Goal: Information Seeking & Learning: Learn about a topic

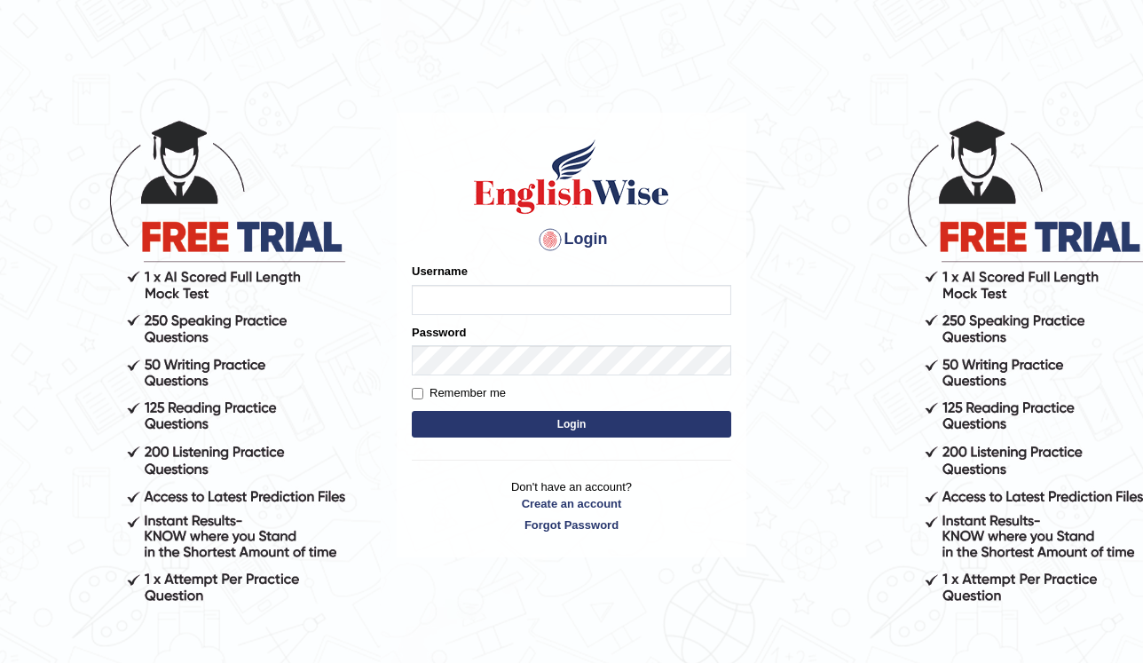
click at [453, 296] on input "Username" at bounding box center [571, 300] width 319 height 30
type input "a"
type input "Abanoubsaid"
click at [543, 418] on button "Login" at bounding box center [571, 424] width 319 height 27
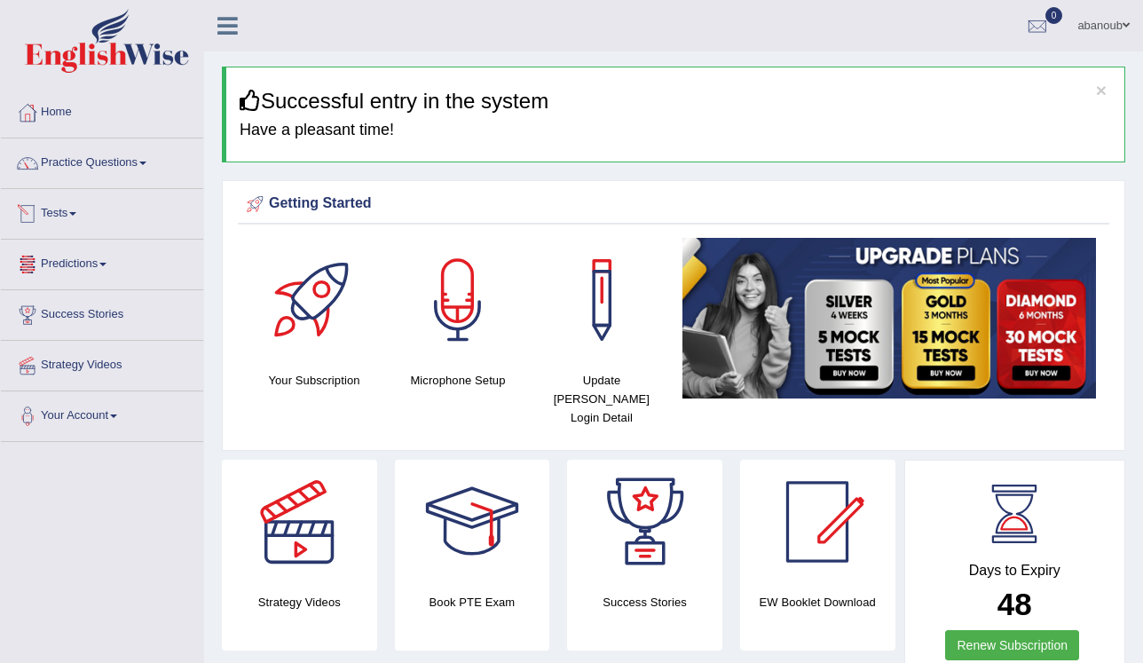
click at [76, 217] on link "Tests" at bounding box center [102, 211] width 202 height 44
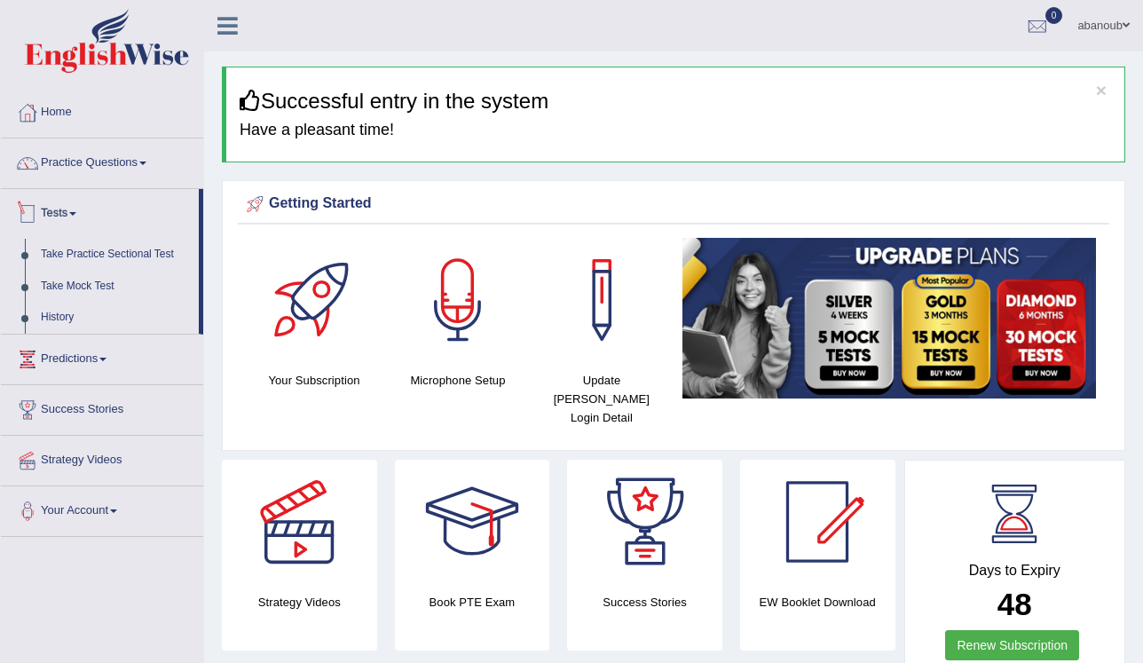
click at [100, 185] on li "Practice Questions Speaking Practice Read Aloud Repeat Sentence Describe Image …" at bounding box center [102, 163] width 202 height 51
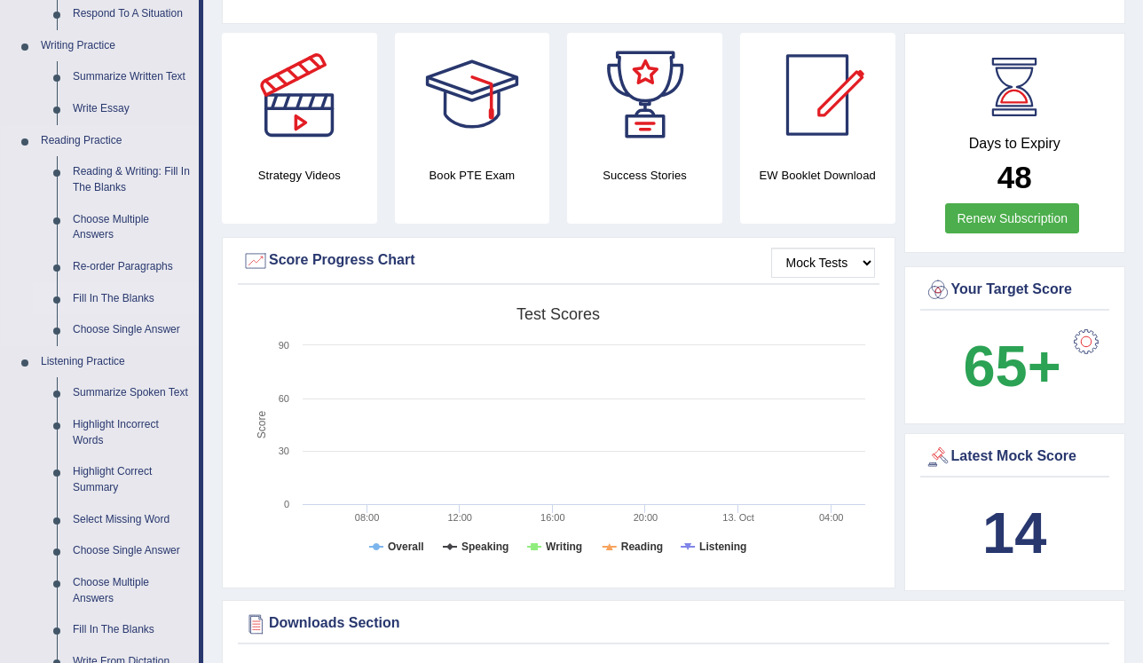
scroll to position [426, 0]
click at [128, 330] on link "Choose Single Answer" at bounding box center [132, 331] width 134 height 32
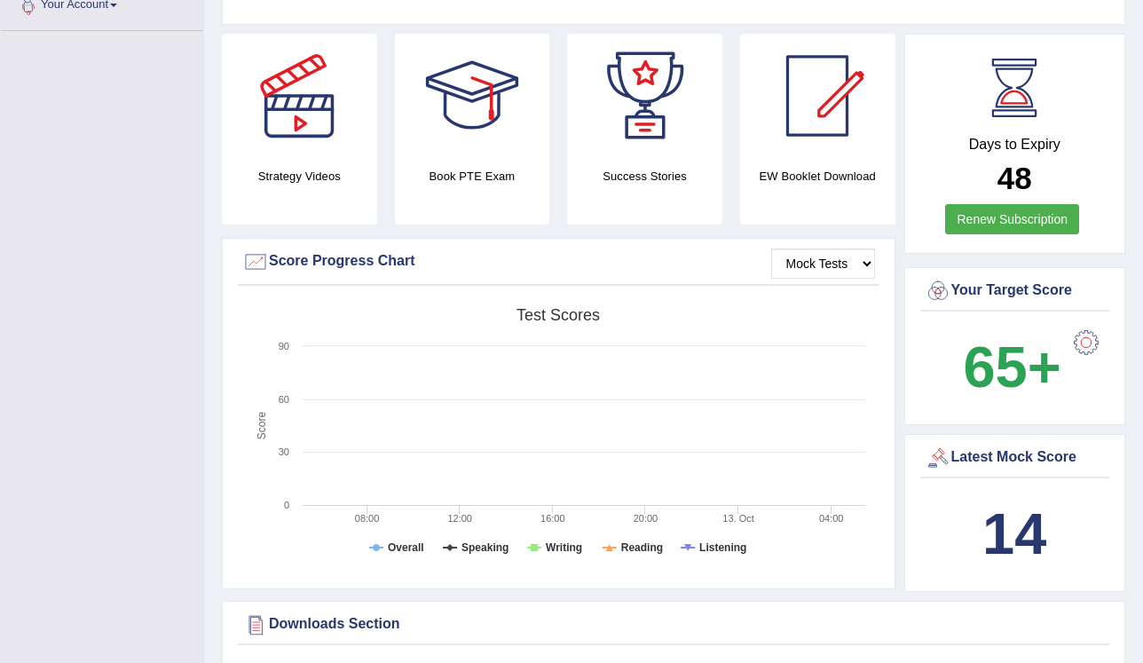
scroll to position [528, 0]
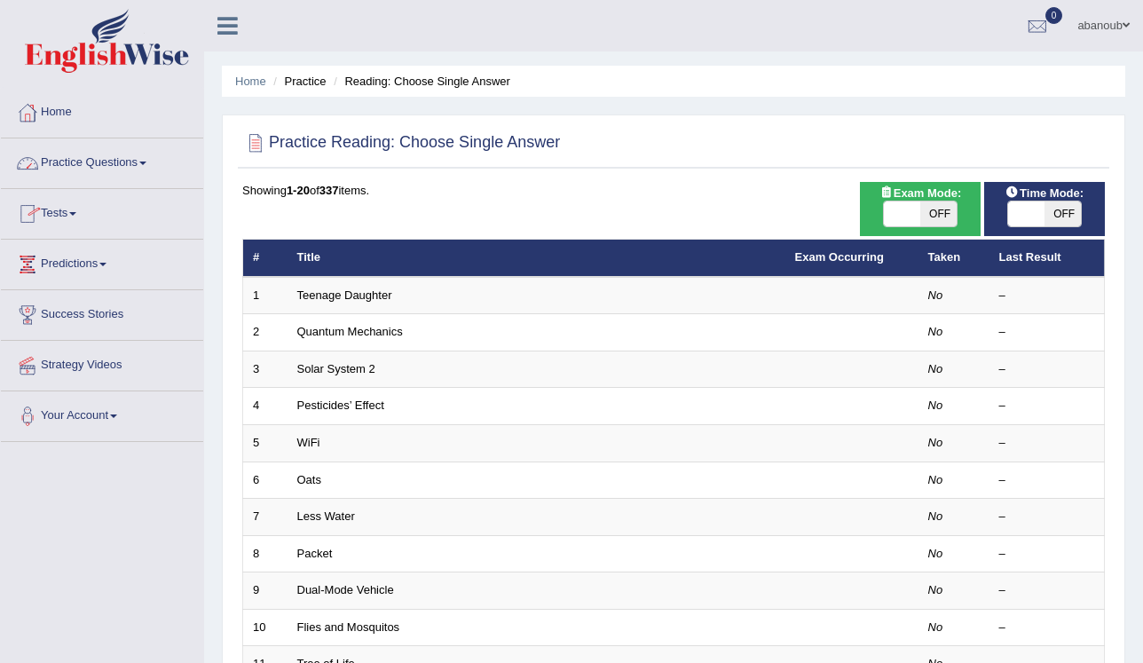
click at [98, 174] on link "Practice Questions" at bounding box center [102, 160] width 202 height 44
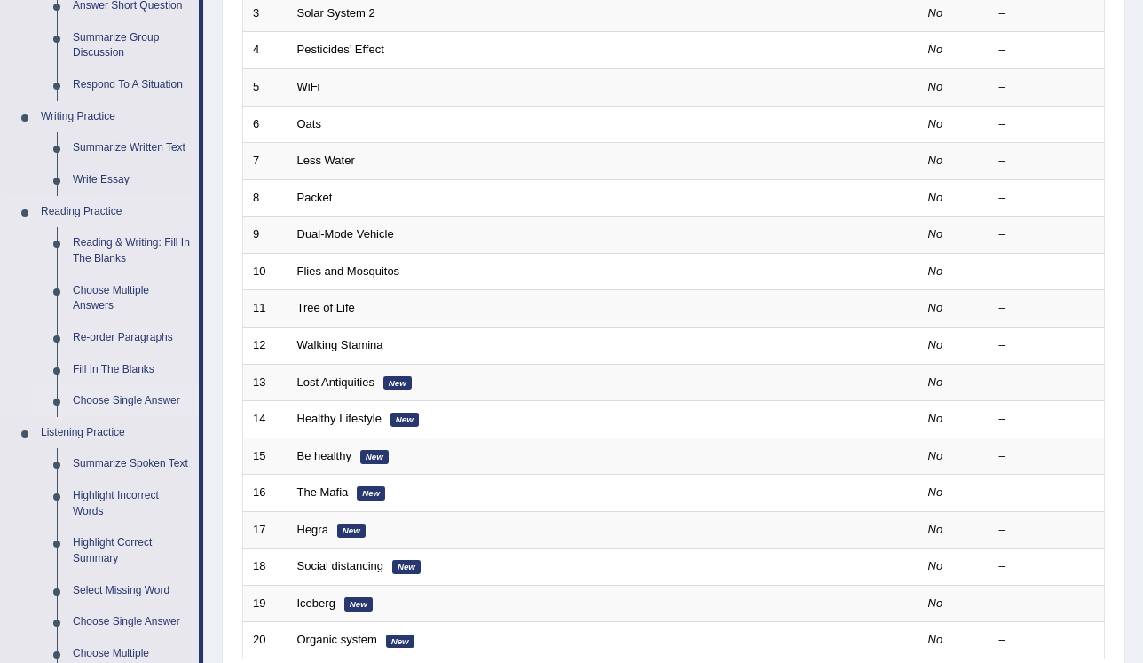
scroll to position [355, 0]
click at [144, 334] on link "Re-order Paragraphs" at bounding box center [132, 339] width 134 height 32
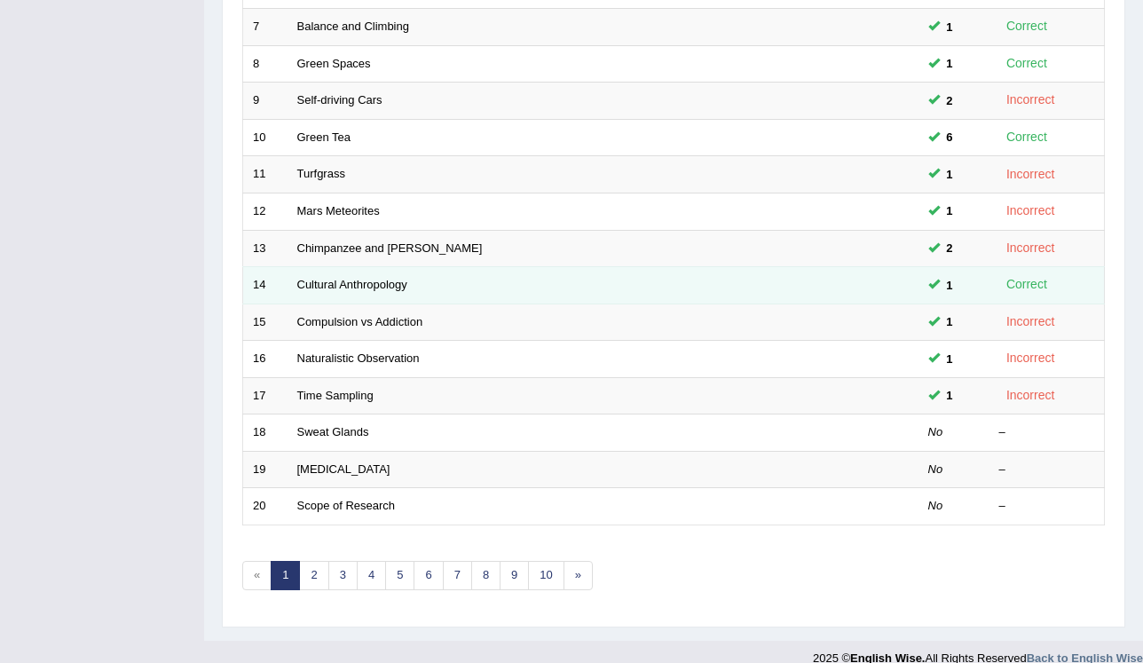
scroll to position [497, 0]
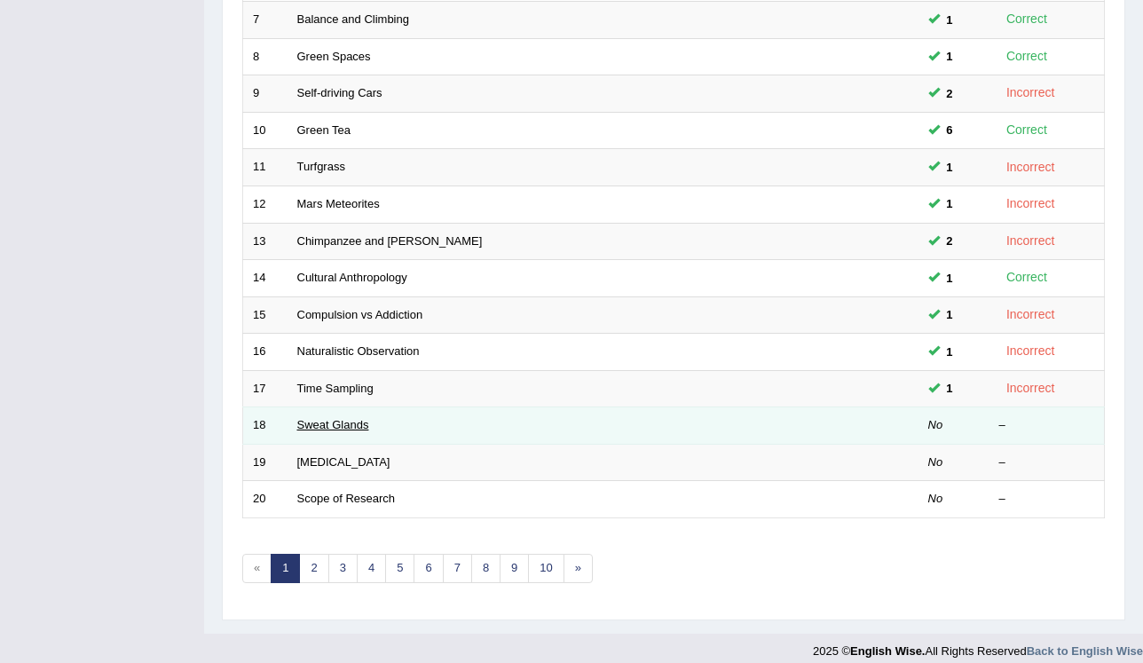
click at [341, 420] on link "Sweat Glands" at bounding box center [333, 424] width 72 height 13
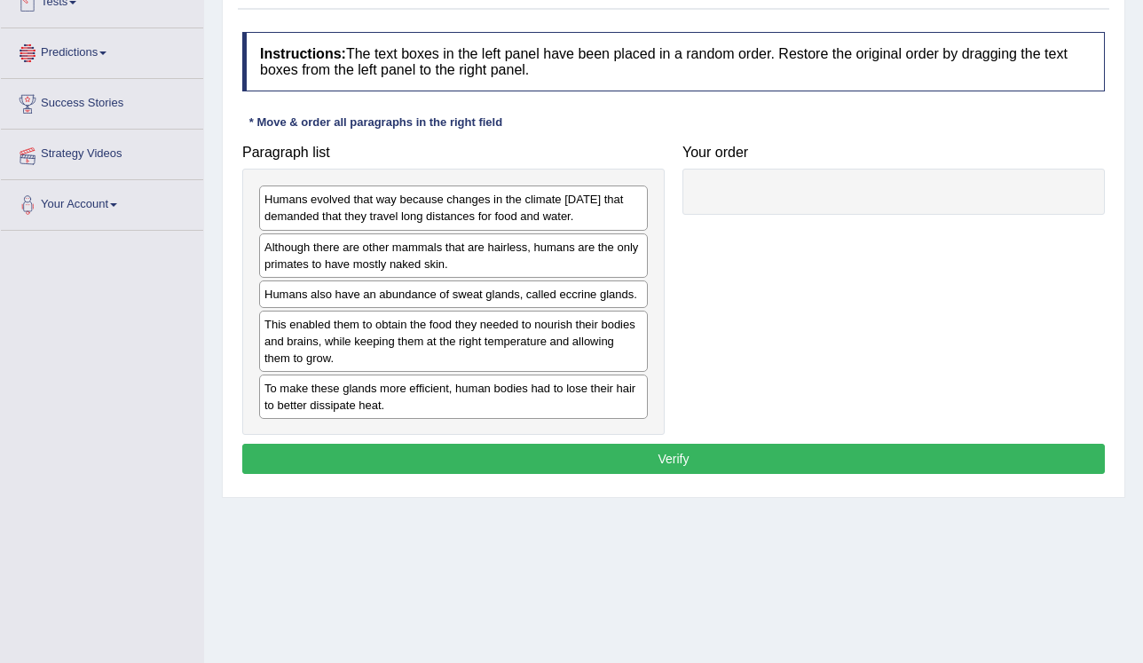
scroll to position [213, 0]
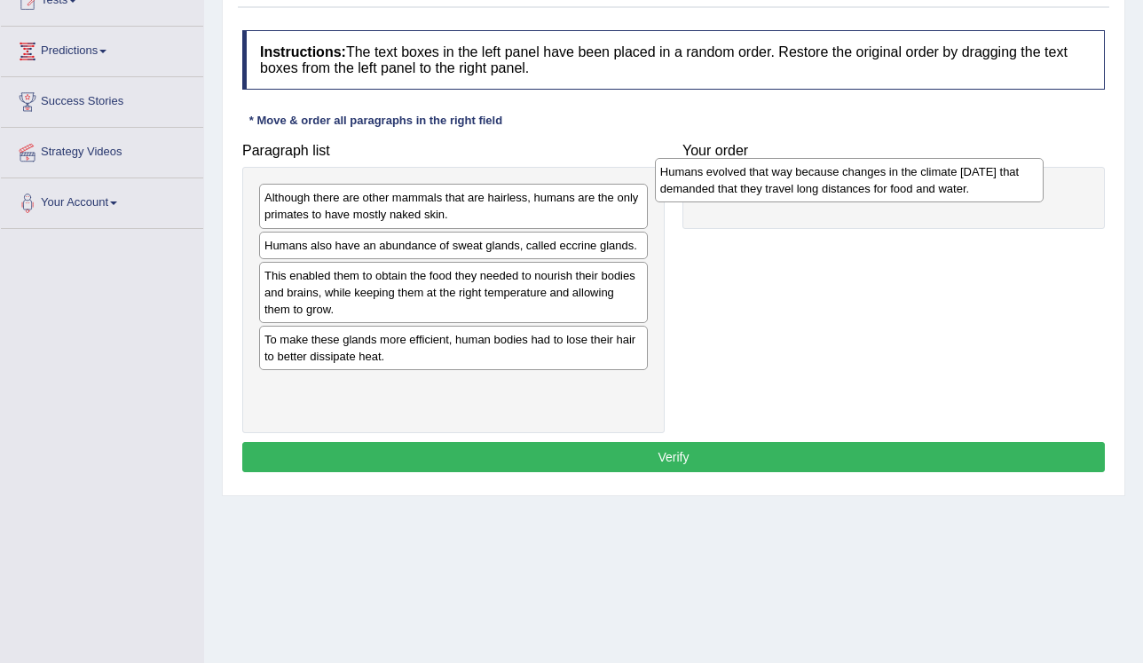
drag, startPoint x: 287, startPoint y: 206, endPoint x: 684, endPoint y: 180, distance: 397.5
click at [684, 180] on div "Humans evolved that way because changes in the climate 200,000 years ago that d…" at bounding box center [850, 180] width 390 height 44
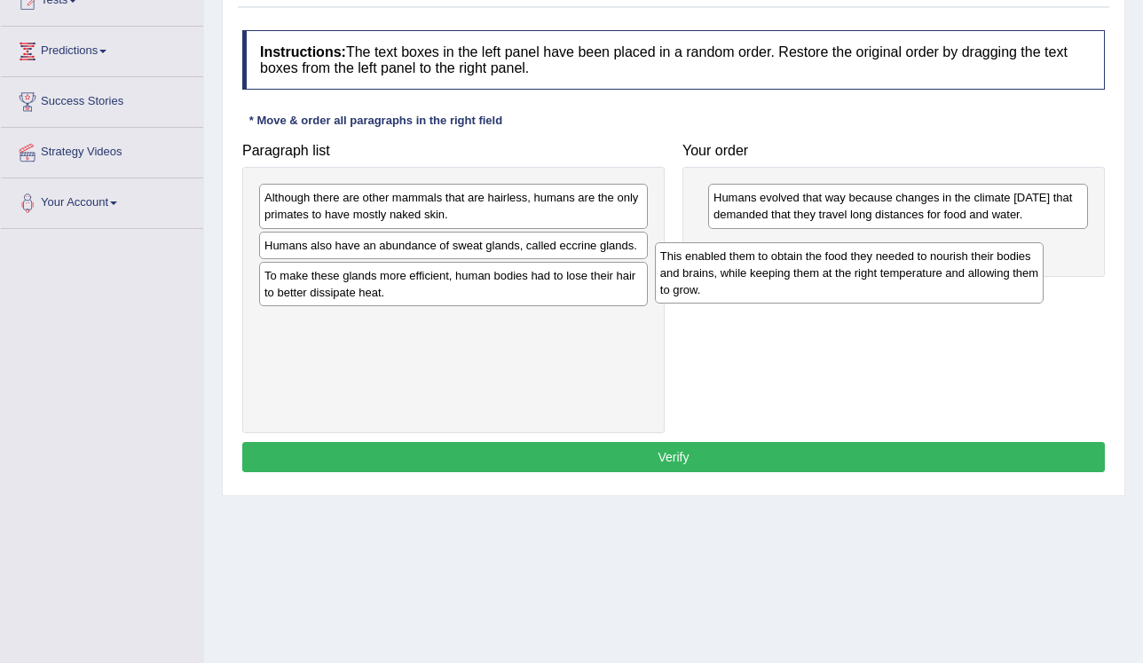
drag, startPoint x: 373, startPoint y: 283, endPoint x: 760, endPoint y: 268, distance: 388.1
click at [769, 264] on div "This enabled them to obtain the food they needed to nourish their bodies and br…" at bounding box center [850, 272] width 390 height 61
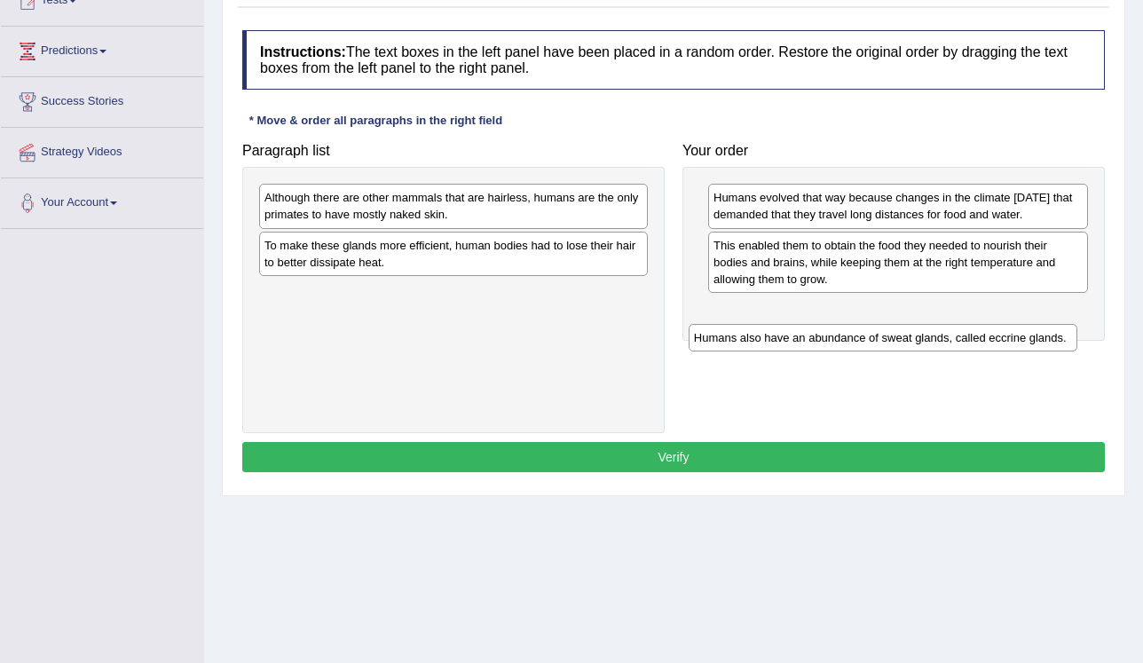
drag, startPoint x: 513, startPoint y: 244, endPoint x: 940, endPoint y: 335, distance: 436.3
click at [944, 337] on div "Humans also have an abundance of sweat glands, called eccrine glands." at bounding box center [884, 338] width 390 height 28
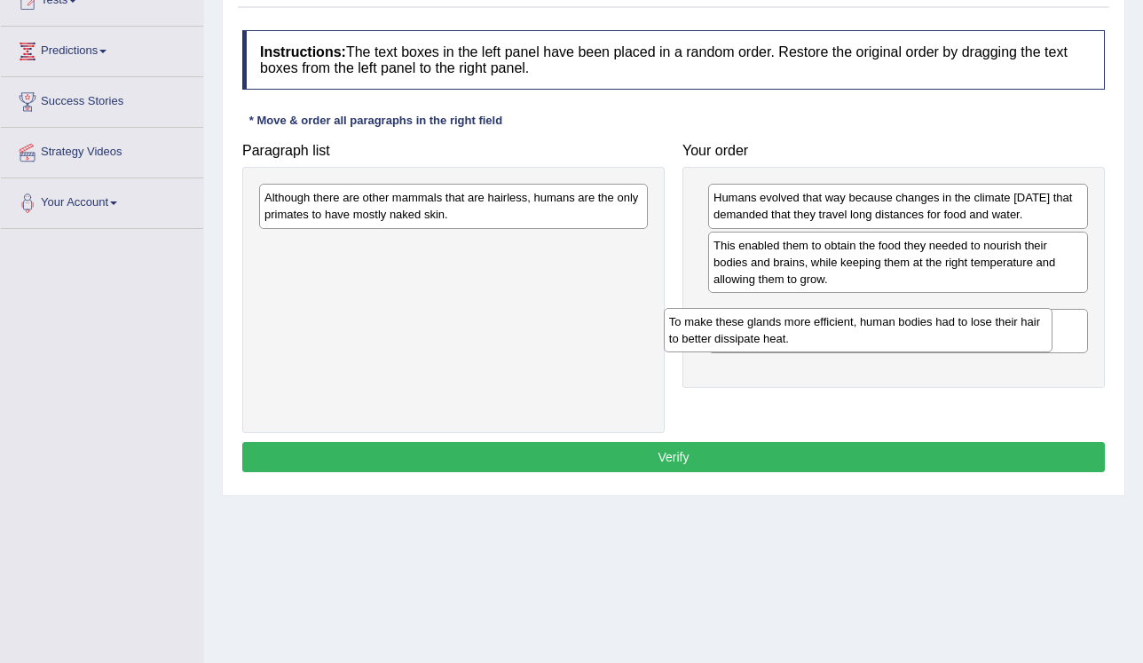
drag, startPoint x: 550, startPoint y: 253, endPoint x: 968, endPoint y: 331, distance: 425.2
click at [971, 332] on div "To make these glands more efficient, human bodies had to lose their hair to bet…" at bounding box center [859, 330] width 390 height 44
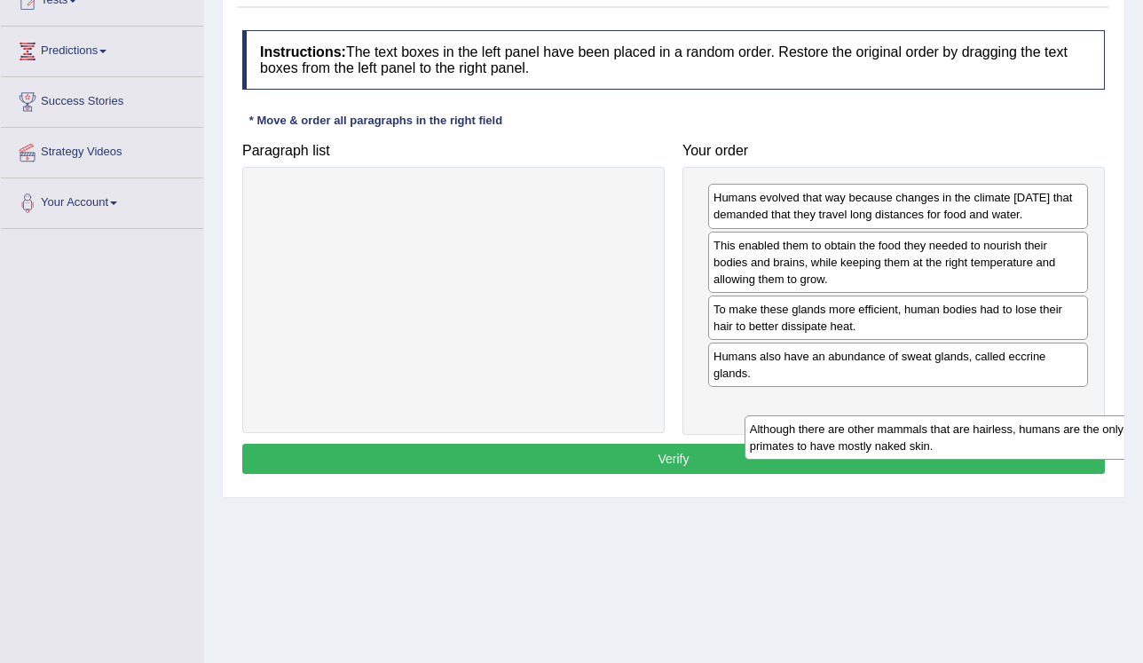
drag, startPoint x: 563, startPoint y: 206, endPoint x: 1049, endPoint y: 437, distance: 537.8
click at [1049, 437] on div "Although there are other mammals that are hairless, humans are the only primate…" at bounding box center [939, 437] width 390 height 44
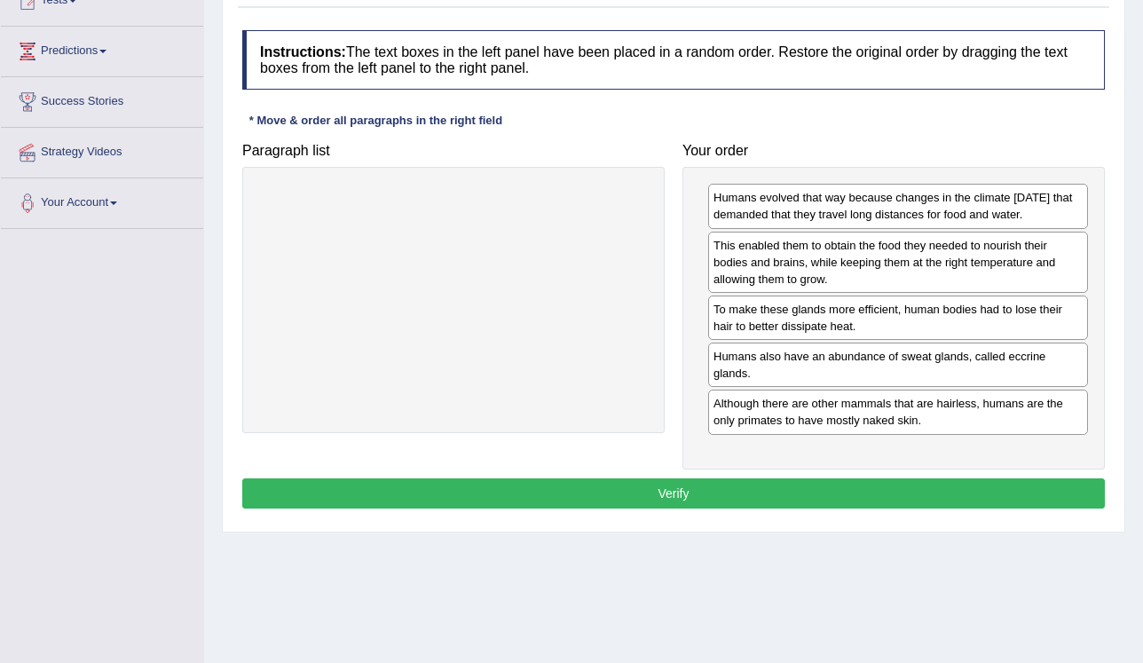
click at [969, 500] on button "Verify" at bounding box center [673, 493] width 862 height 30
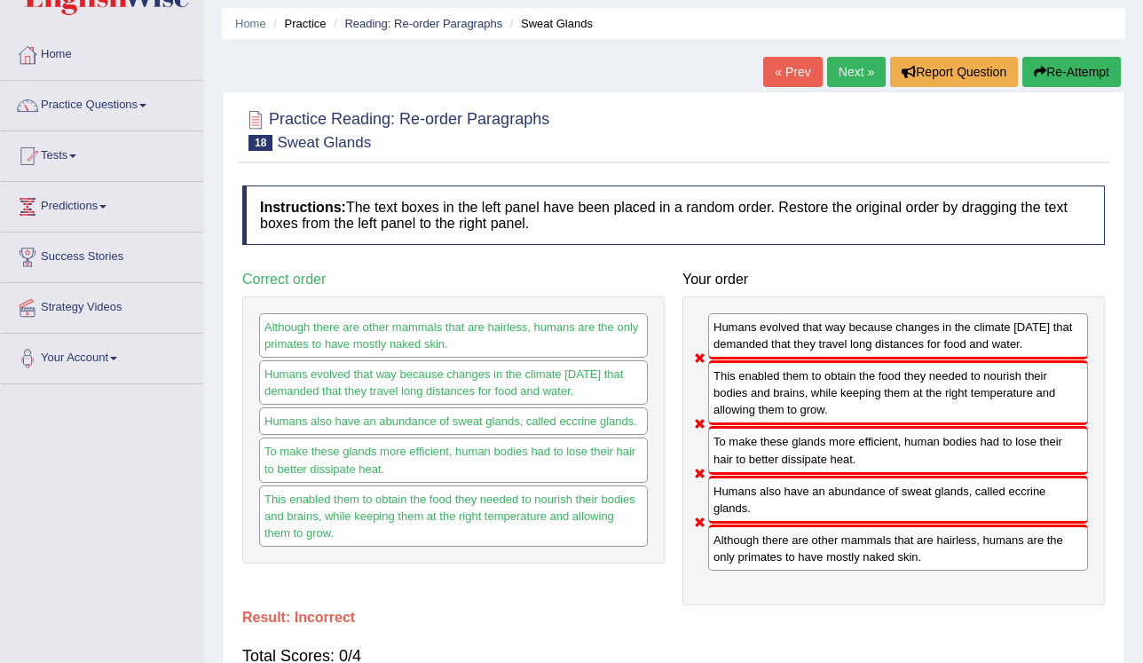
scroll to position [0, 0]
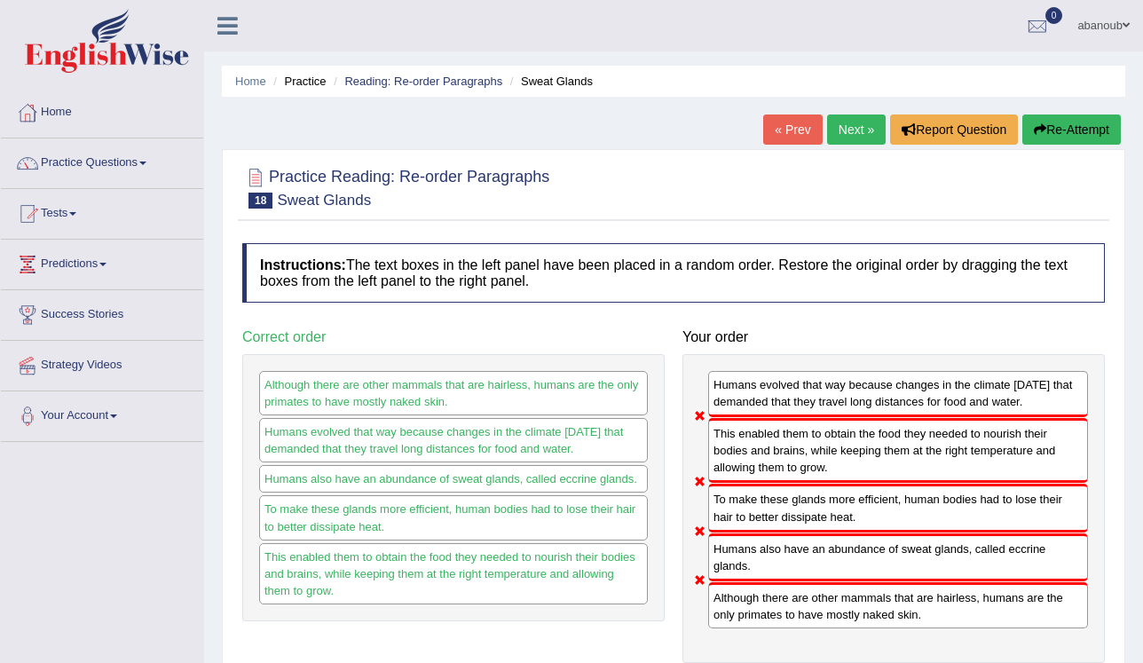
click at [855, 138] on link "Next »" at bounding box center [856, 129] width 59 height 30
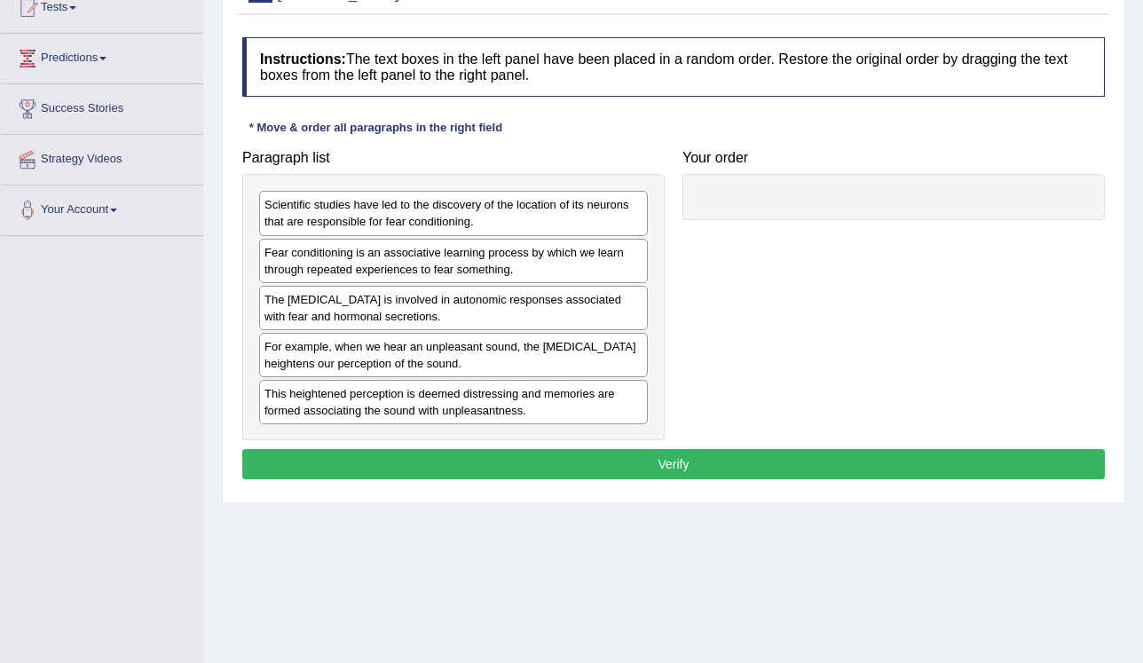
scroll to position [213, 0]
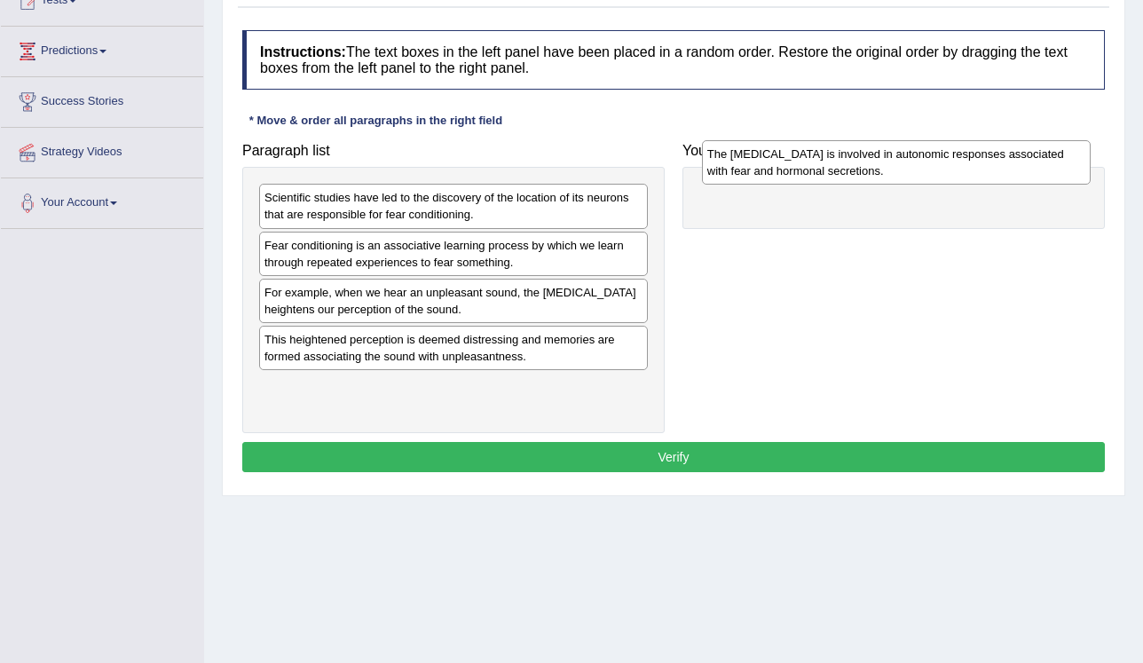
drag, startPoint x: 416, startPoint y: 297, endPoint x: 859, endPoint y: 159, distance: 463.9
click at [859, 159] on div "The amygdala is involved in autonomic responses associated with fear and hormon…" at bounding box center [897, 162] width 390 height 44
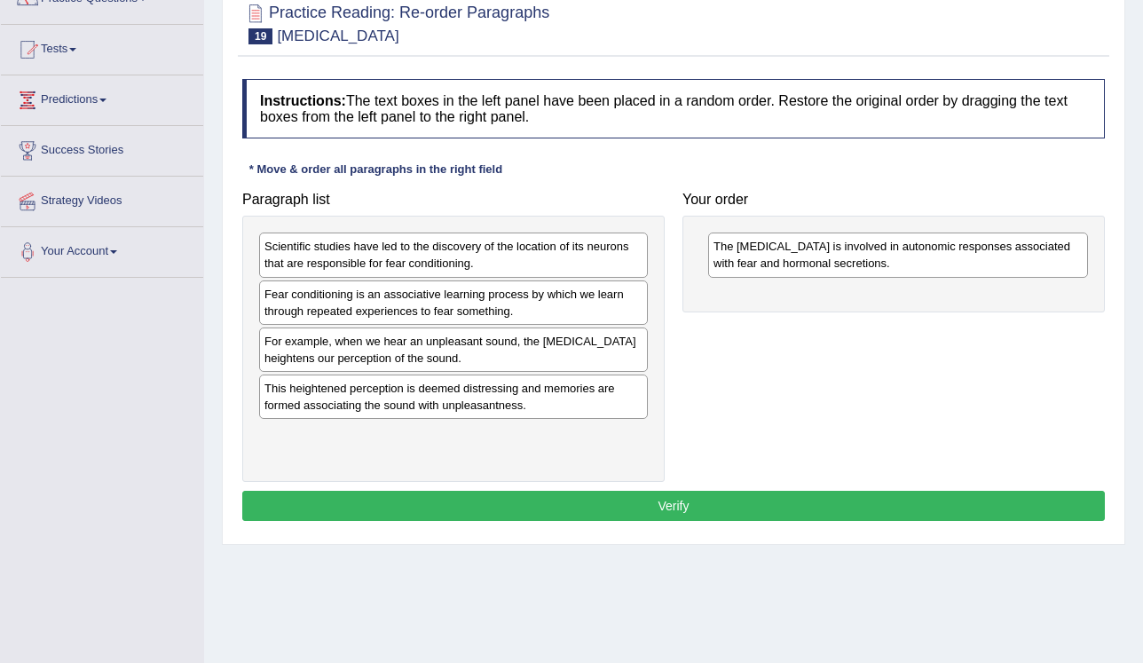
scroll to position [71, 0]
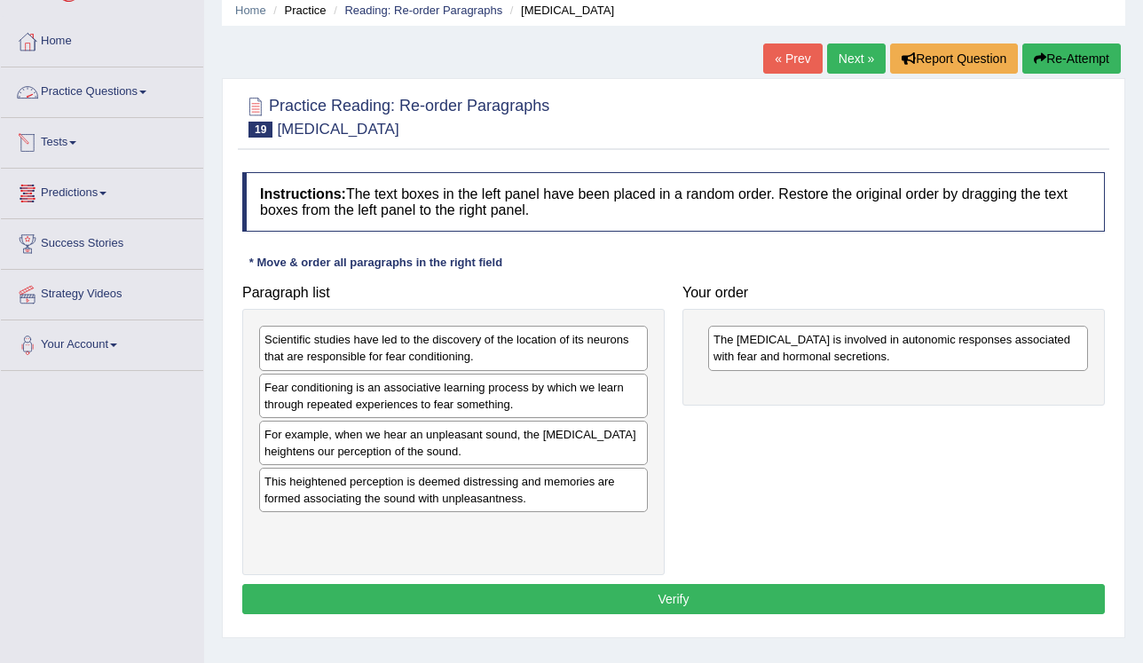
click at [120, 84] on link "Practice Questions" at bounding box center [102, 89] width 202 height 44
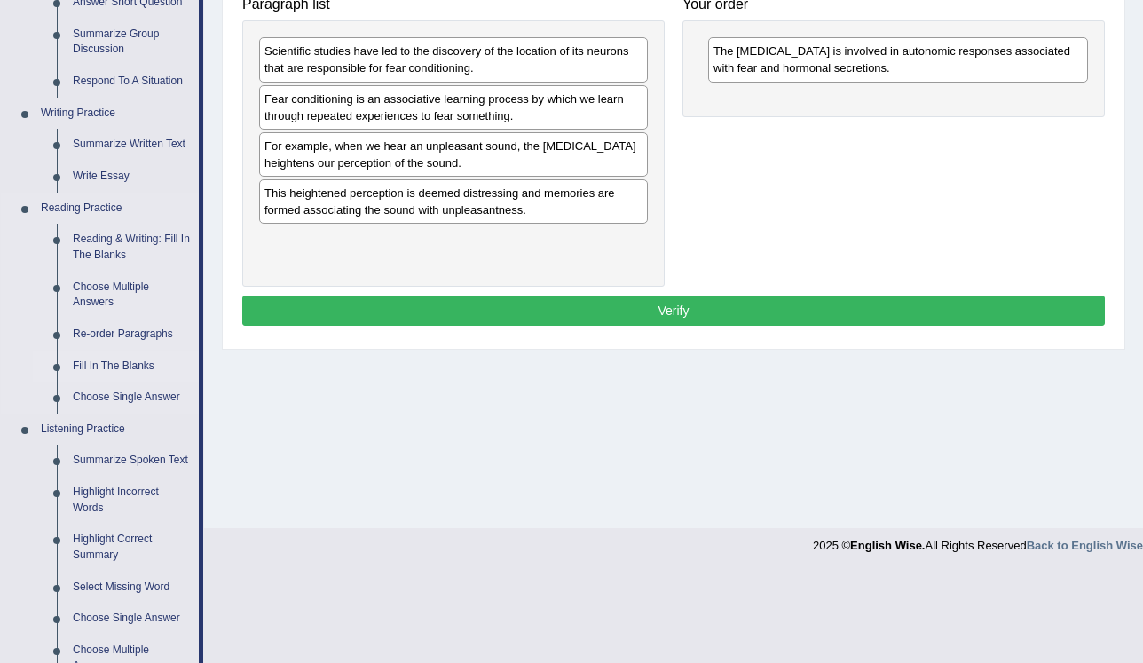
scroll to position [355, 0]
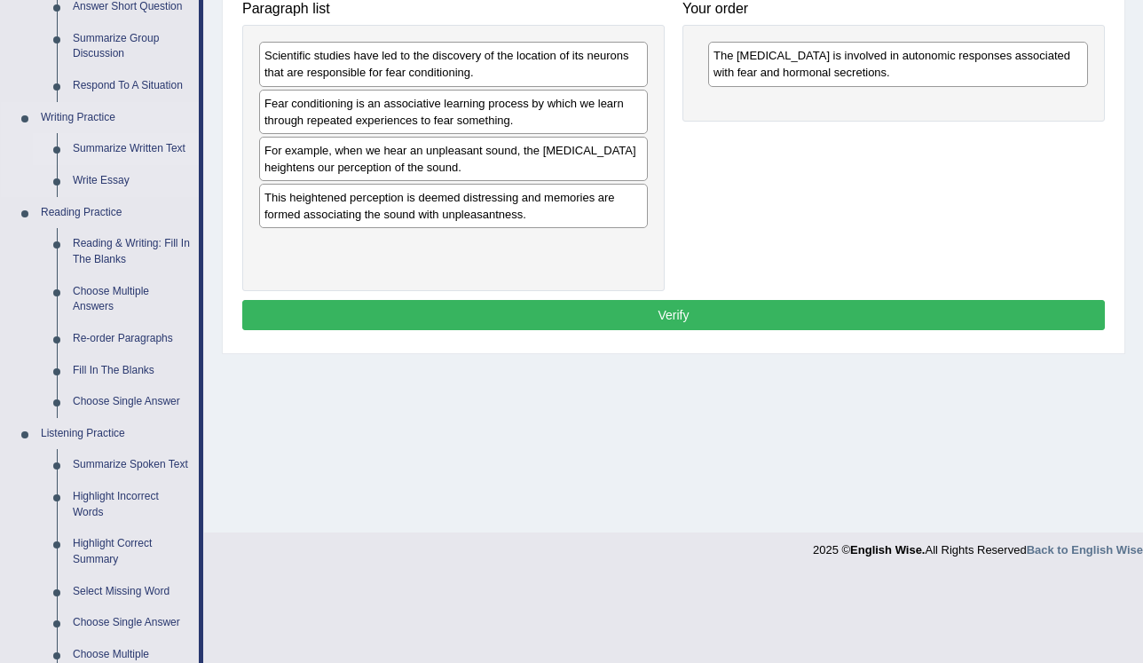
click at [123, 147] on link "Summarize Written Text" at bounding box center [132, 149] width 134 height 32
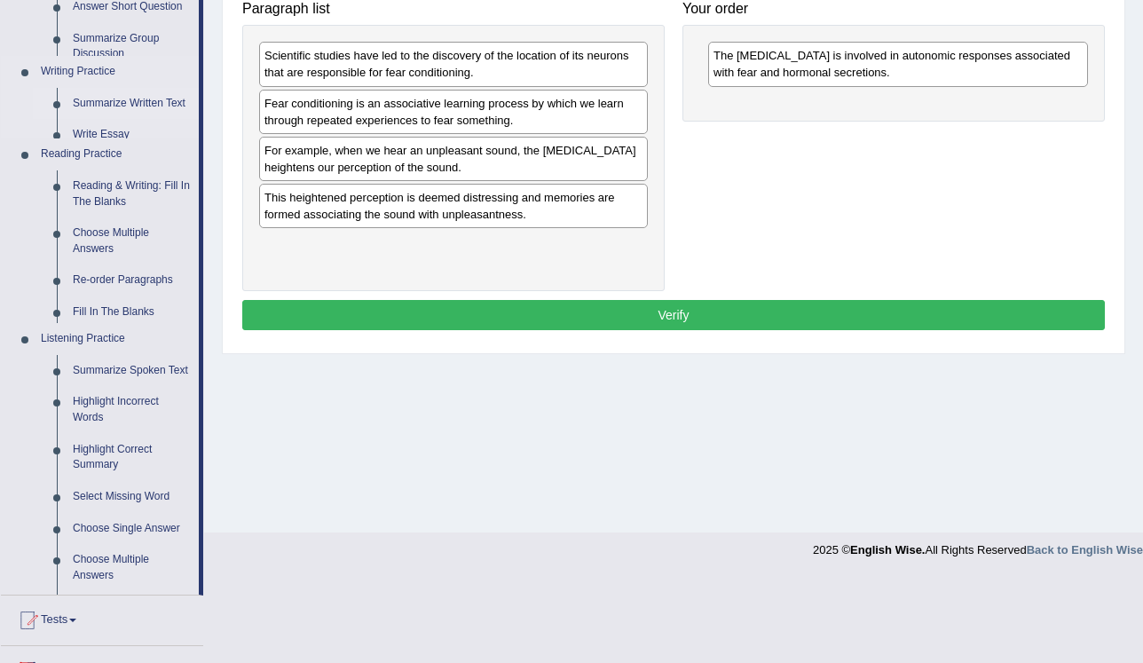
scroll to position [269, 0]
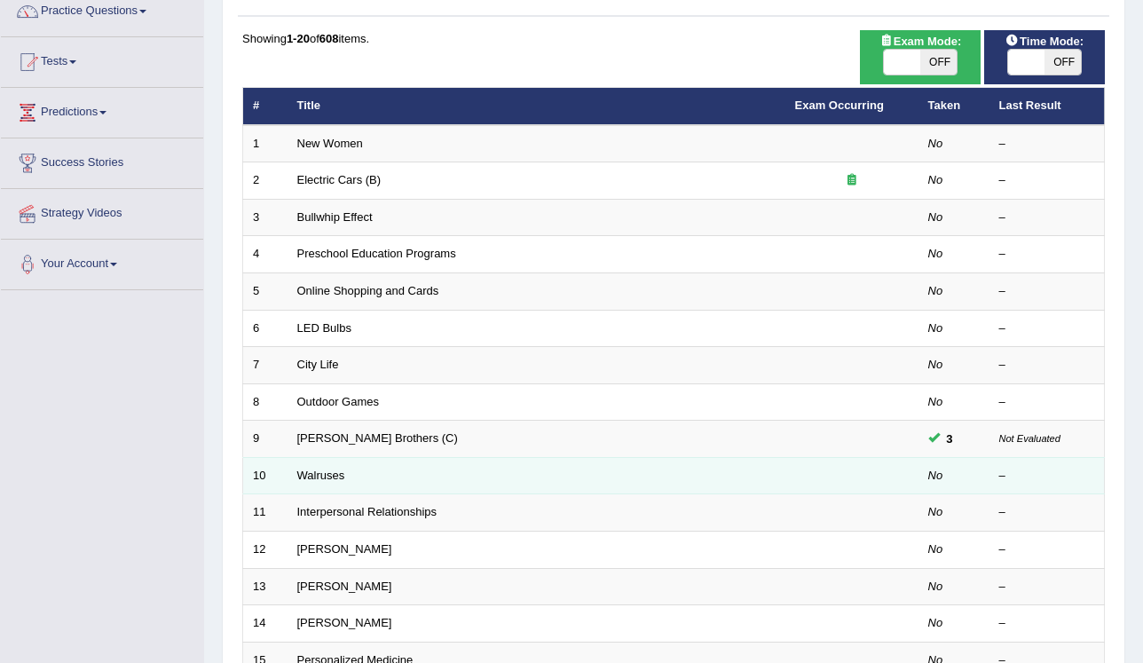
scroll to position [142, 0]
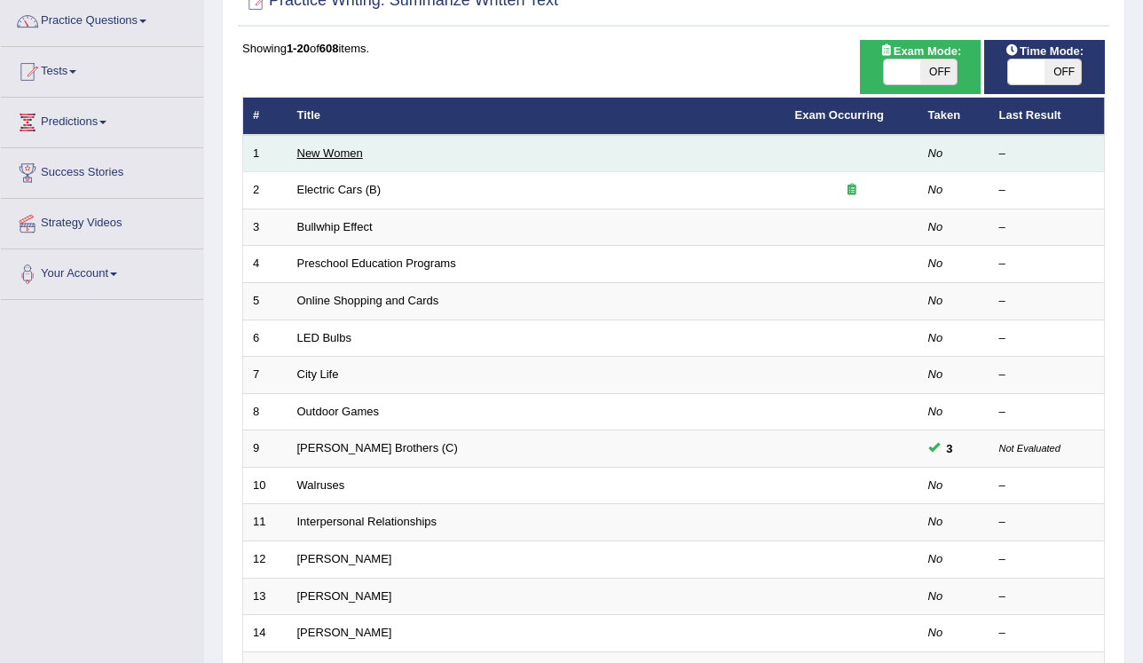
click at [326, 149] on link "New Women" at bounding box center [330, 152] width 66 height 13
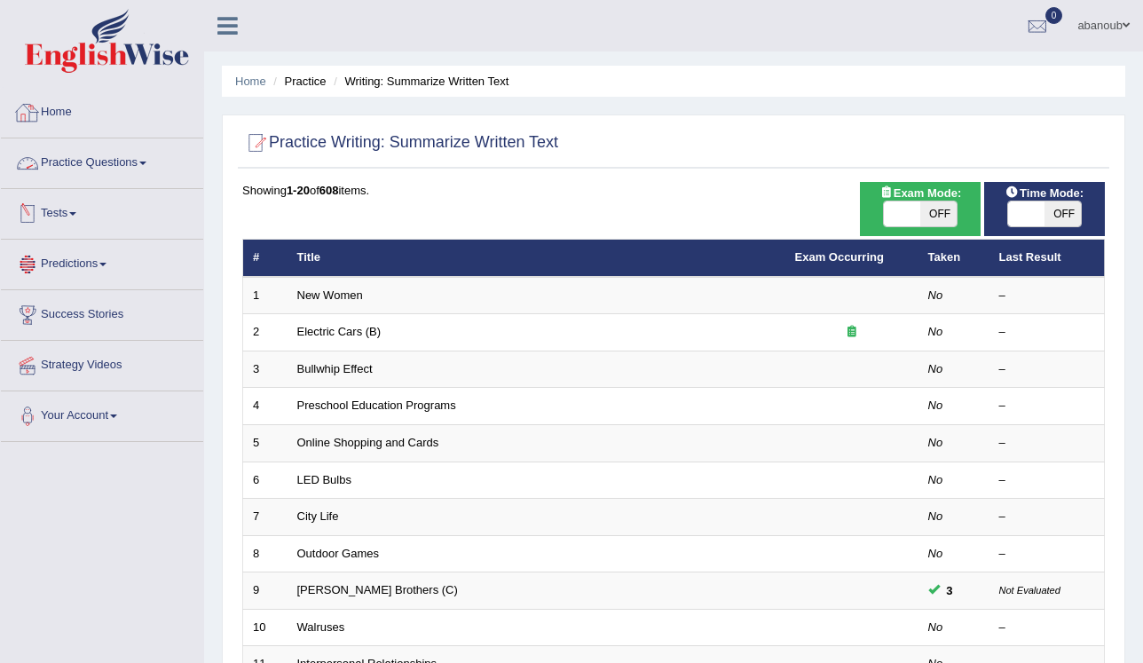
click at [105, 157] on link "Practice Questions" at bounding box center [102, 160] width 202 height 44
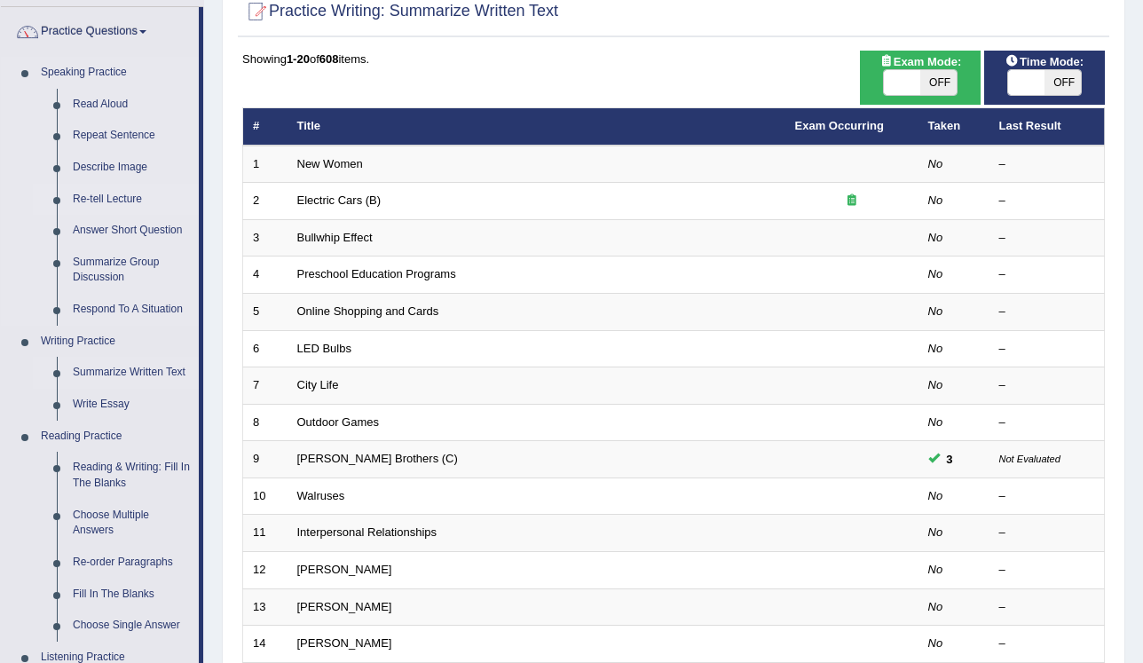
scroll to position [142, 0]
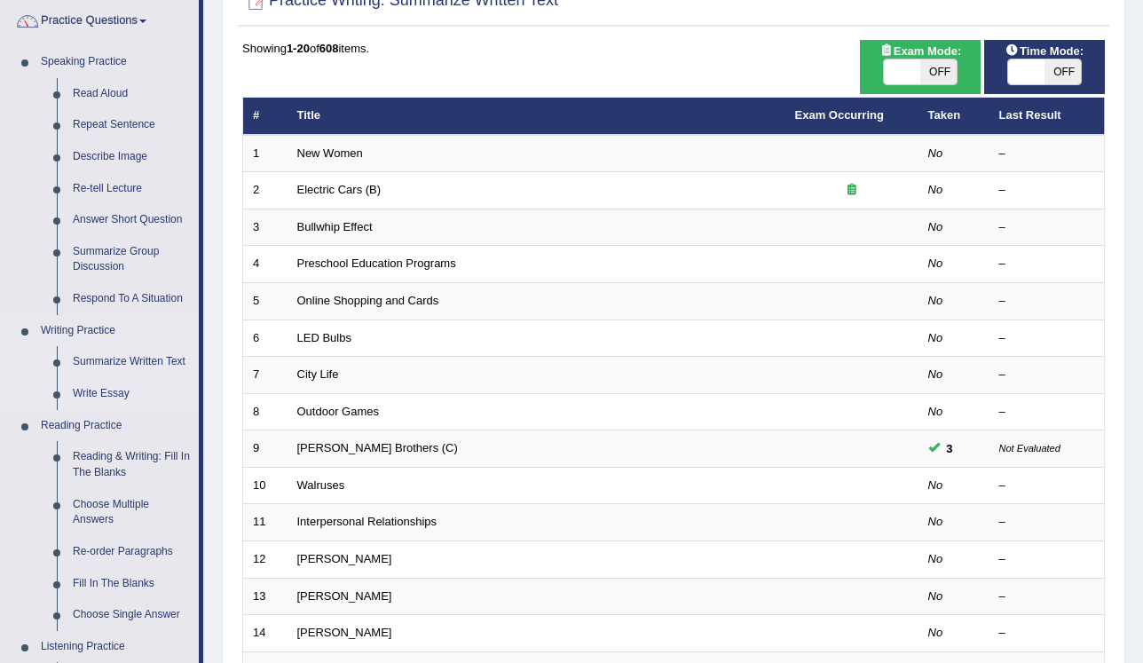
click at [110, 393] on link "Write Essay" at bounding box center [132, 394] width 134 height 32
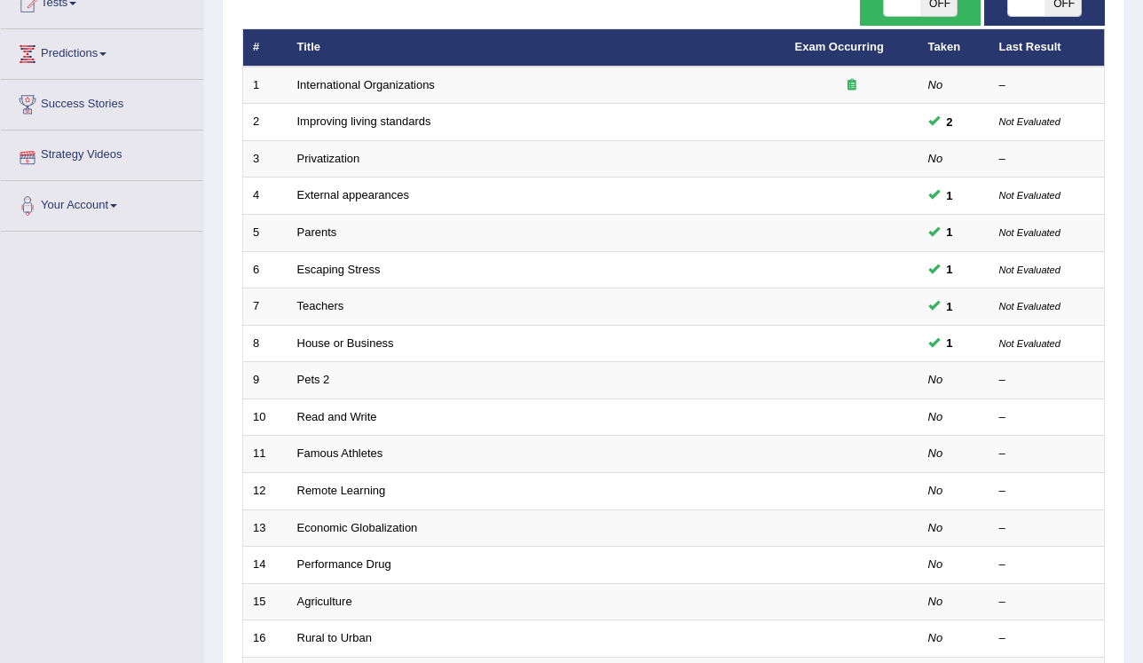
scroll to position [284, 0]
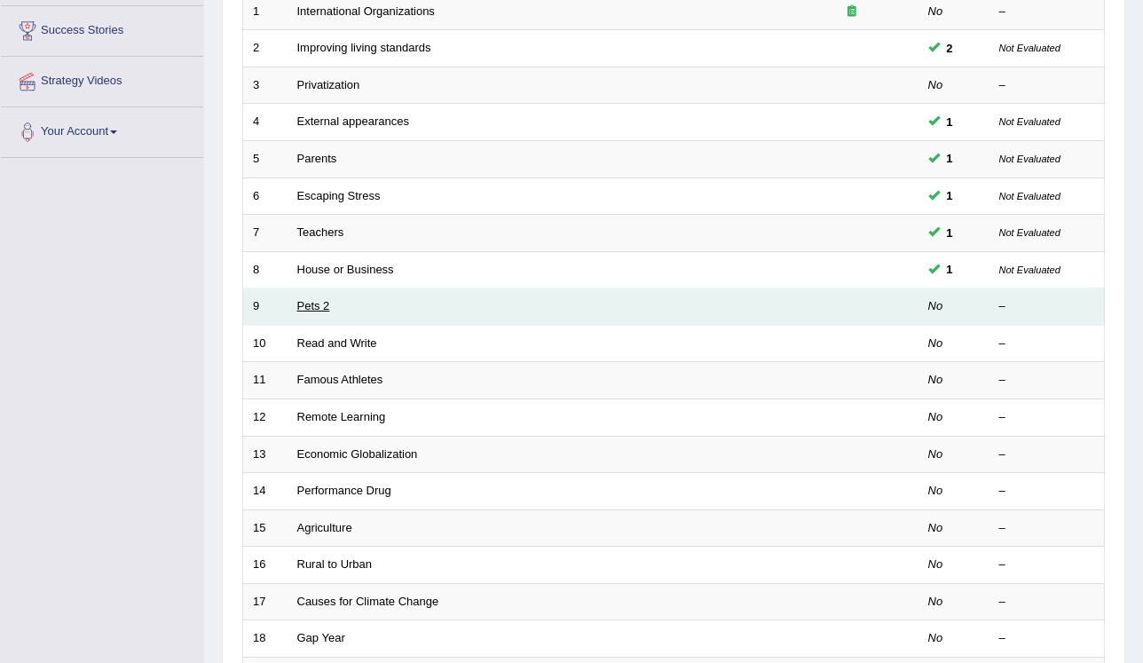
click at [323, 299] on link "Pets 2" at bounding box center [313, 305] width 33 height 13
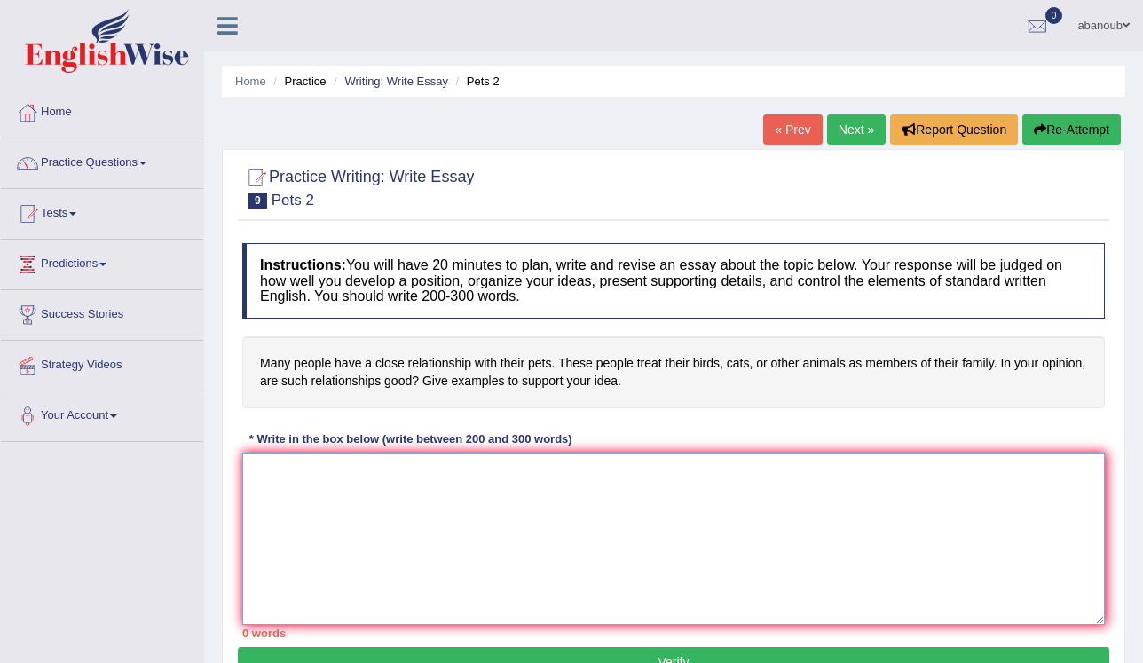
click at [303, 457] on textarea at bounding box center [673, 539] width 862 height 172
type textarea "T"
type textarea "t"
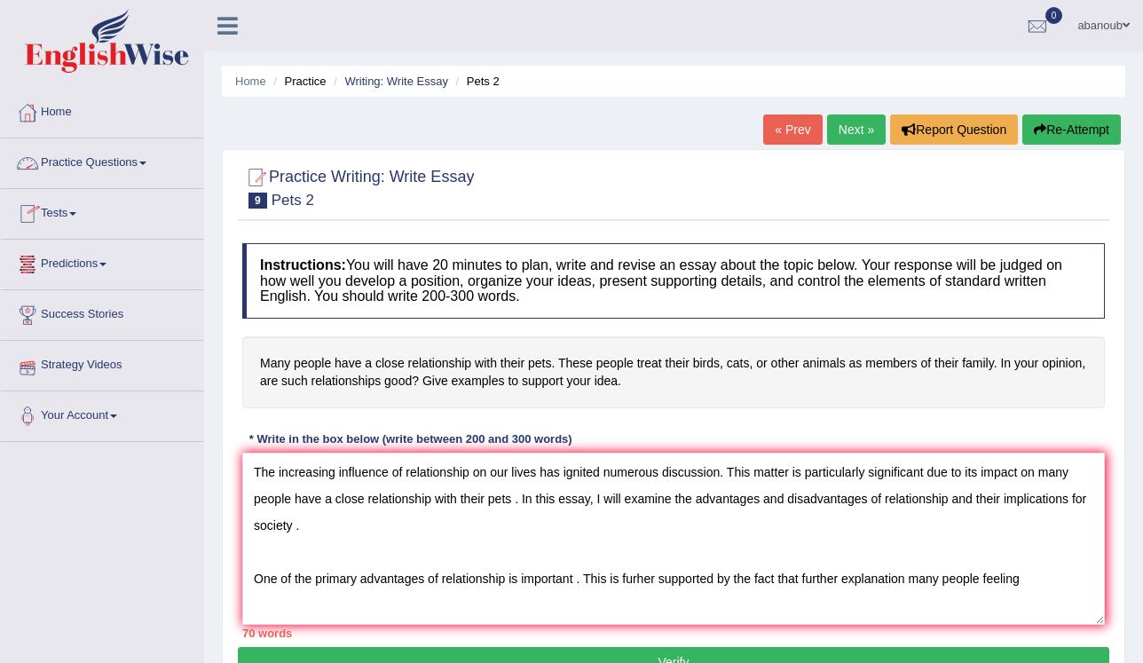
click at [45, 161] on link "Practice Questions" at bounding box center [102, 160] width 202 height 44
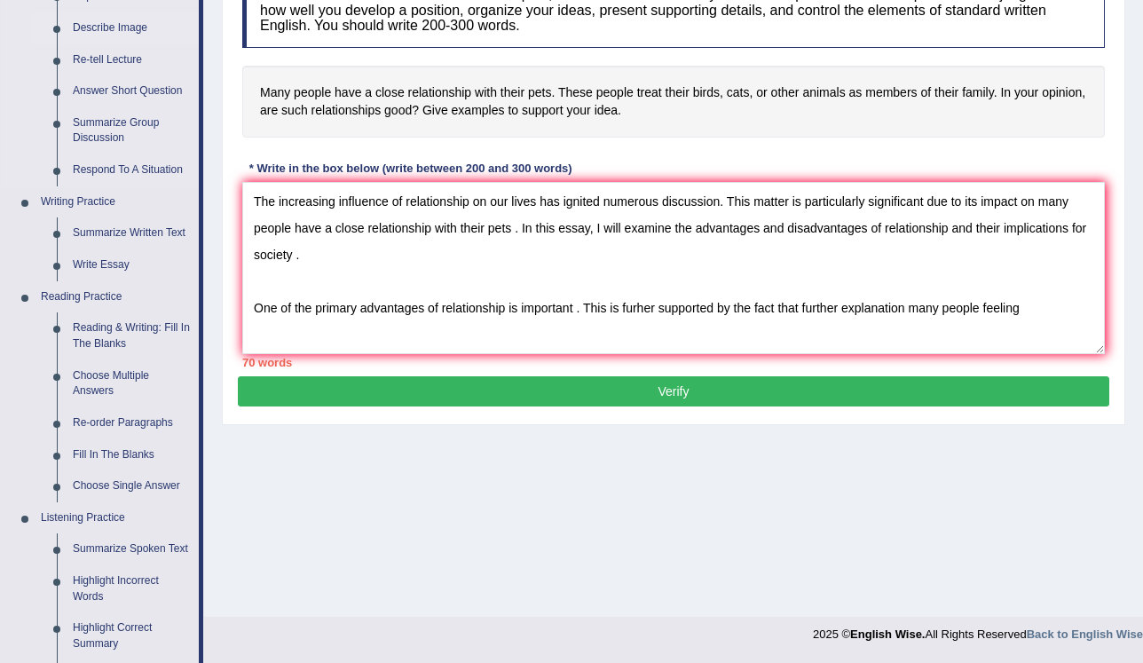
scroll to position [284, 0]
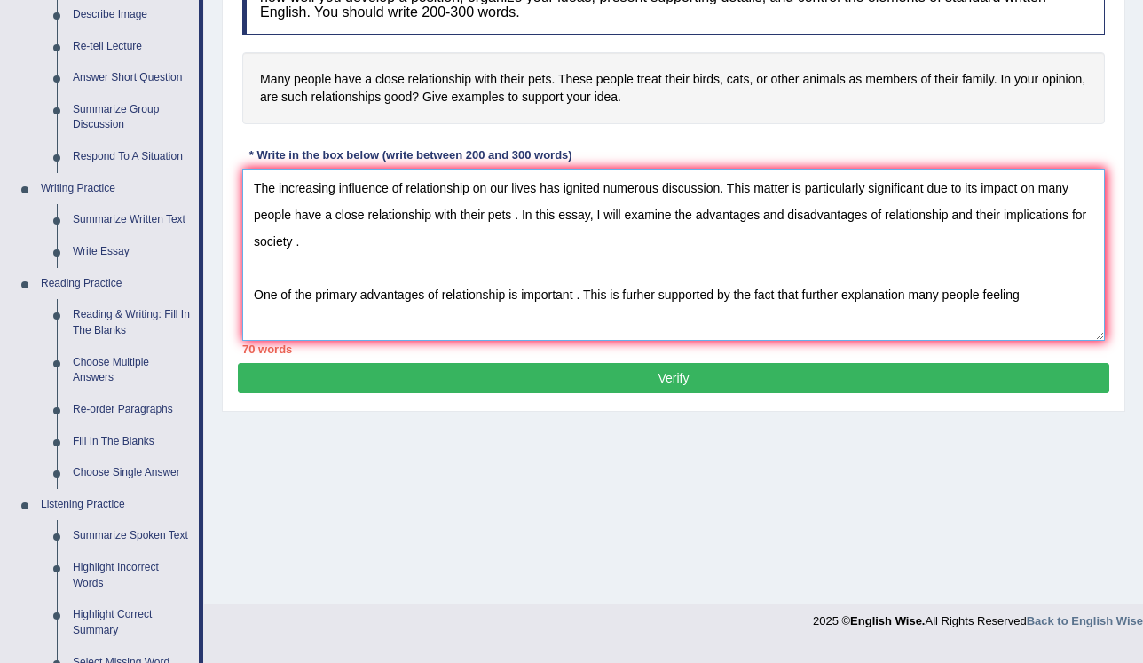
click at [1022, 292] on textarea "The increasing influence of relationship on our lives has ignited numerous disc…" at bounding box center [673, 255] width 862 height 172
drag, startPoint x: 540, startPoint y: 323, endPoint x: 464, endPoint y: 327, distance: 75.5
click at [464, 327] on textarea "The increasing influence of relationship on our lives has ignited numerous disc…" at bounding box center [673, 255] width 862 height 172
click at [472, 312] on textarea "The increasing influence of relationship on our lives has ignited numerous disc…" at bounding box center [673, 255] width 862 height 172
drag, startPoint x: 506, startPoint y: 319, endPoint x: 450, endPoint y: 319, distance: 55.9
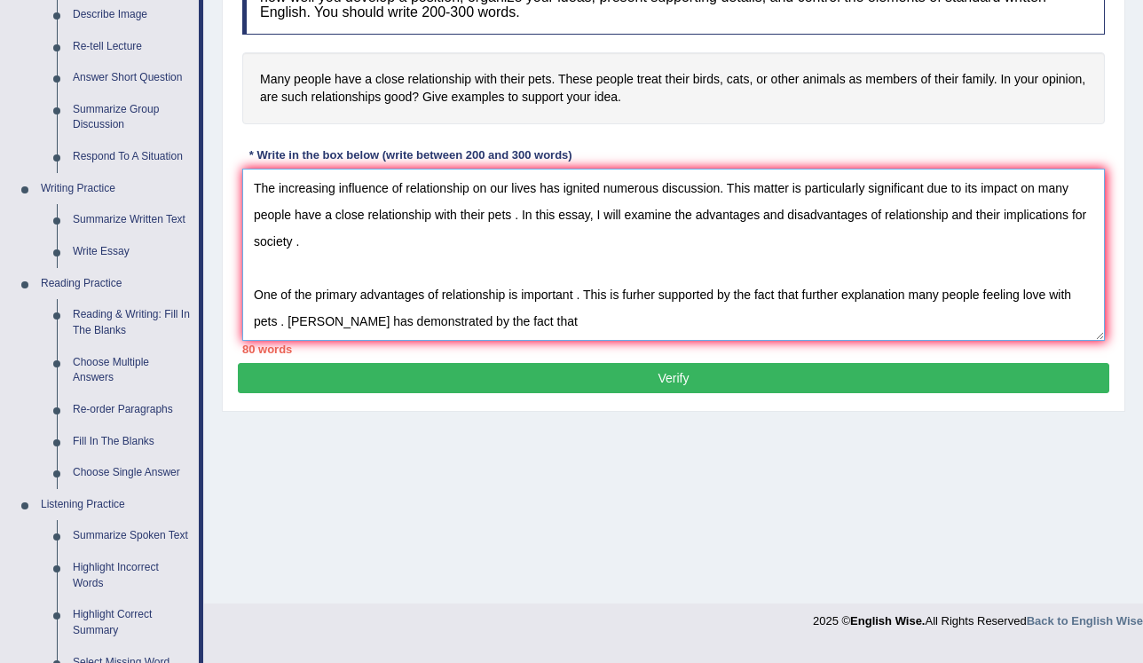
click at [450, 319] on textarea "The increasing influence of relationship on our lives has ignited numerous disc…" at bounding box center [673, 255] width 862 height 172
click at [456, 319] on textarea "The increasing influence of relationship on our lives has ignited numerous disc…" at bounding box center [673, 255] width 862 height 172
click at [476, 322] on textarea "The increasing influence of relationship on our lives has ignited numerous disc…" at bounding box center [673, 255] width 862 height 172
click at [448, 319] on textarea "The increasing influence of relationship on our lives has ignited numerous disc…" at bounding box center [673, 255] width 862 height 172
click at [453, 323] on textarea "The increasing influence of relationship on our lives has ignited numerous disc…" at bounding box center [673, 255] width 862 height 172
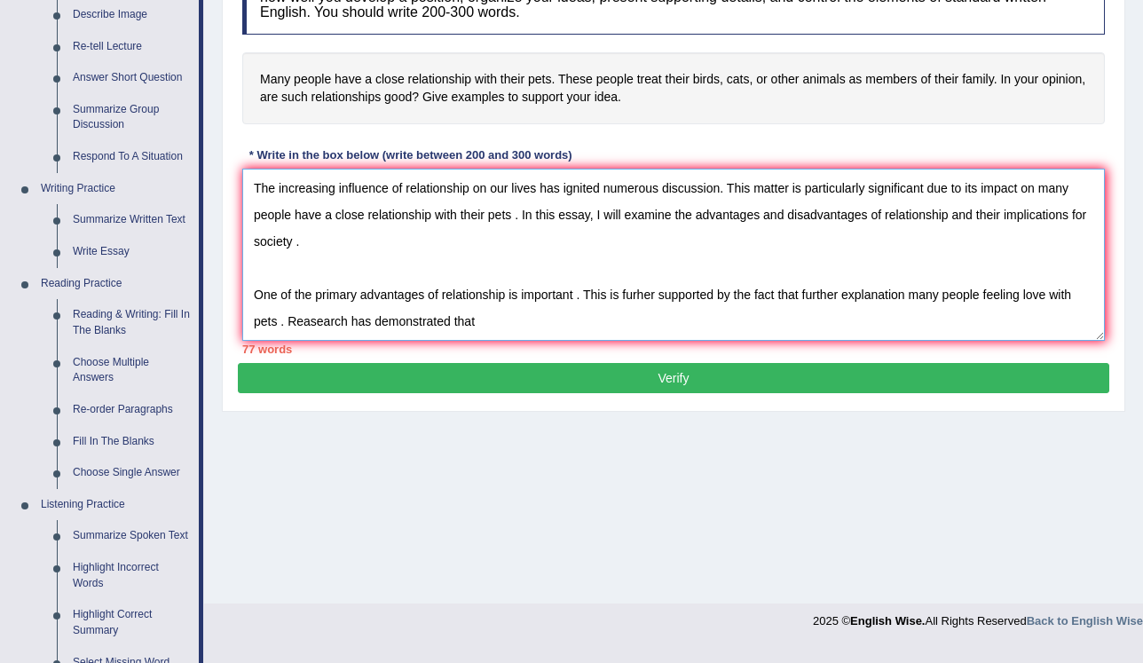
click at [479, 319] on textarea "The increasing influence of relationship on our lives has ignited numerous disc…" at bounding box center [673, 255] width 862 height 172
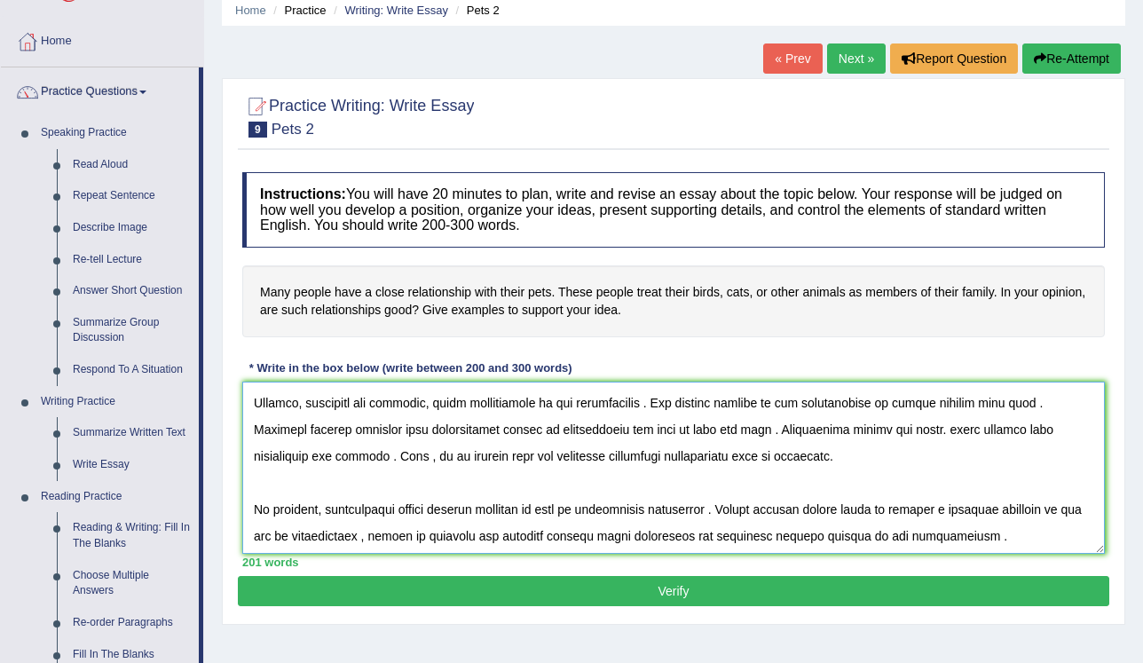
scroll to position [213, 0]
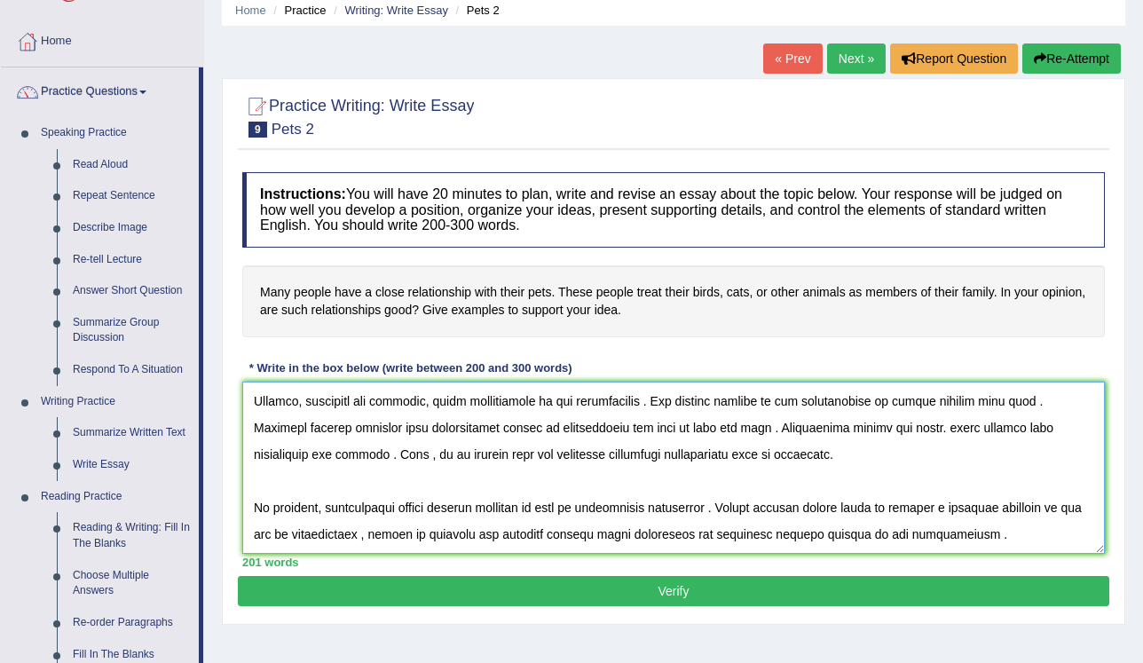
type textarea "The increasing influence of relationship on our lives has ignited numerous disc…"
click at [650, 586] on button "Verify" at bounding box center [673, 591] width 871 height 30
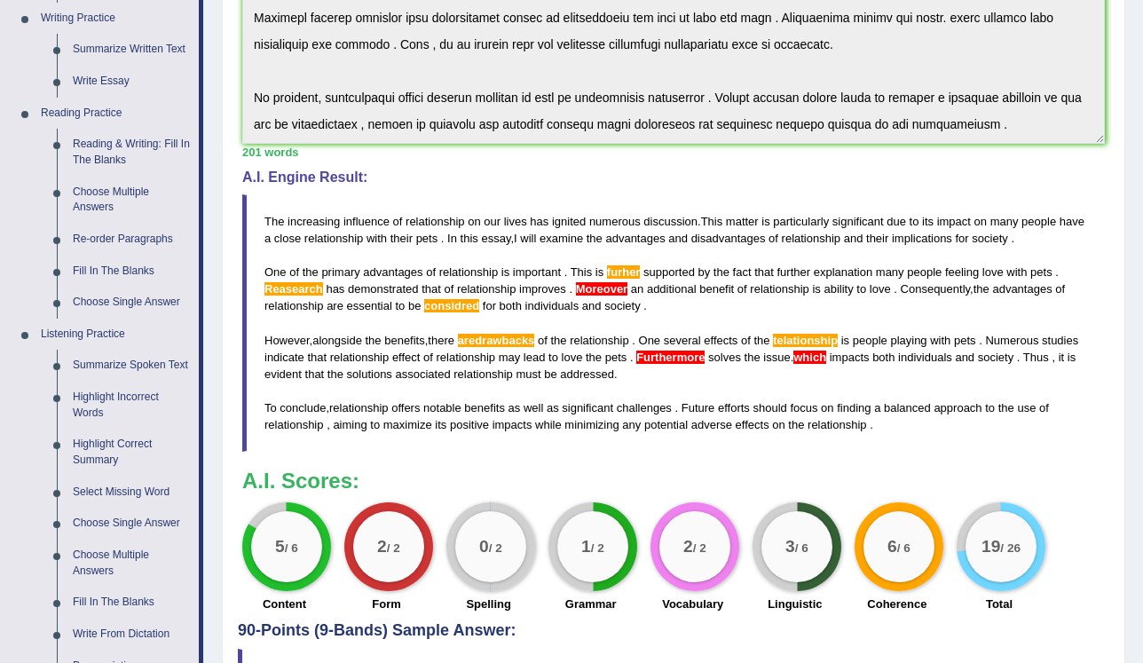
scroll to position [426, 0]
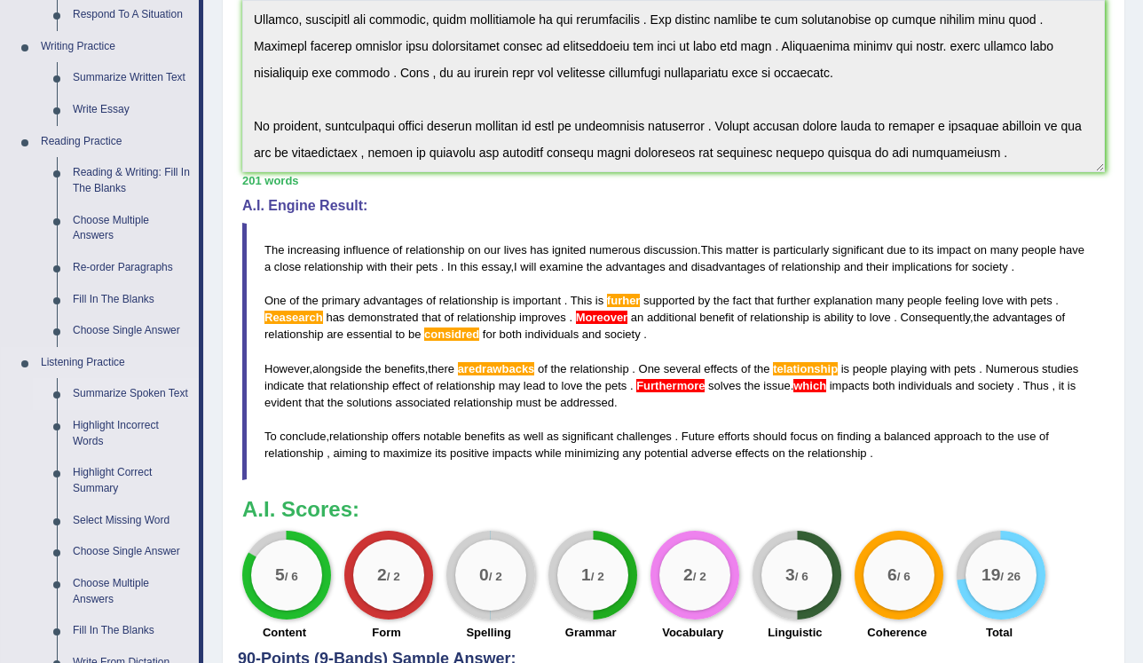
click at [175, 398] on link "Summarize Spoken Text" at bounding box center [132, 394] width 134 height 32
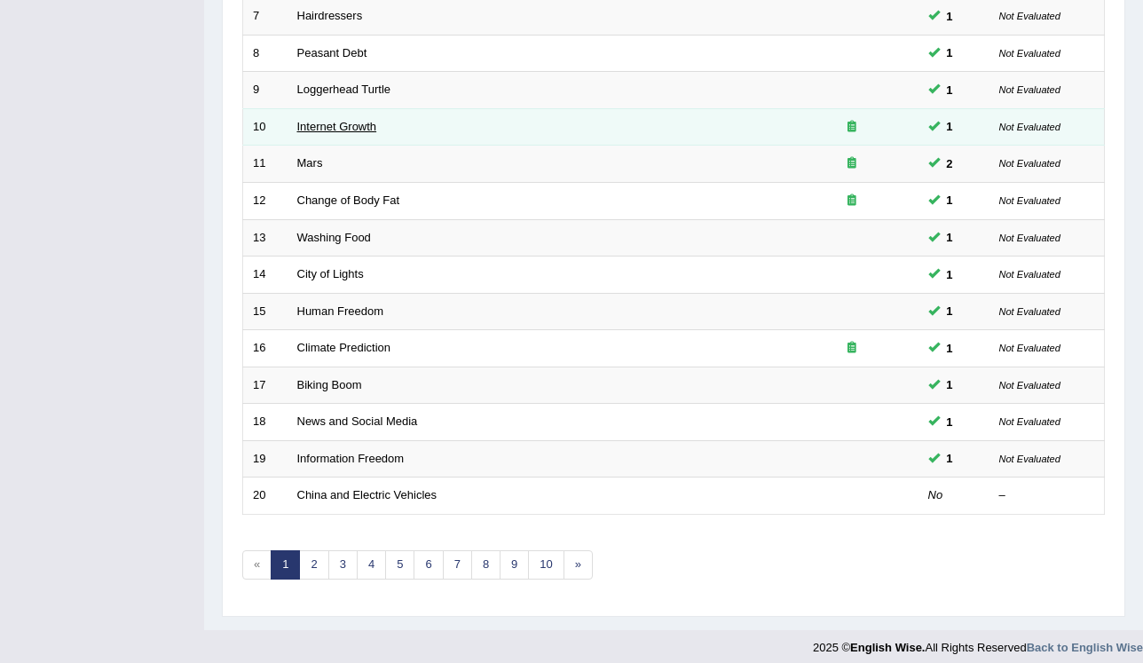
scroll to position [507, 0]
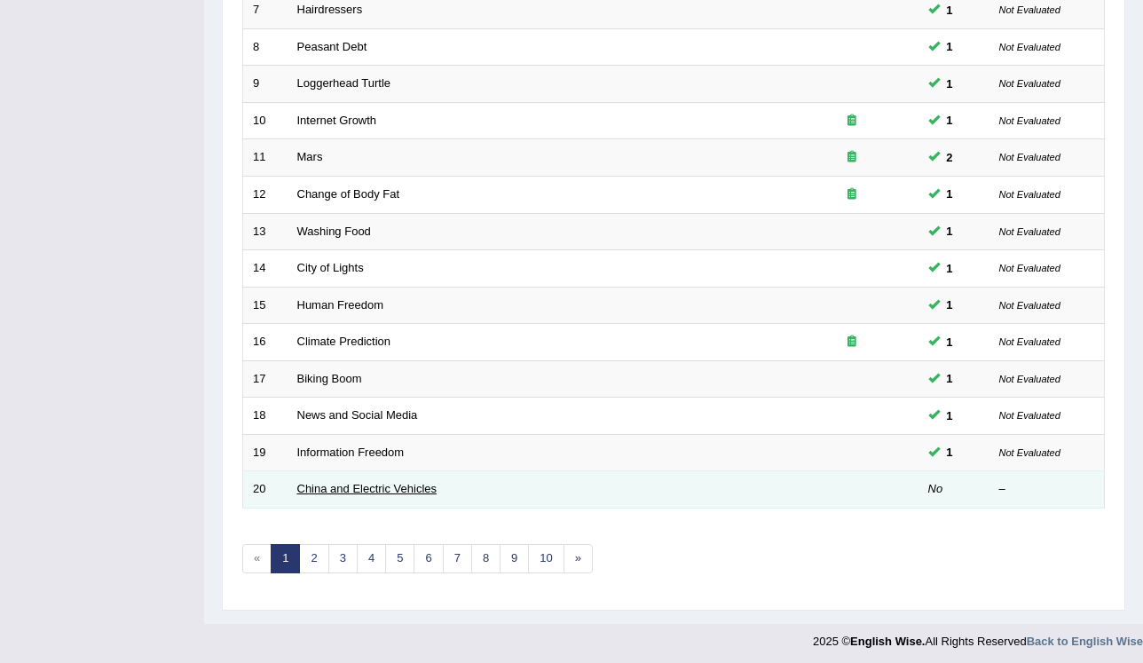
click at [362, 483] on link "China and Electric Vehicles" at bounding box center [367, 488] width 140 height 13
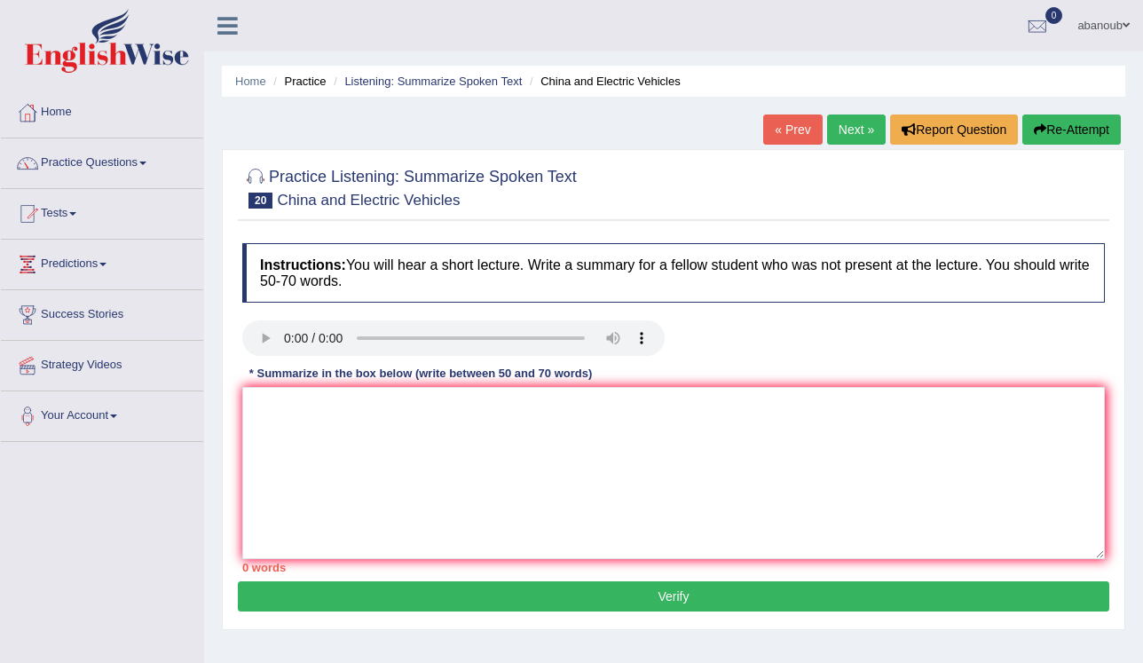
click at [774, 135] on link "« Prev" at bounding box center [792, 129] width 59 height 30
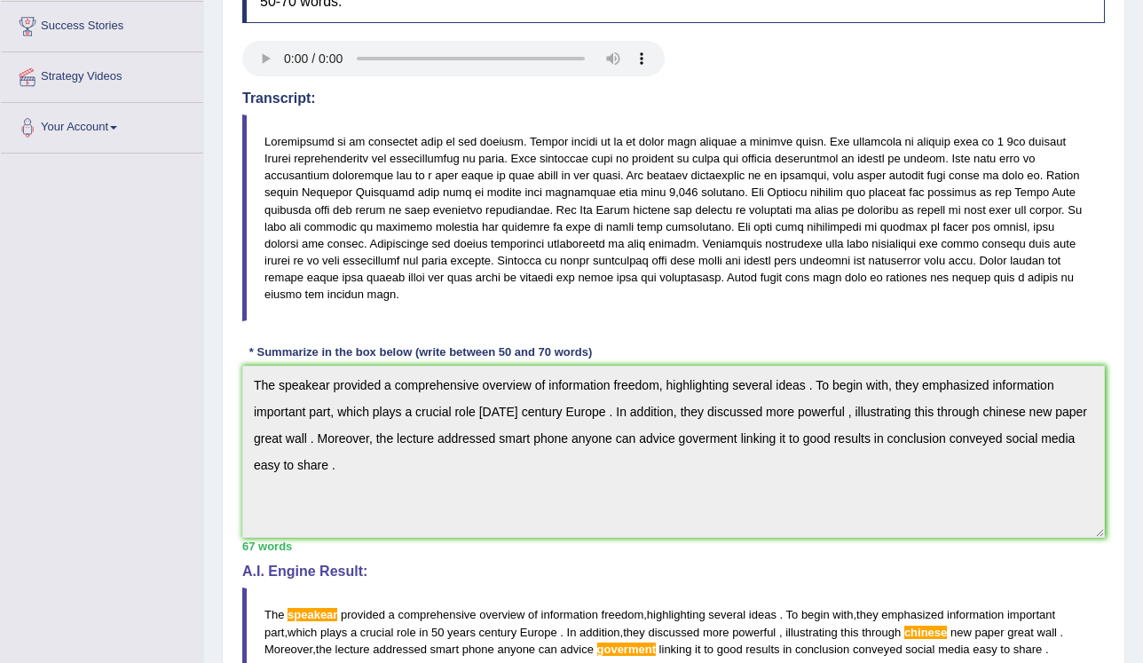
scroll to position [67, 0]
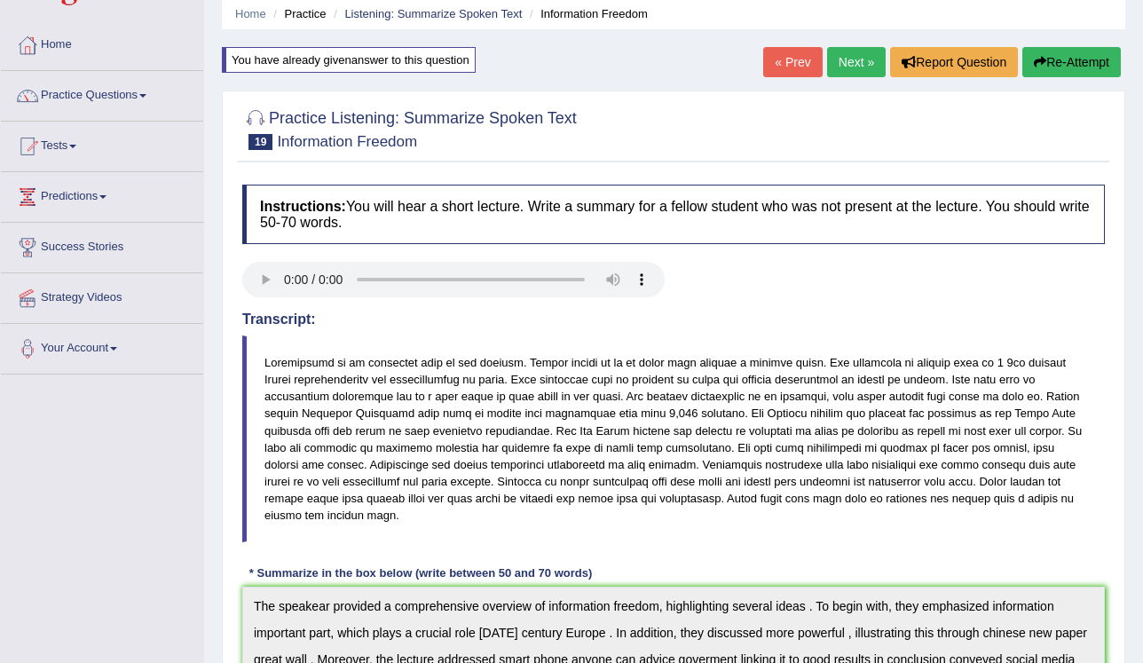
click at [778, 74] on link "« Prev" at bounding box center [792, 62] width 59 height 30
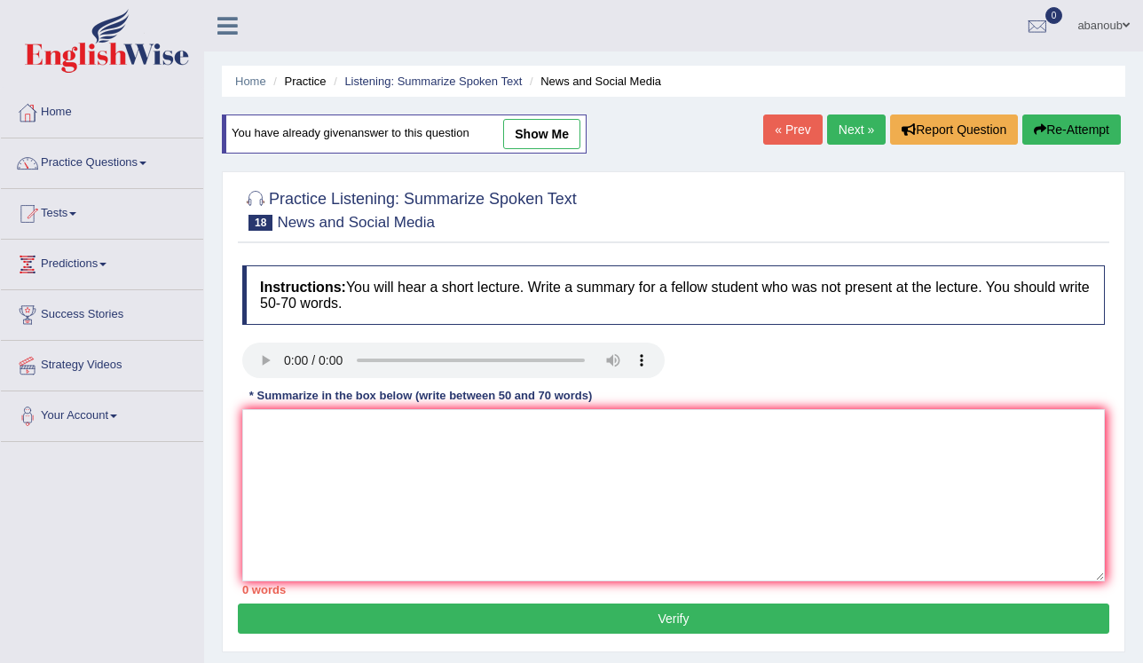
click at [569, 136] on link "show me" at bounding box center [541, 134] width 77 height 30
type textarea "The speaker provided a comperehensive overview of news and social media, highli…"
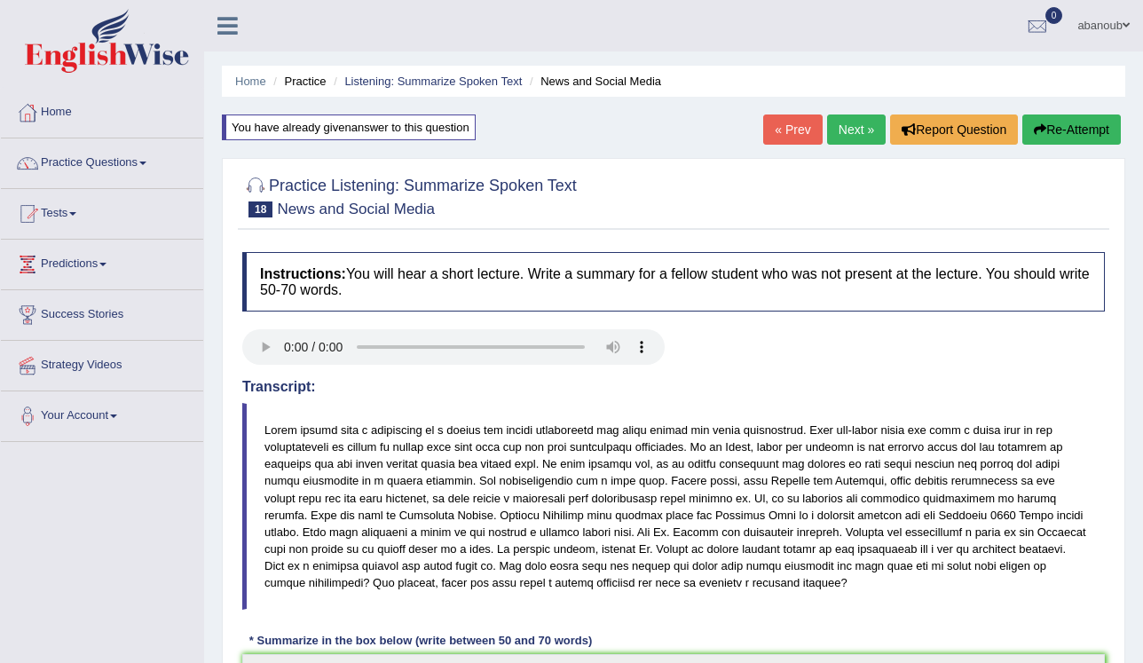
click at [774, 131] on link "« Prev" at bounding box center [792, 129] width 59 height 30
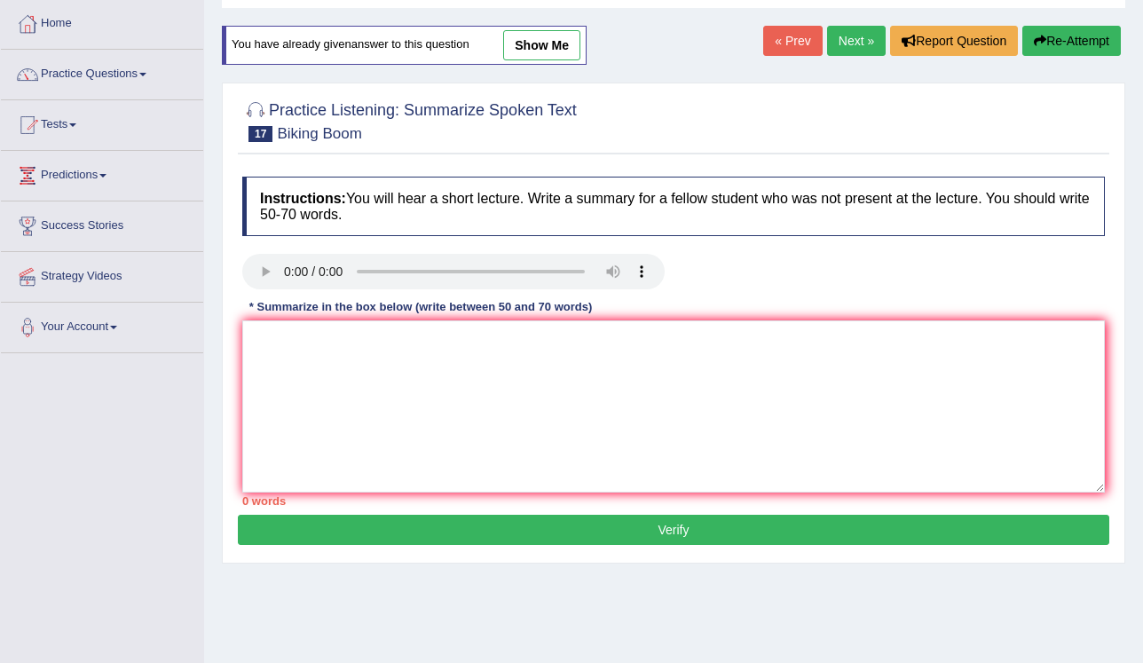
scroll to position [56, 0]
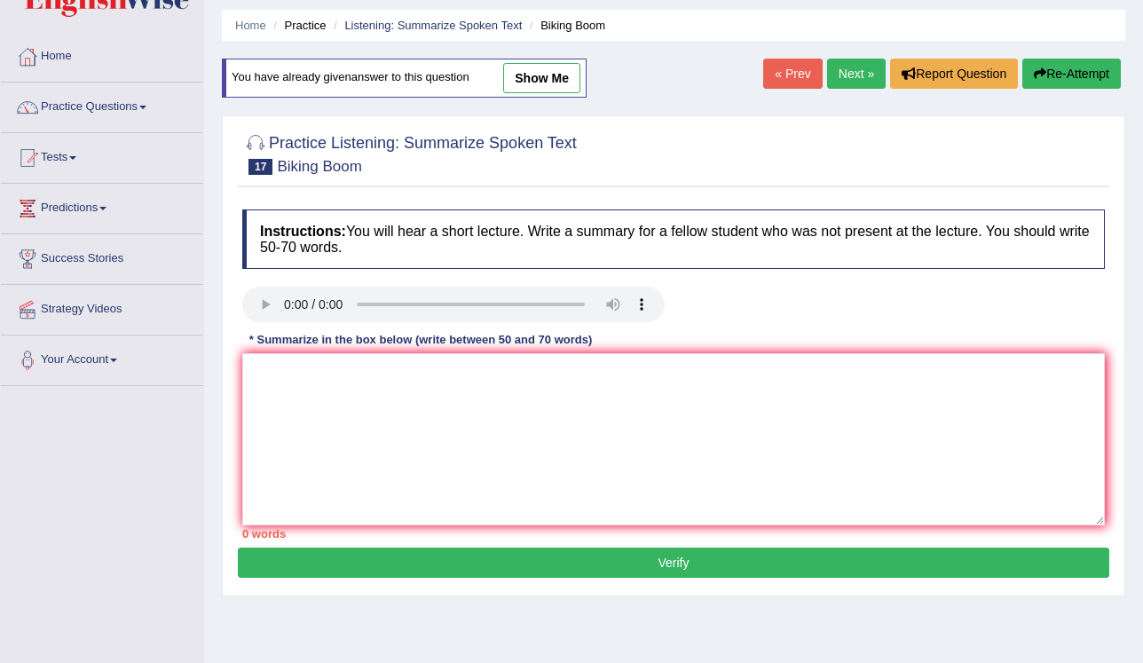
click at [569, 78] on link "show me" at bounding box center [541, 78] width 77 height 30
type textarea "The speaker provided a comprehensive oveerview of biking boom , highlighting id…"
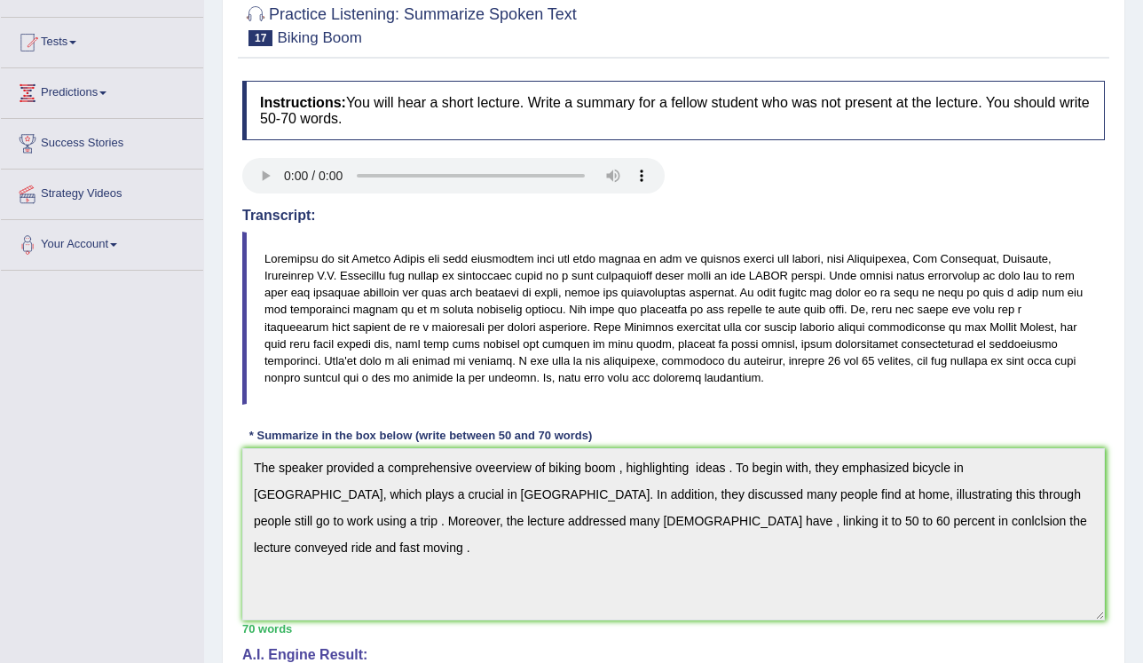
scroll to position [0, 0]
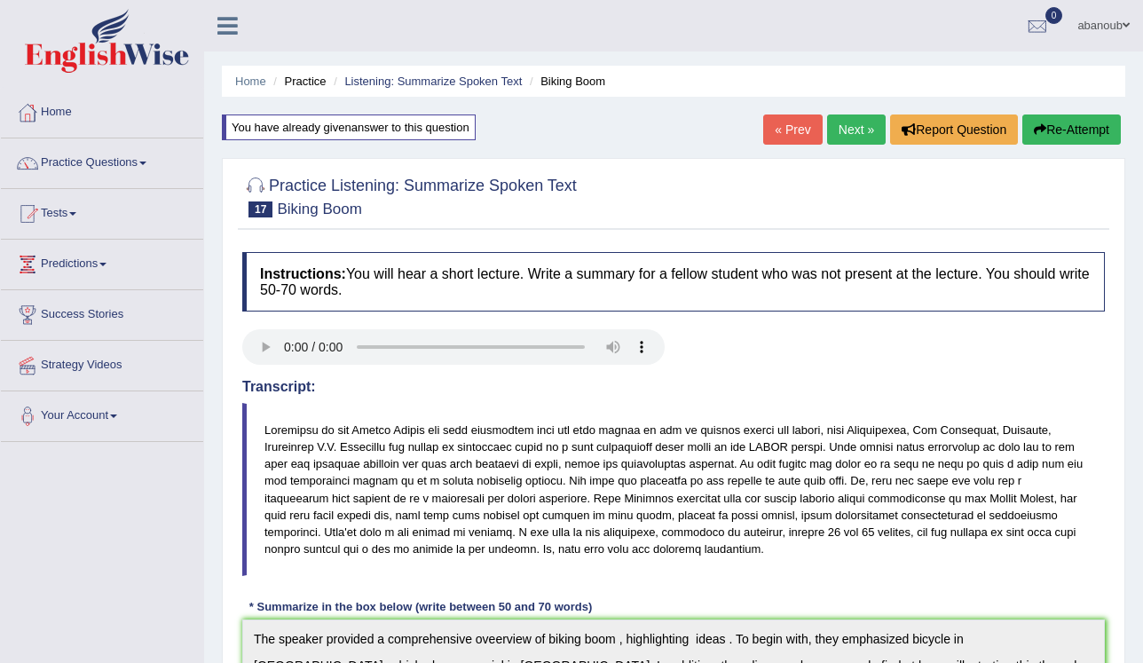
click at [848, 136] on link "Next »" at bounding box center [856, 129] width 59 height 30
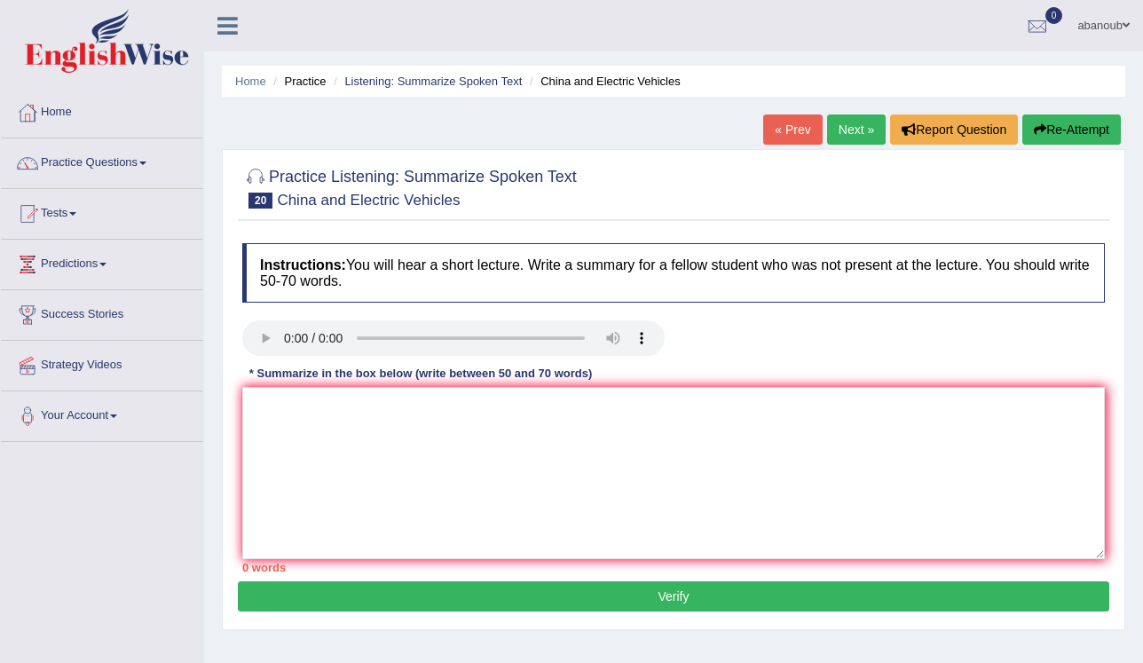
click at [802, 137] on link "« Prev" at bounding box center [792, 129] width 59 height 30
click at [273, 410] on textarea at bounding box center [673, 473] width 862 height 172
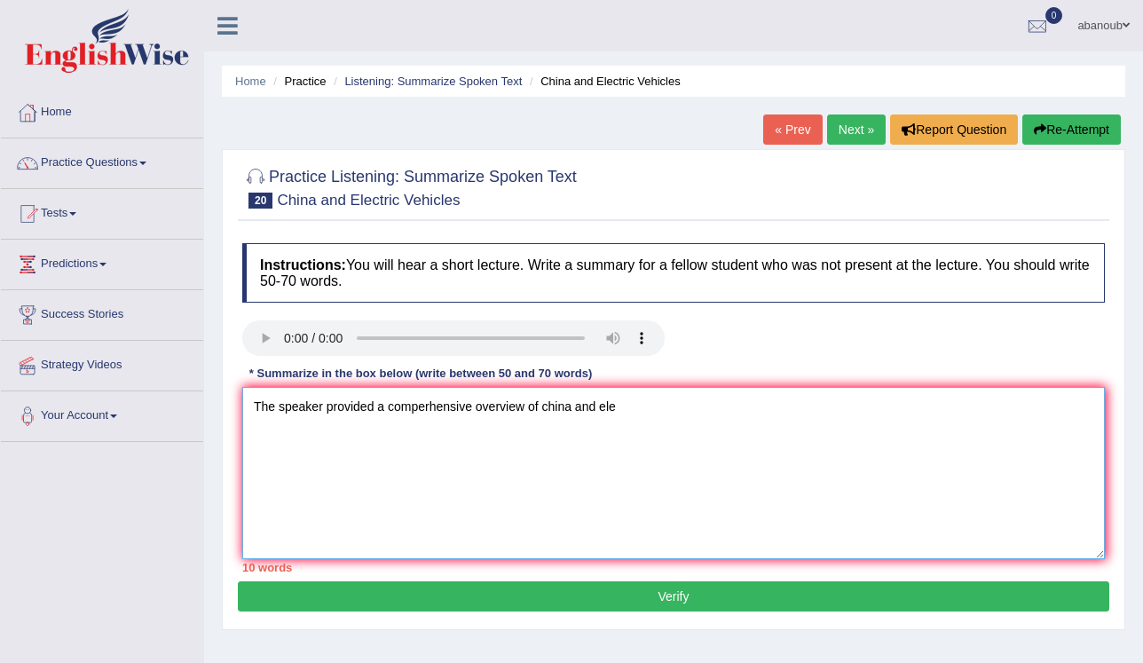
click at [542, 407] on textarea "The speaker provided a comperhensive overview of china and ele" at bounding box center [673, 473] width 862 height 172
click at [617, 405] on textarea "The speaker provided a comperhensive overview of China and ele" at bounding box center [673, 473] width 862 height 172
click at [601, 406] on textarea "The speaker provided a comperhensive overview of China and ele" at bounding box center [673, 473] width 862 height 172
click at [620, 407] on textarea "The speaker provided a comperhensive overview of China and Ele" at bounding box center [673, 473] width 862 height 172
type textarea "The speaker provided a comperhensive overview of China and Electric Vehicles , …"
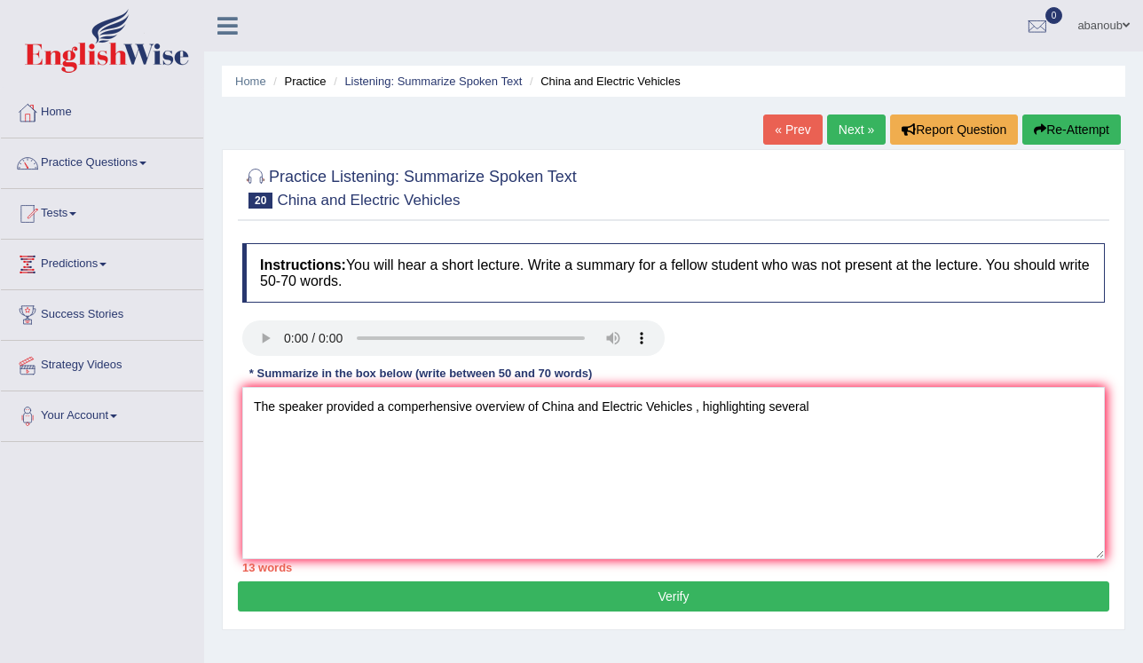
click at [799, 135] on link "« Prev" at bounding box center [792, 129] width 59 height 30
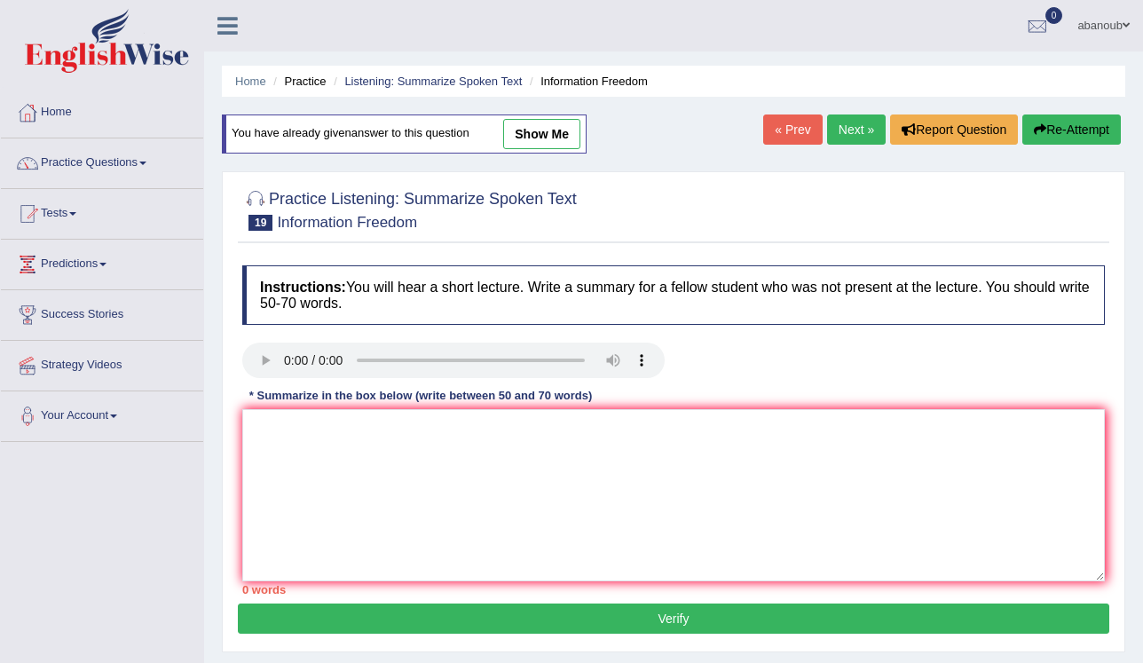
click at [567, 139] on link "show me" at bounding box center [541, 134] width 77 height 30
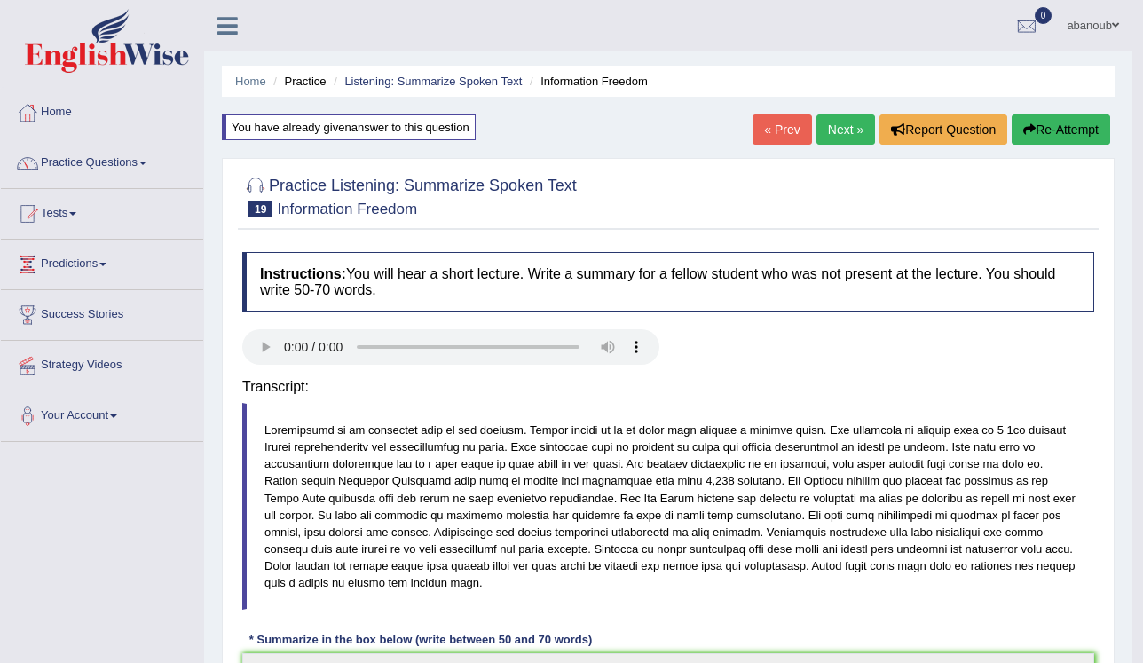
type textarea "The speakear provided a comprehensive overview of information freedom, highligh…"
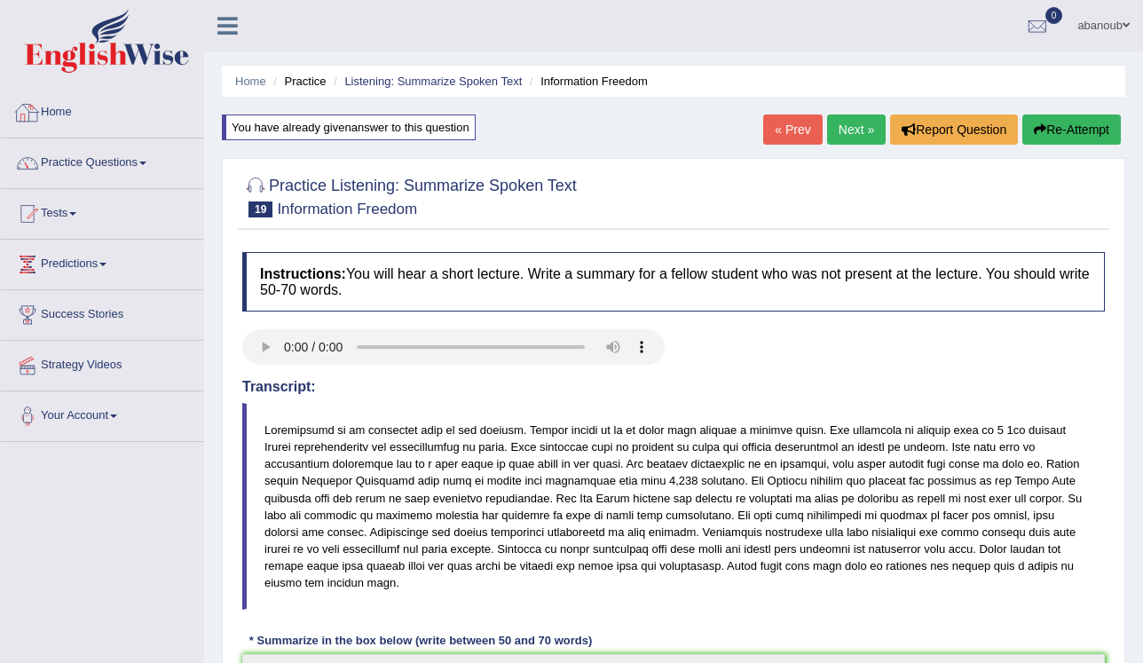
click at [144, 162] on span at bounding box center [142, 163] width 7 height 4
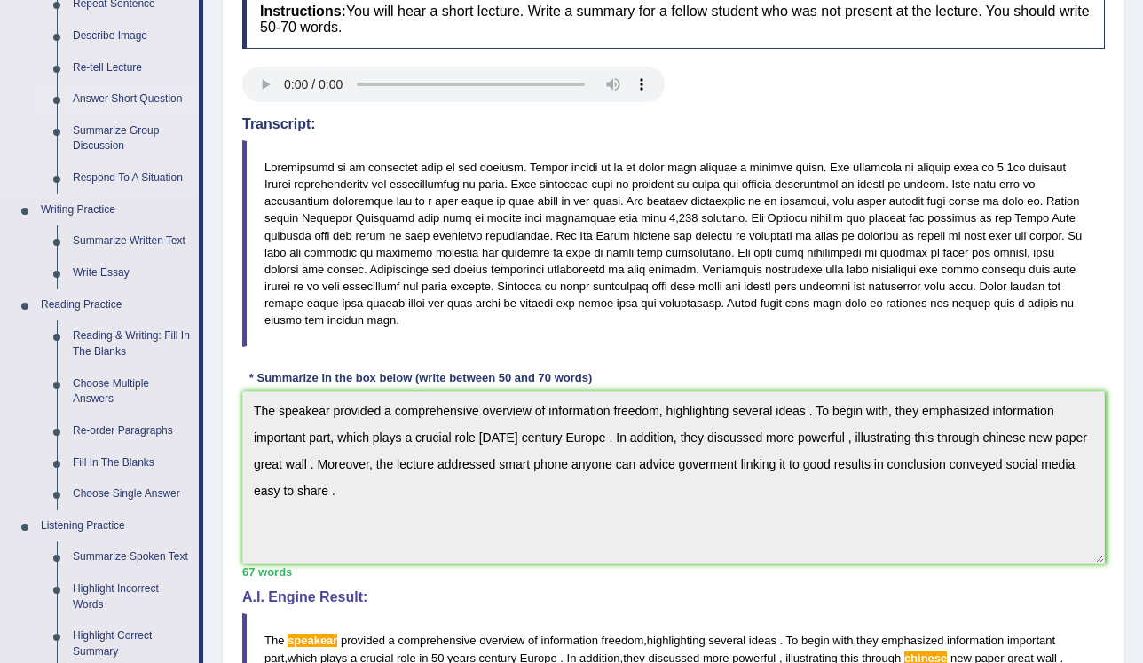
scroll to position [284, 0]
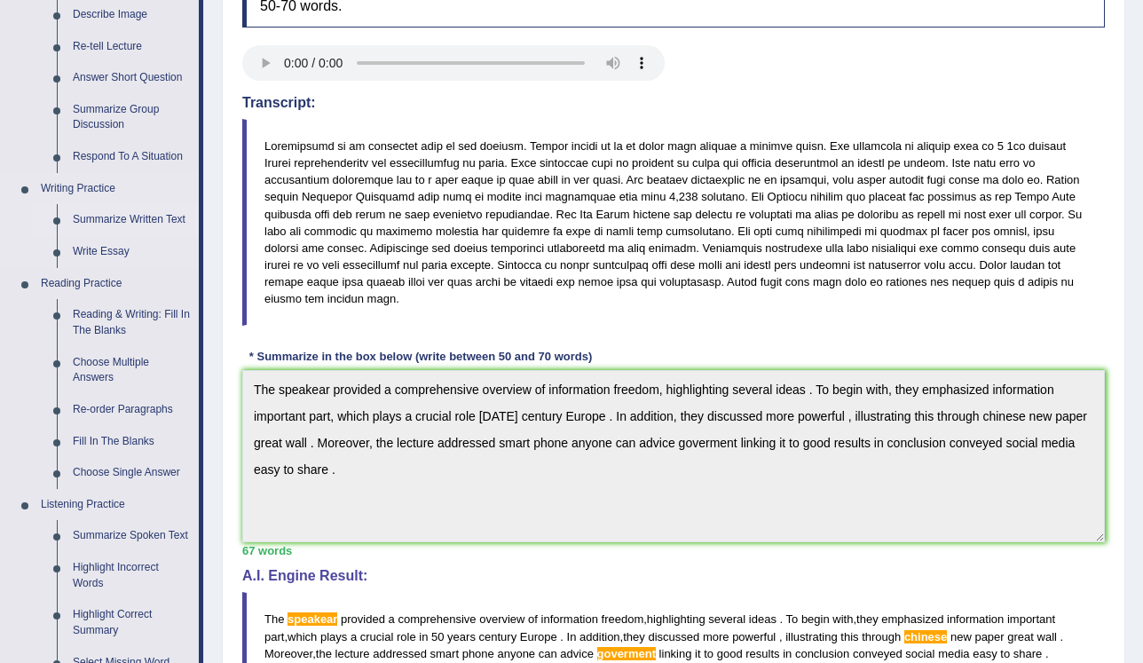
click at [143, 227] on link "Summarize Written Text" at bounding box center [132, 220] width 134 height 32
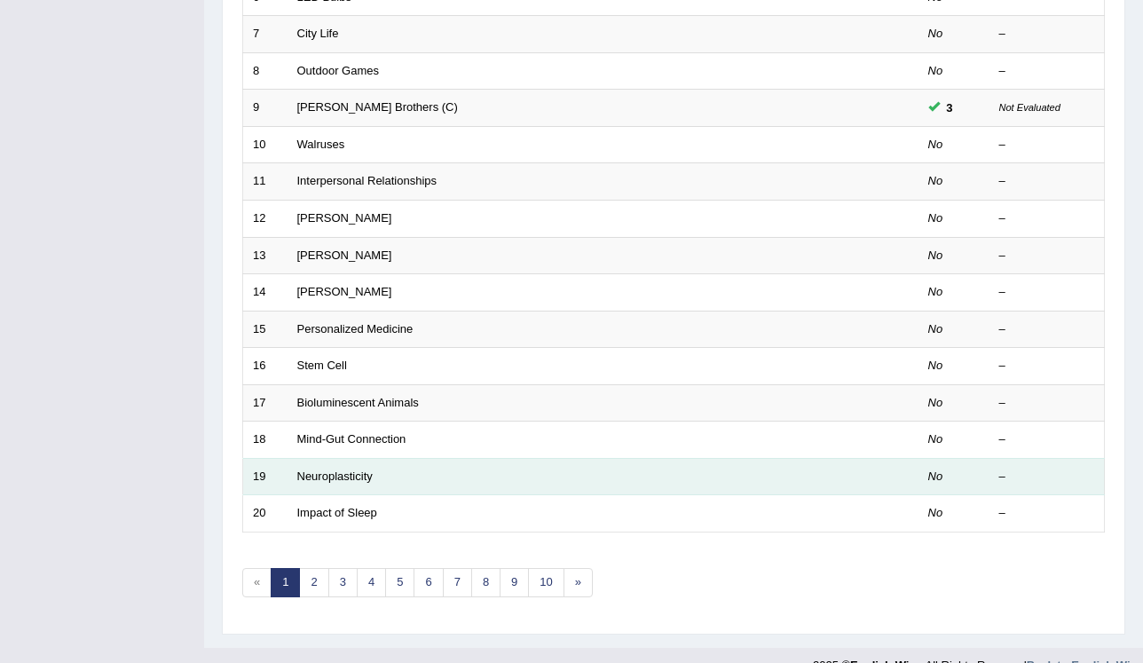
scroll to position [507, 0]
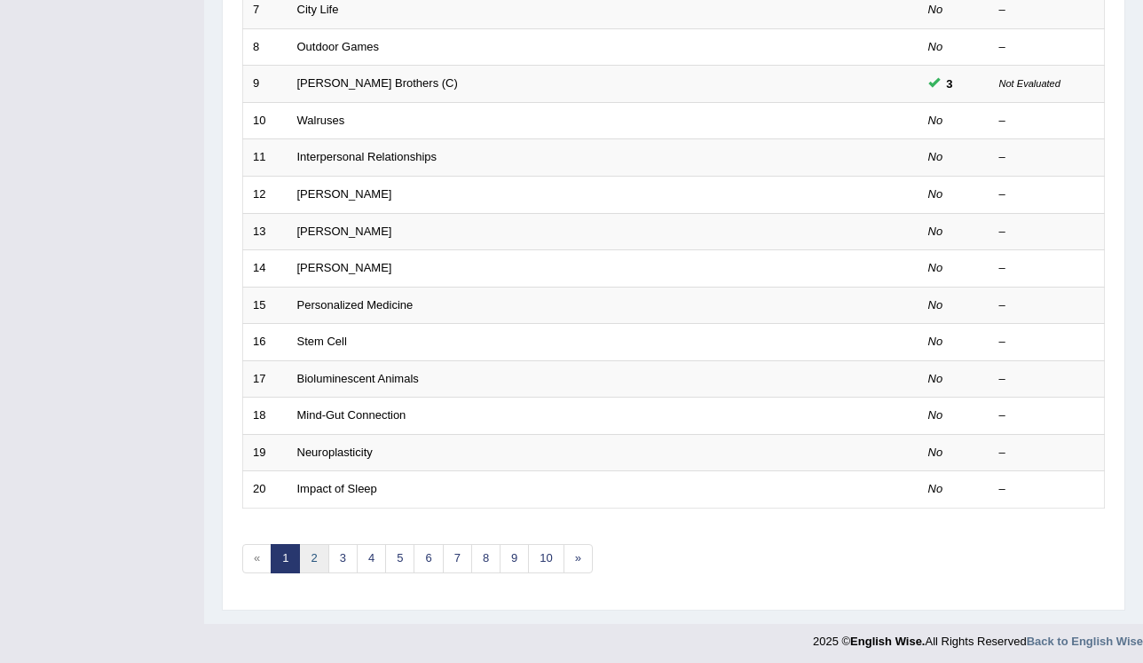
click at [309, 544] on link "2" at bounding box center [313, 558] width 29 height 29
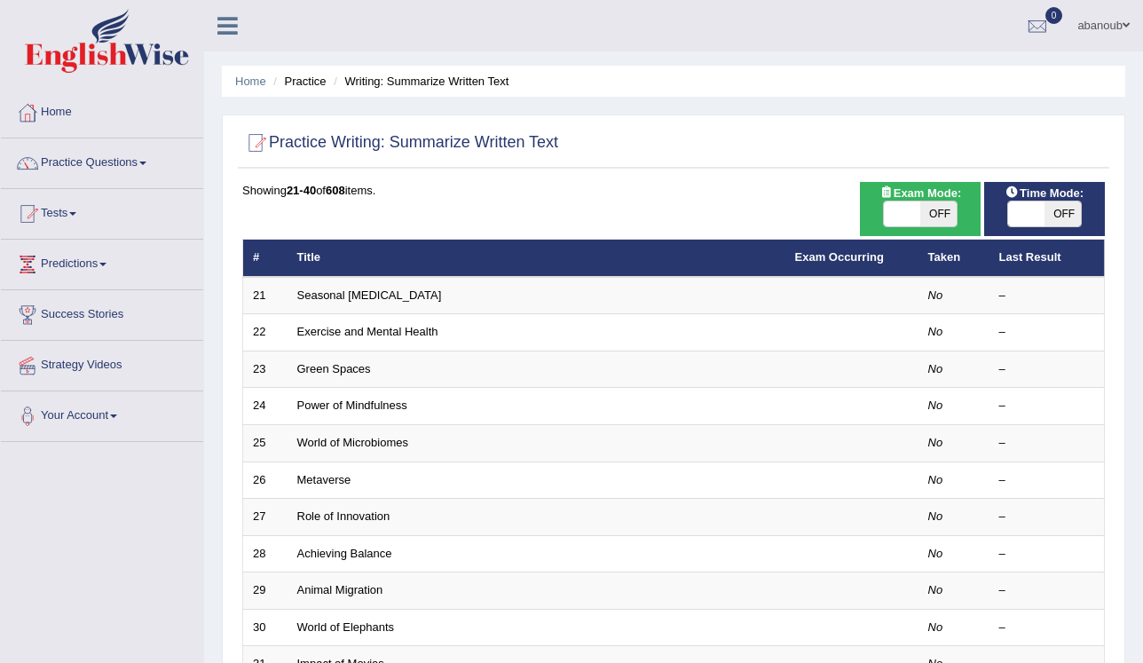
drag, startPoint x: 902, startPoint y: 179, endPoint x: 872, endPoint y: 209, distance: 41.4
click at [870, 206] on div "ON OFF" at bounding box center [920, 214] width 103 height 27
click at [902, 214] on span at bounding box center [902, 213] width 37 height 25
checkbox input "true"
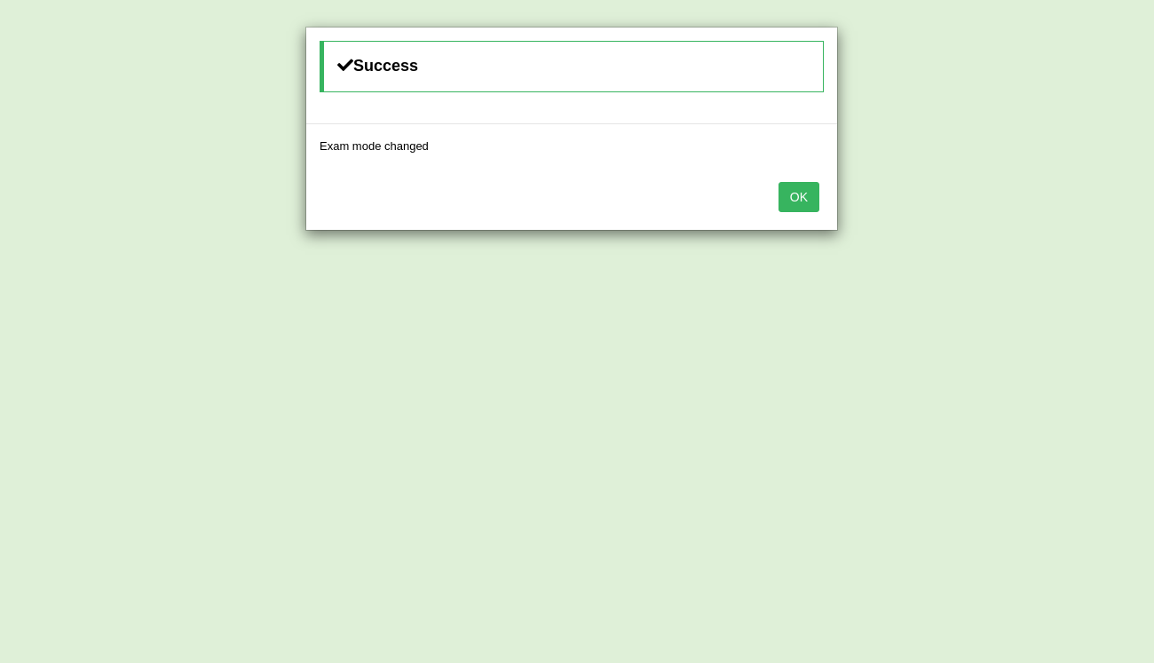
click at [797, 200] on button "OK" at bounding box center [798, 197] width 41 height 30
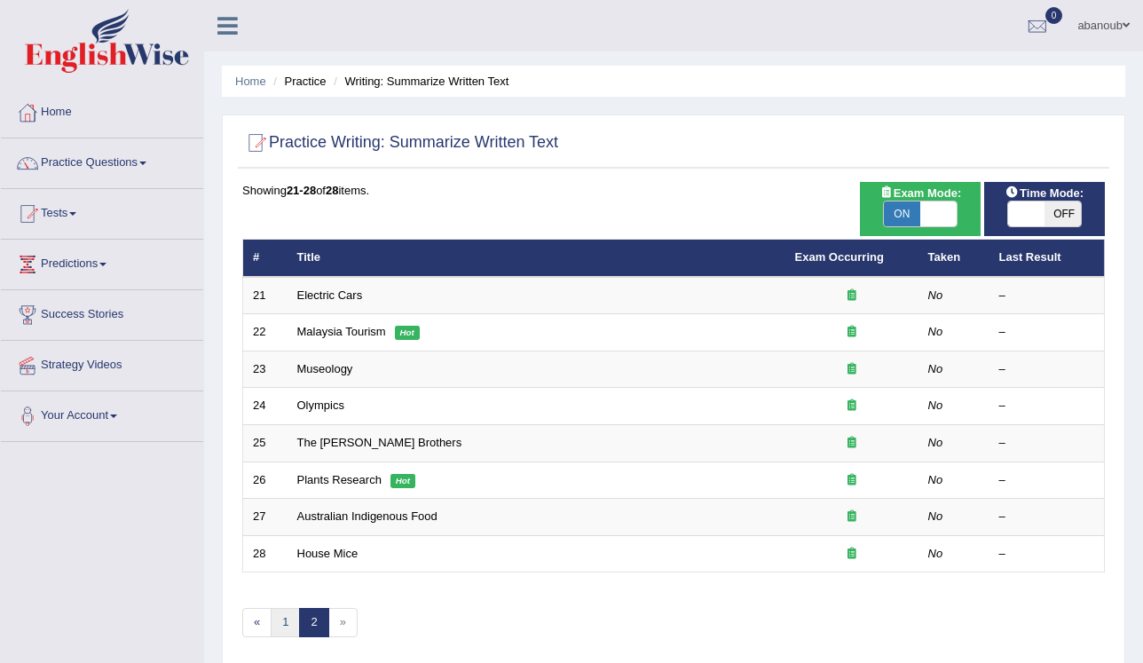
click at [287, 611] on link "1" at bounding box center [285, 622] width 29 height 29
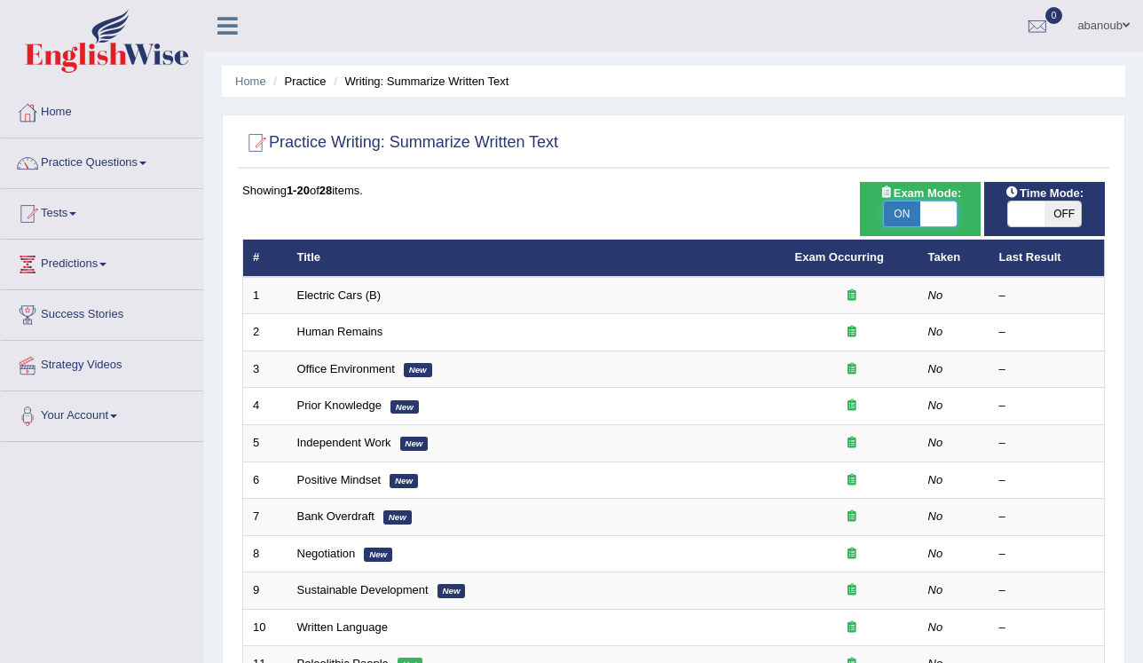
click at [920, 215] on span at bounding box center [938, 213] width 37 height 25
checkbox input "false"
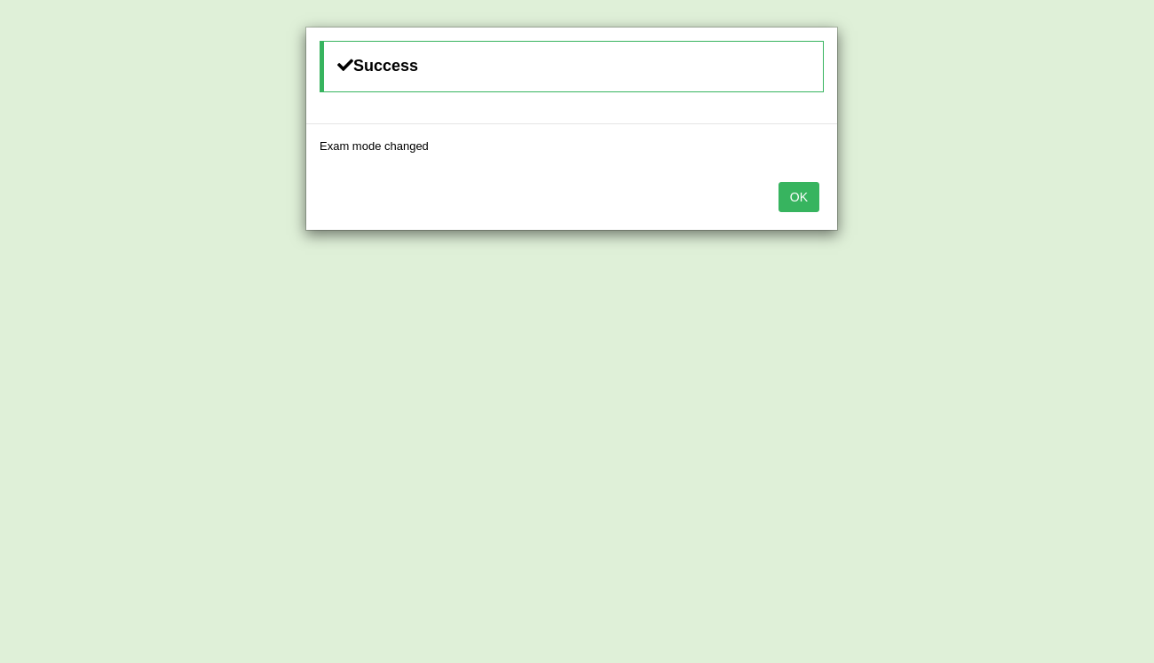
click at [812, 202] on button "OK" at bounding box center [798, 197] width 41 height 30
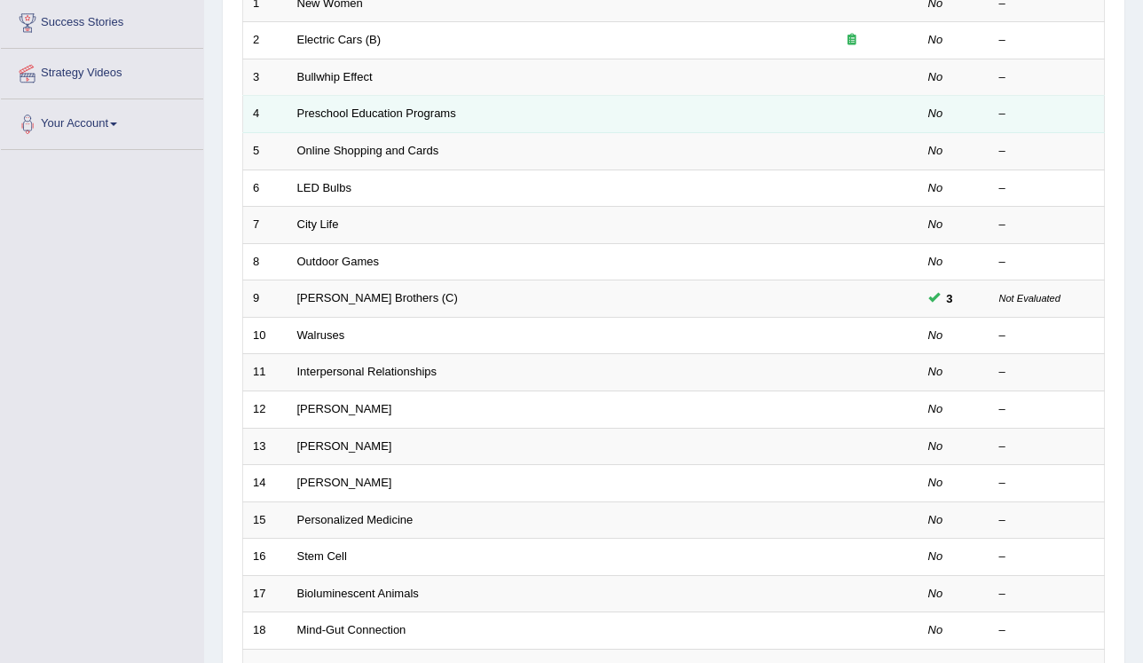
scroll to position [10, 0]
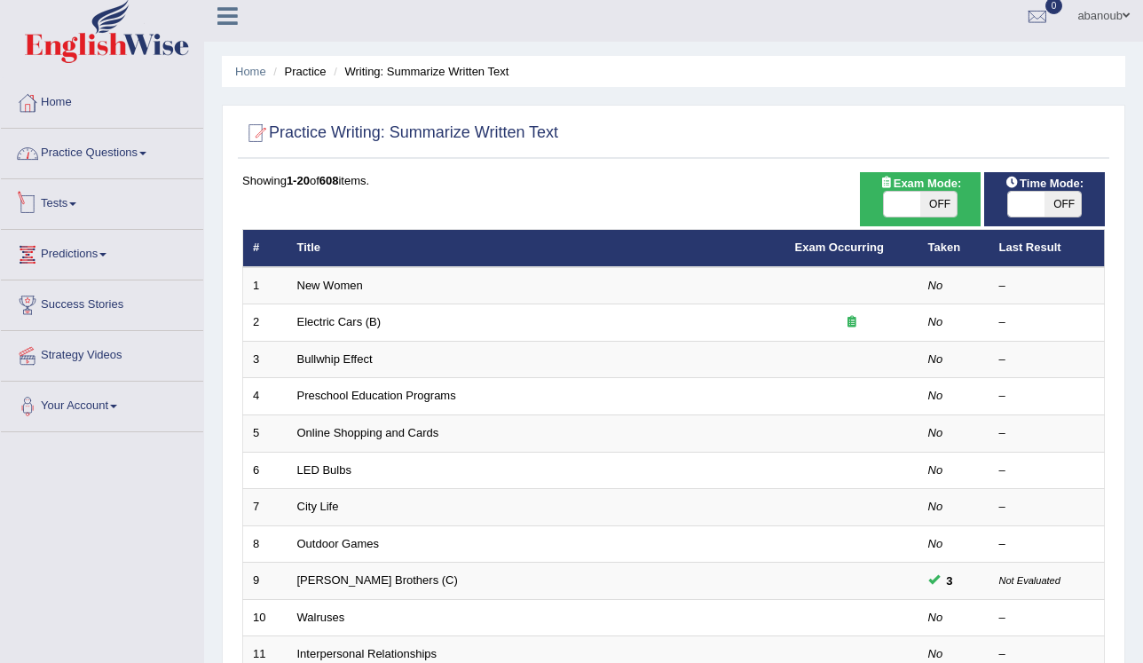
click at [119, 161] on link "Practice Questions" at bounding box center [102, 151] width 202 height 44
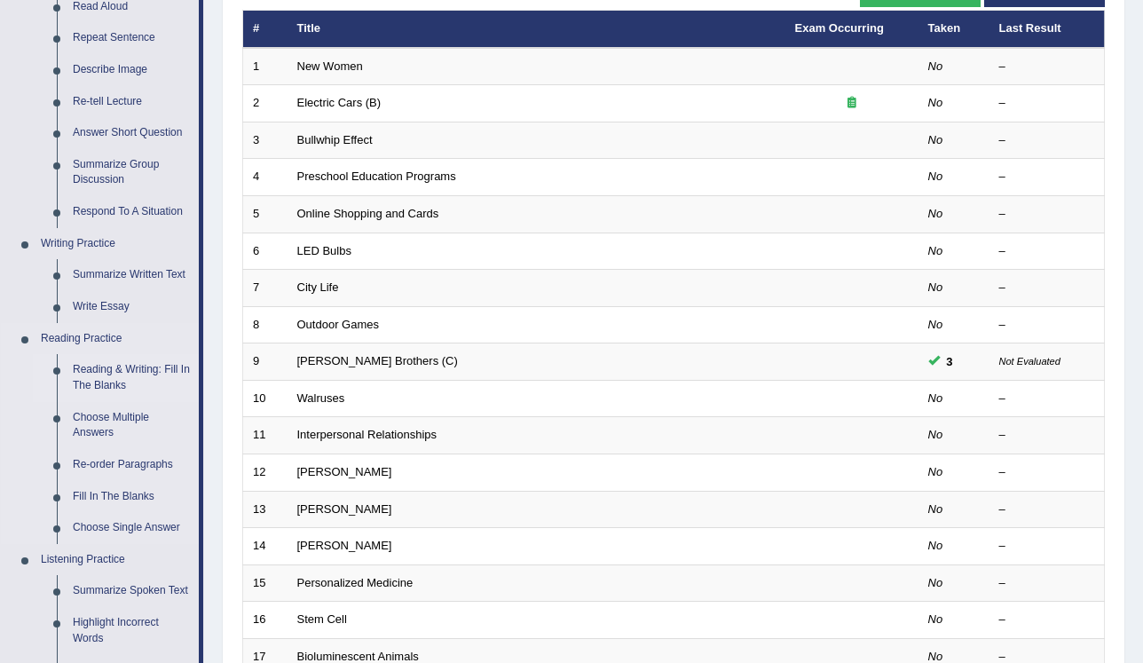
scroll to position [223, 0]
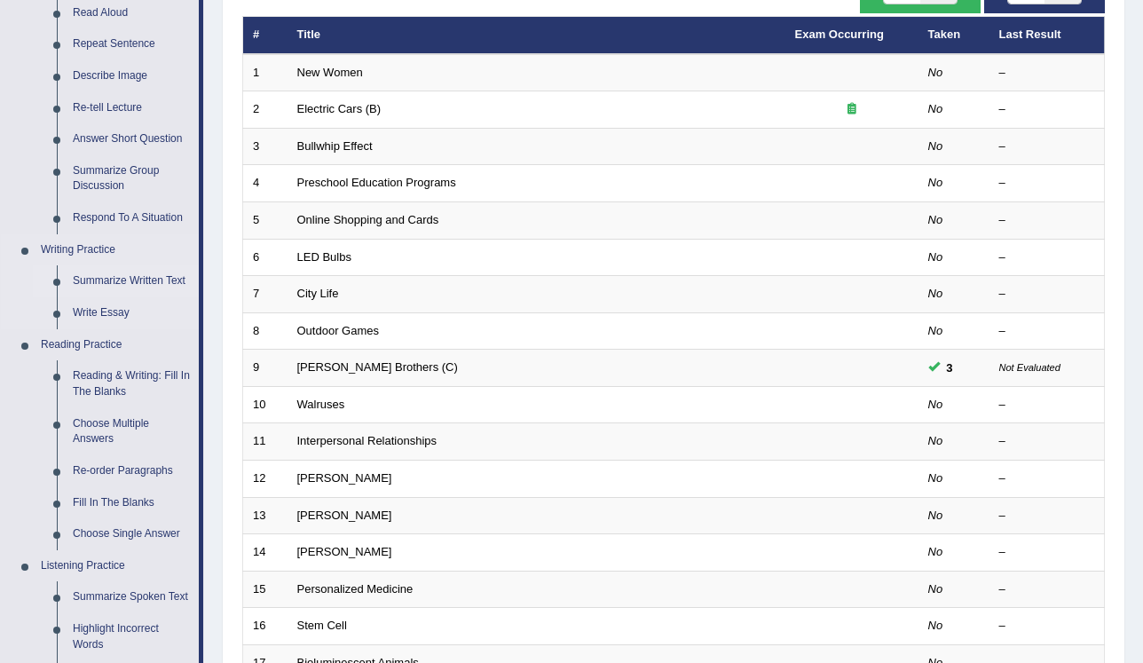
click at [131, 282] on link "Summarize Written Text" at bounding box center [132, 281] width 134 height 32
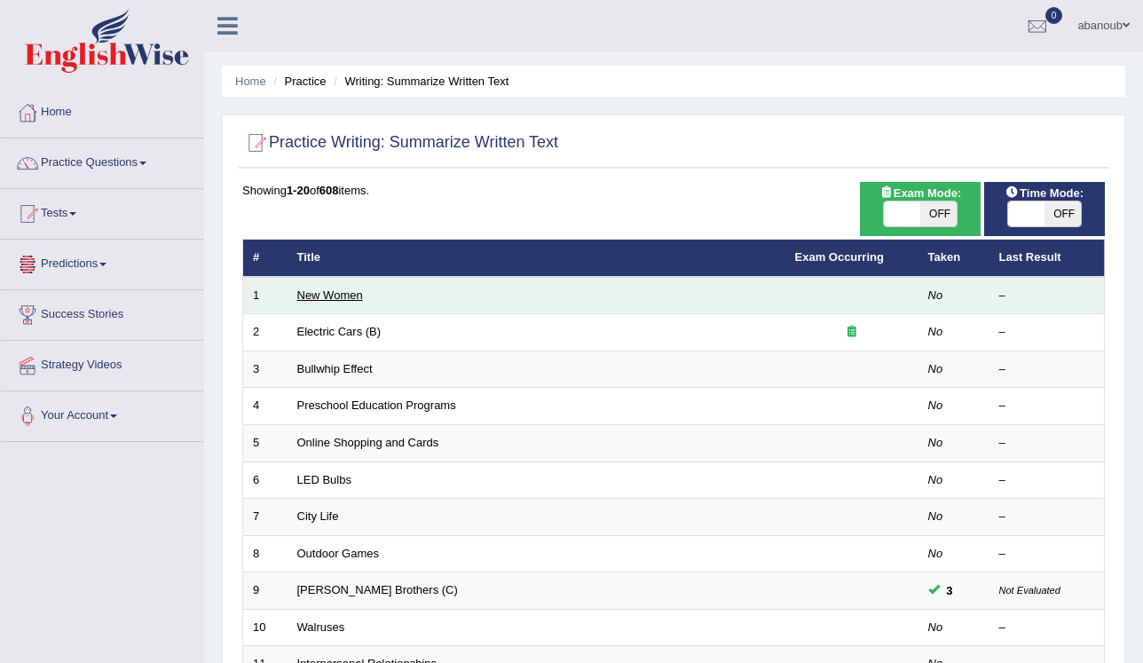
click at [347, 289] on link "New Women" at bounding box center [330, 294] width 66 height 13
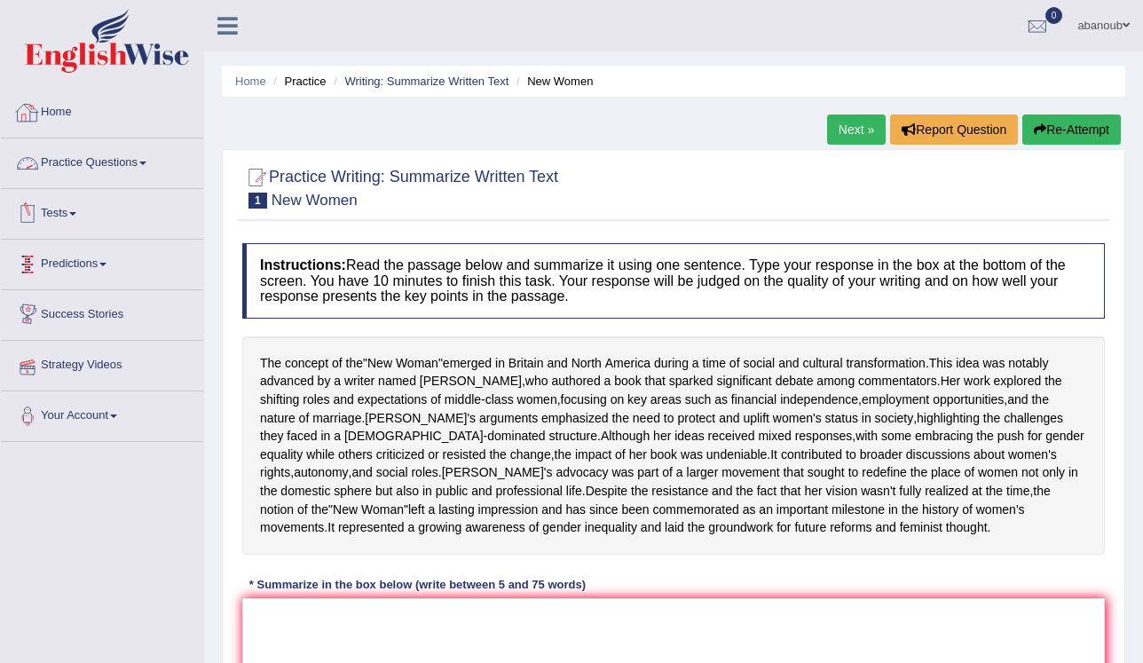
click at [89, 165] on link "Practice Questions" at bounding box center [102, 160] width 202 height 44
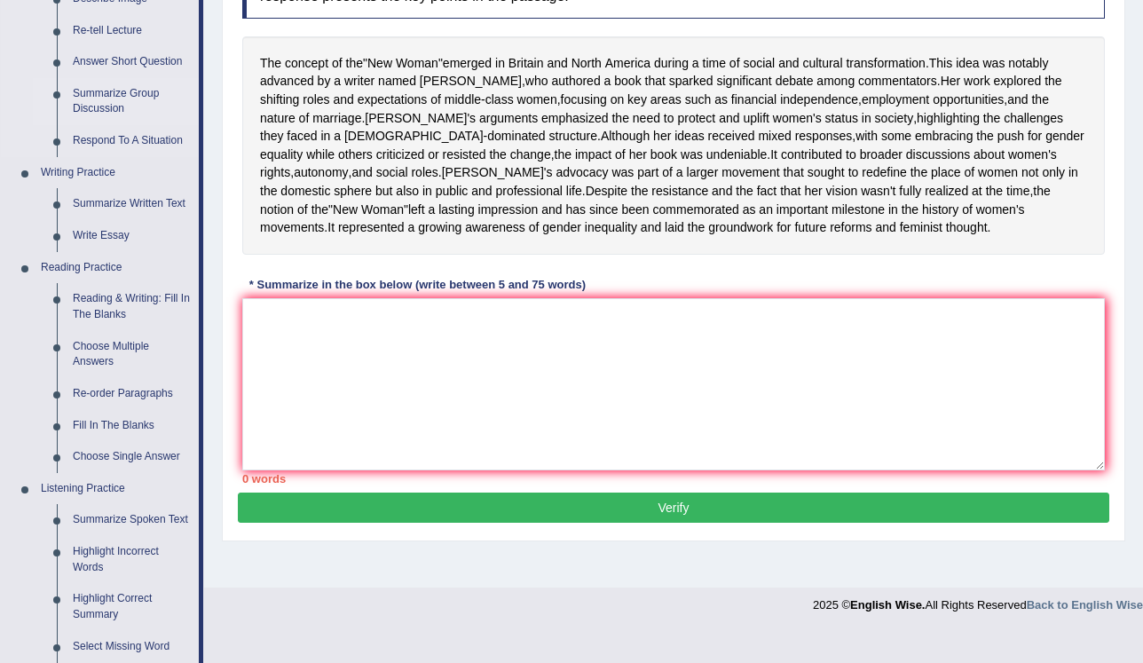
scroll to position [158, 0]
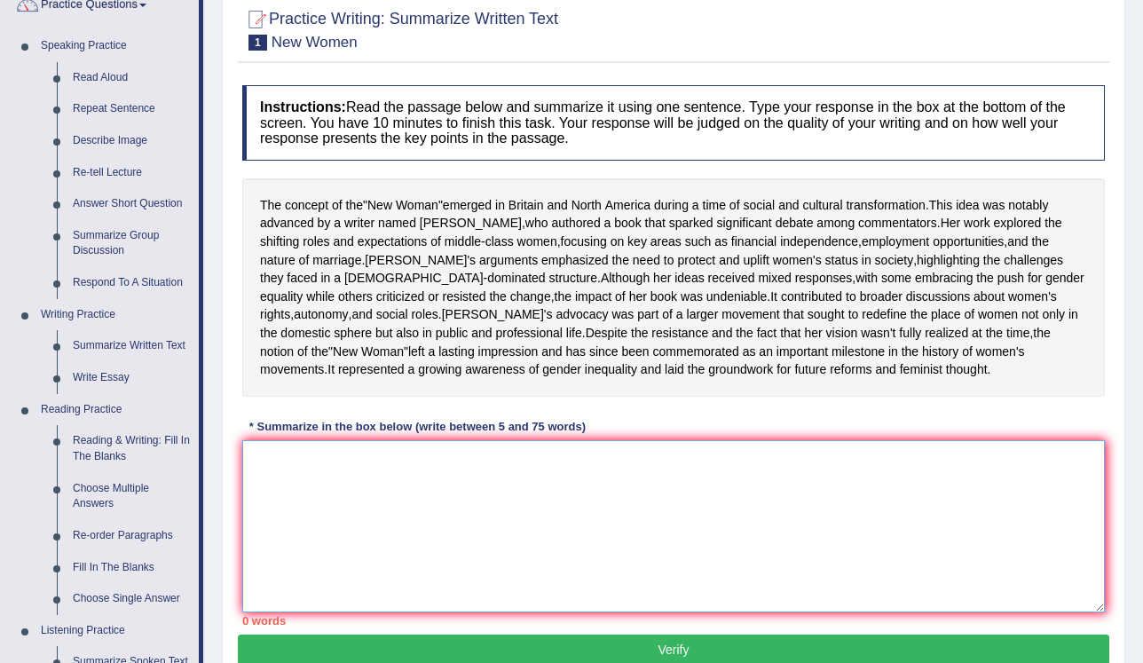
click at [435, 530] on textarea at bounding box center [673, 526] width 862 height 172
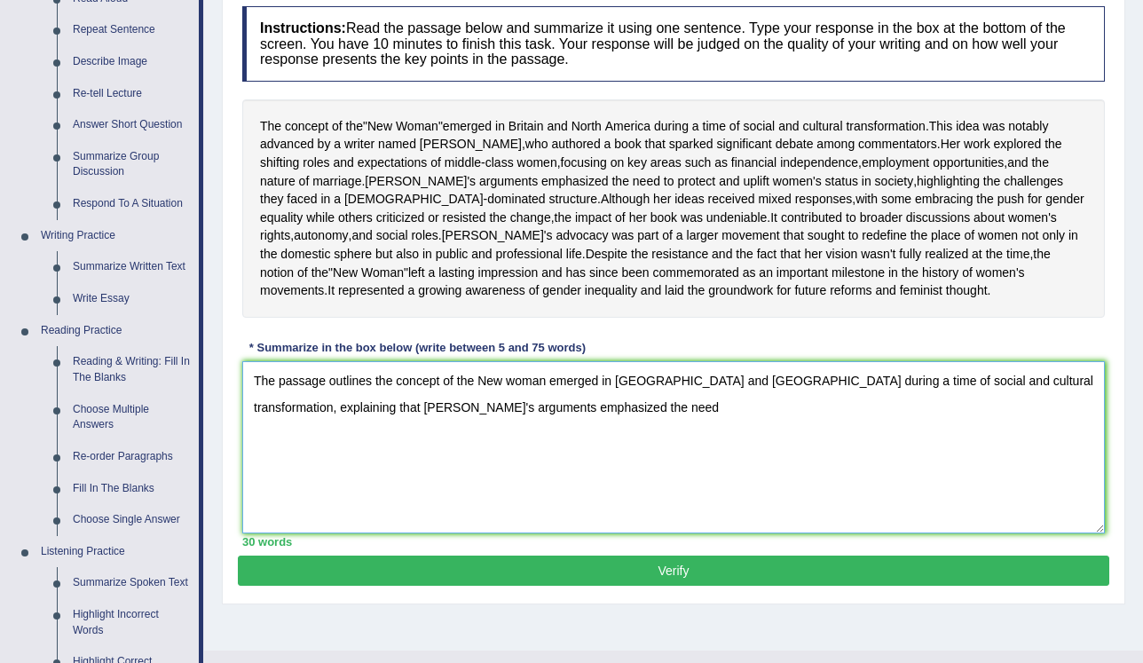
scroll to position [213, 0]
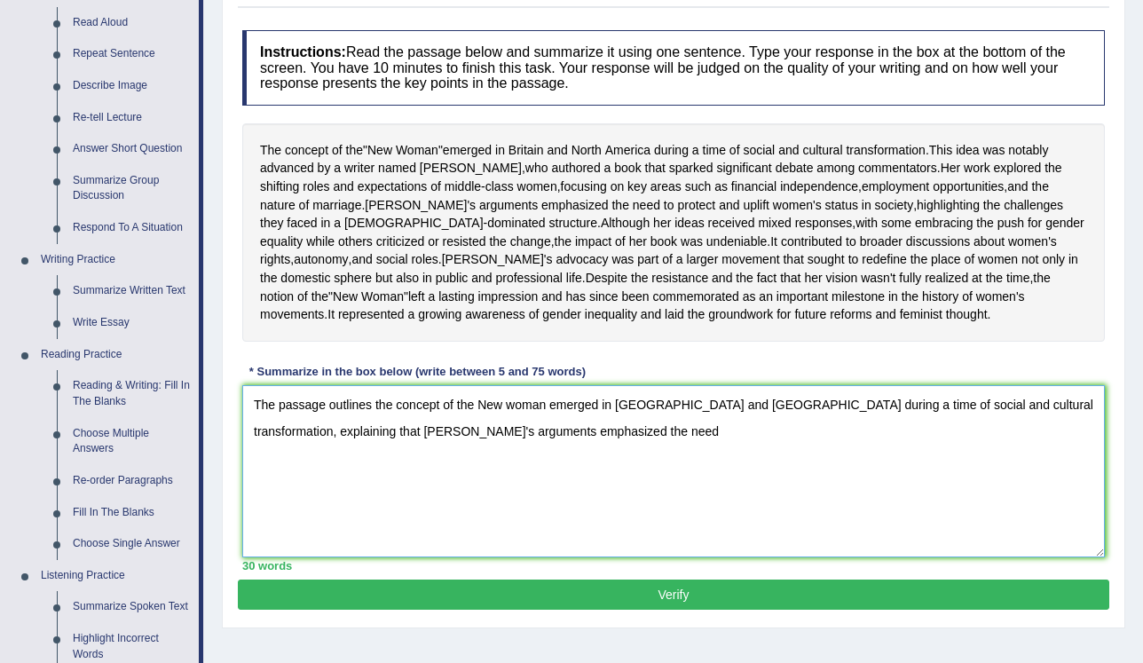
click at [585, 493] on textarea "The passage outlines the concept of the New woman emerged in Britain and north …" at bounding box center [673, 471] width 862 height 172
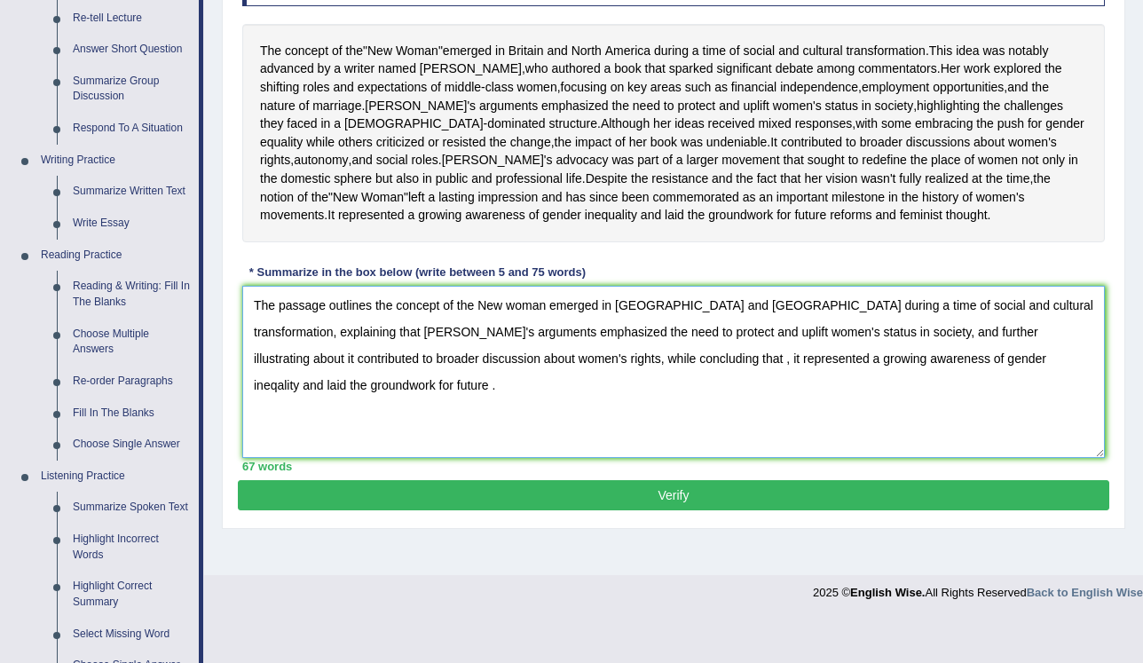
scroll to position [426, 0]
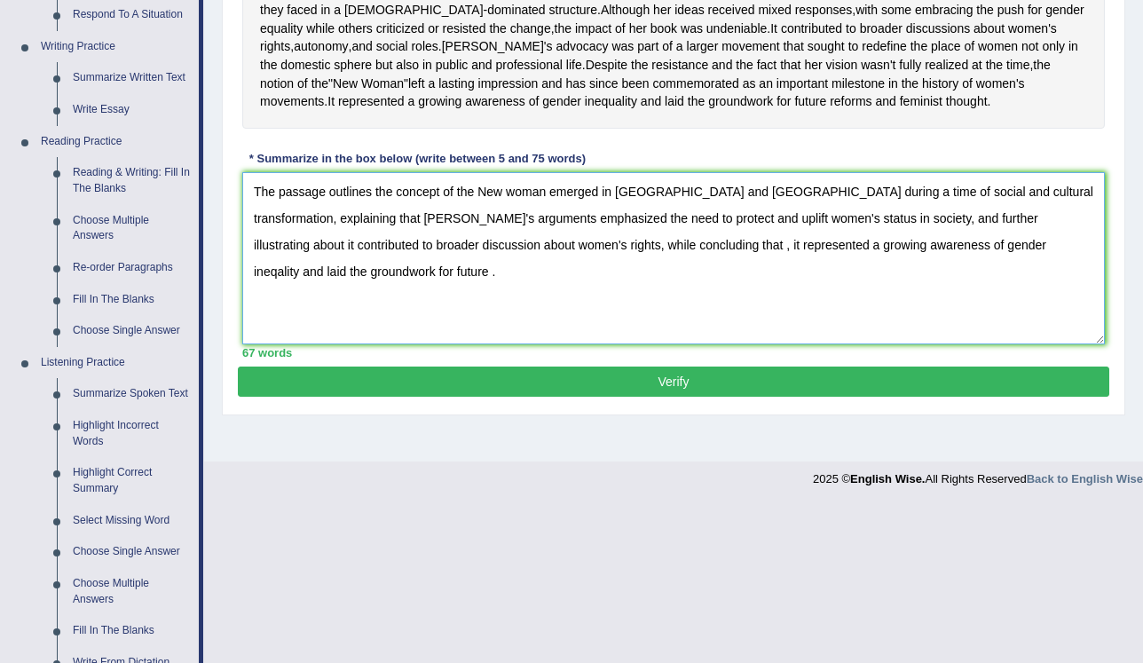
type textarea "The passage outlines the concept of the New woman emerged in [GEOGRAPHIC_DATA] …"
click at [689, 397] on button "Verify" at bounding box center [673, 381] width 871 height 30
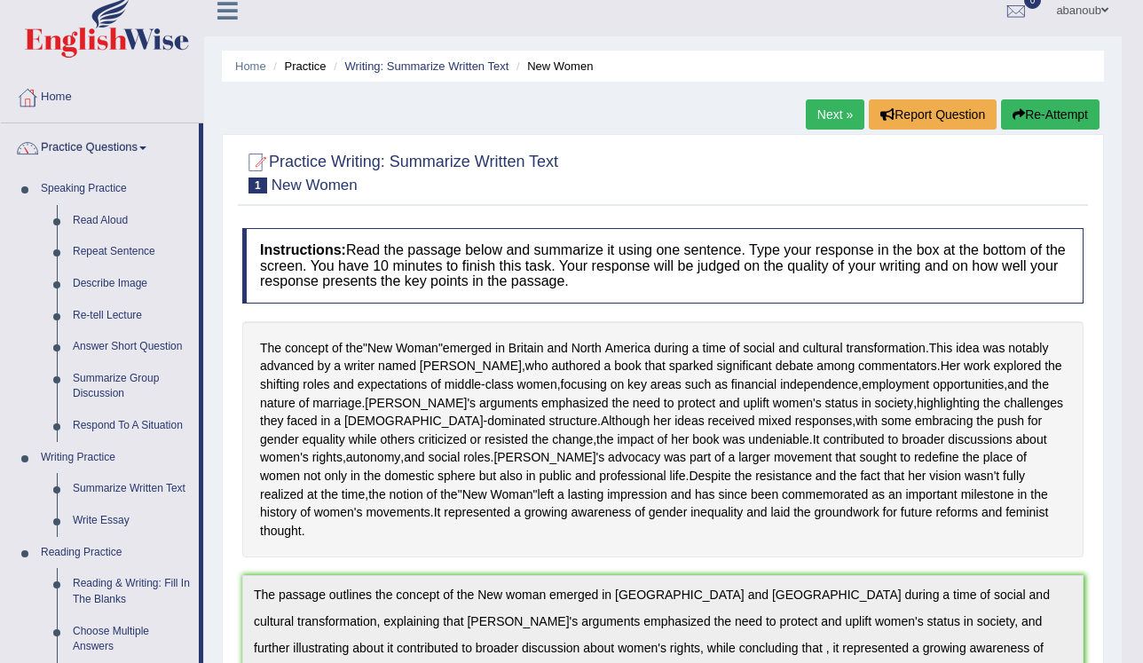
scroll to position [0, 0]
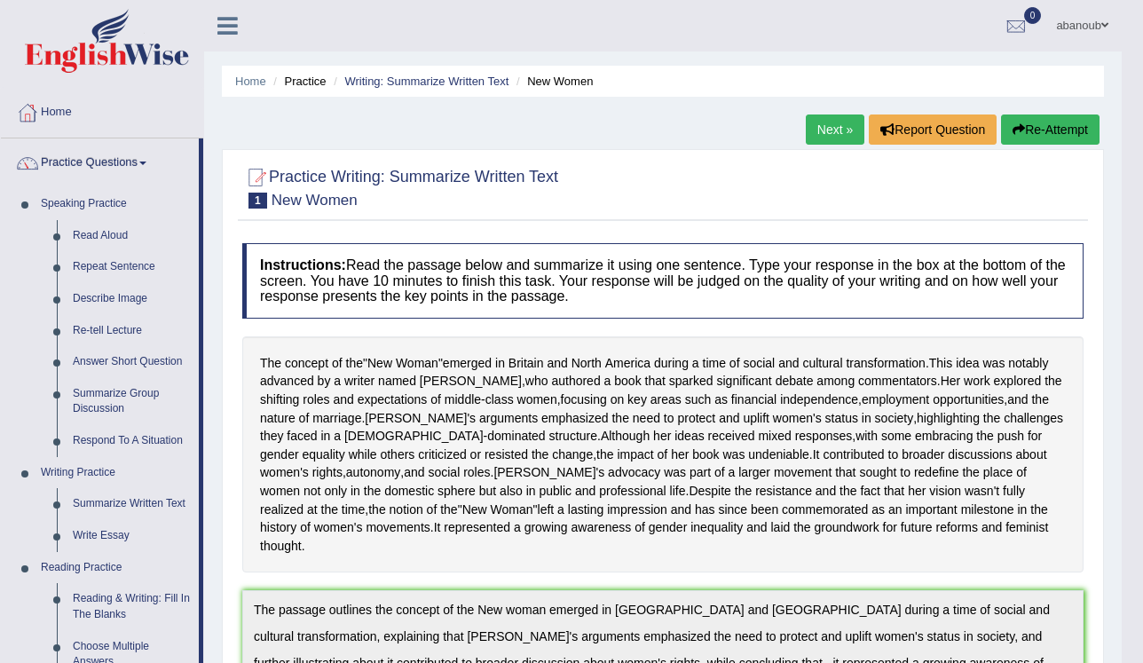
click at [819, 135] on link "Next »" at bounding box center [835, 129] width 59 height 30
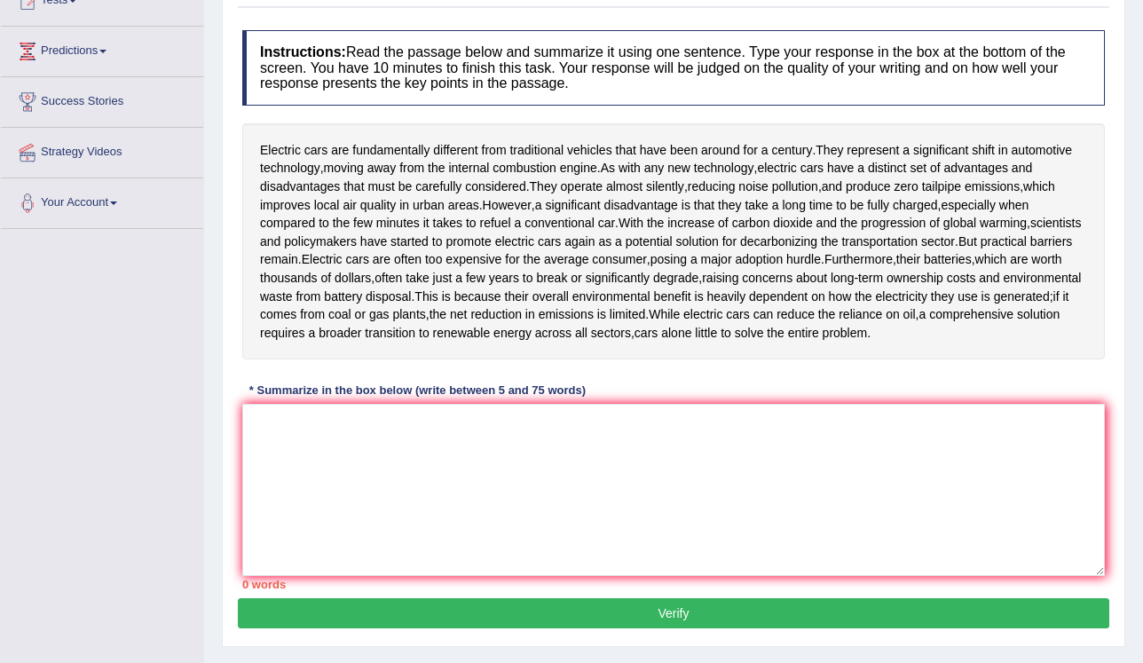
click at [318, 401] on div "Instructions: Read the passage below and summarize it using one sentence. Type …" at bounding box center [673, 309] width 871 height 577
click at [317, 409] on textarea at bounding box center [673, 490] width 862 height 172
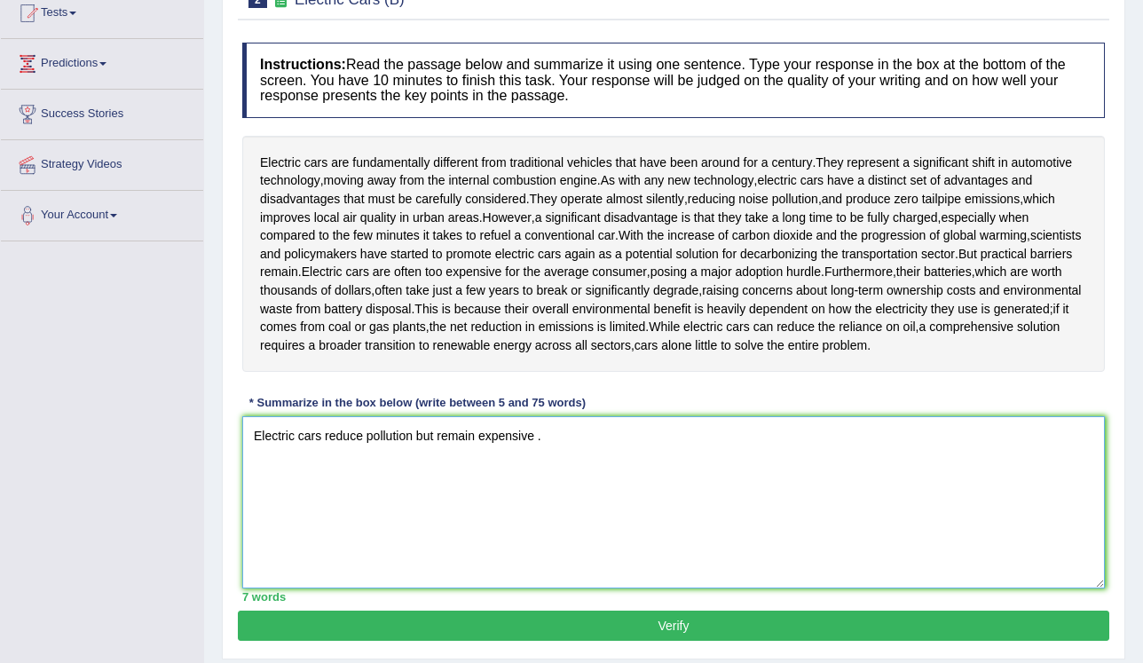
scroll to position [269, 0]
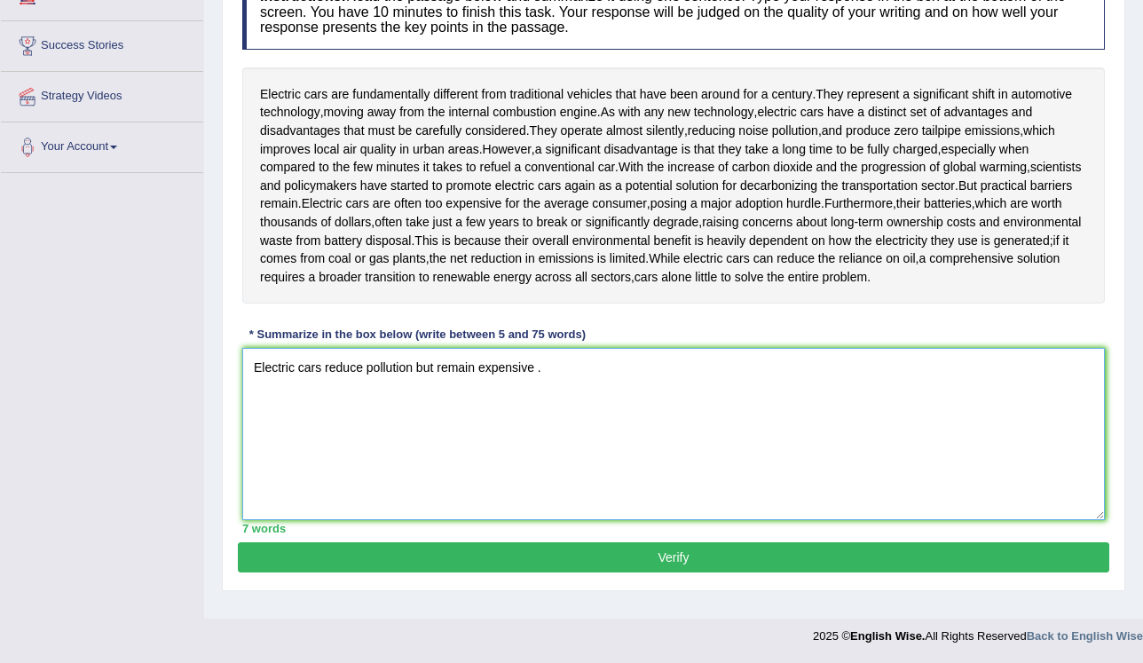
type textarea "Electric cars reduce pollution but remain expensive ."
click at [629, 554] on button "Verify" at bounding box center [673, 557] width 871 height 30
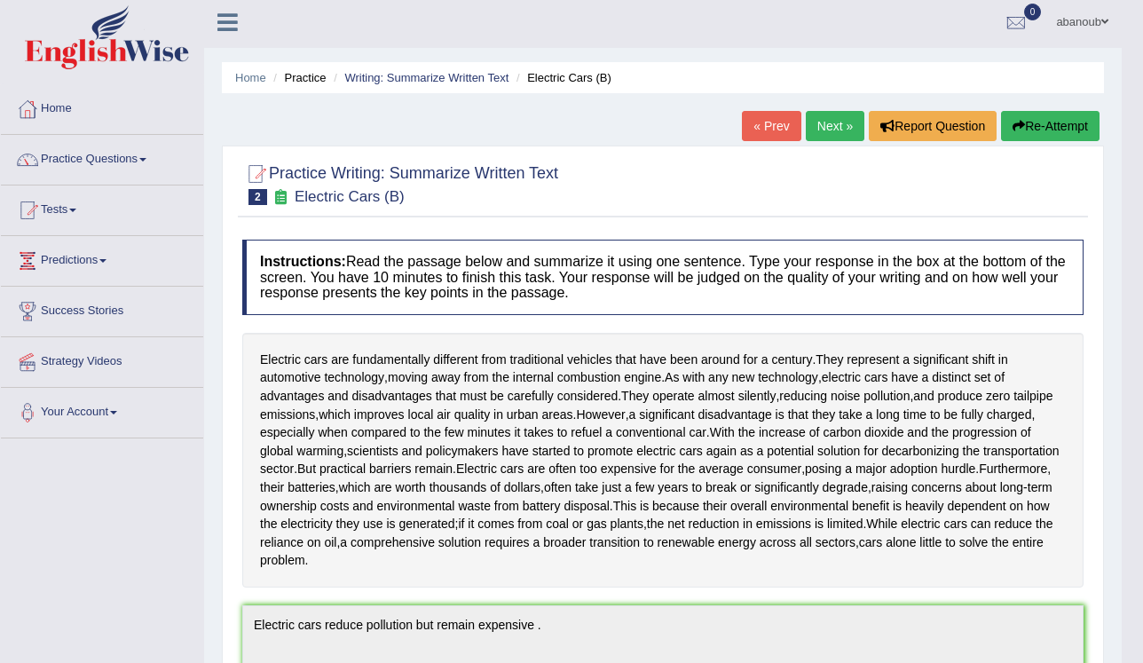
scroll to position [0, 0]
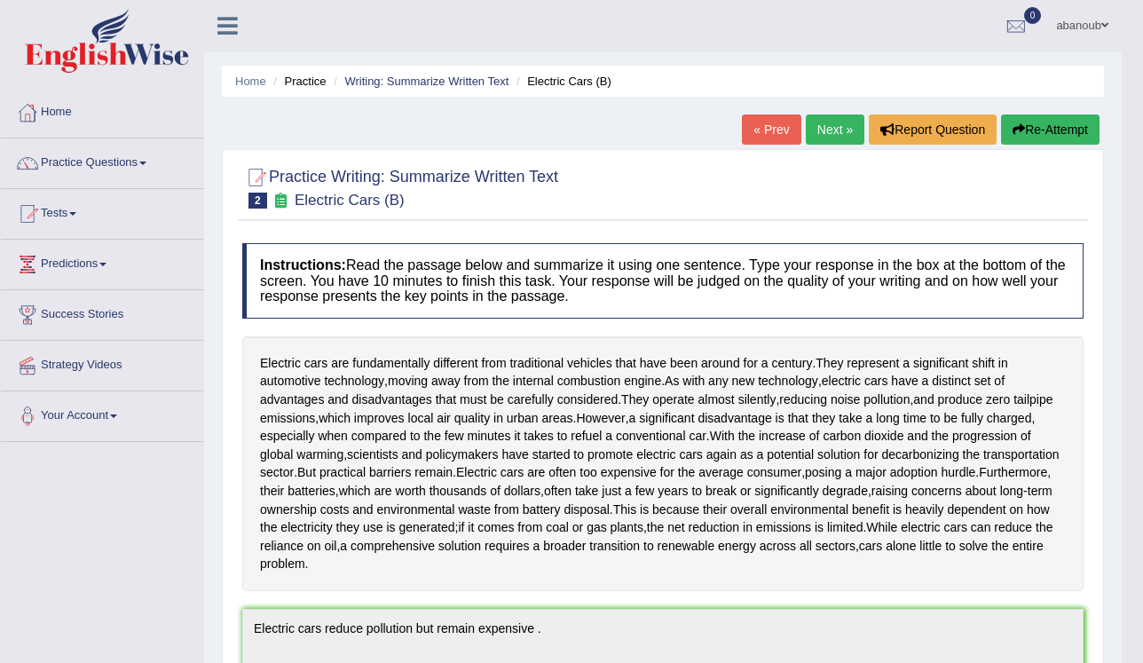
click at [768, 137] on link "« Prev" at bounding box center [771, 129] width 59 height 30
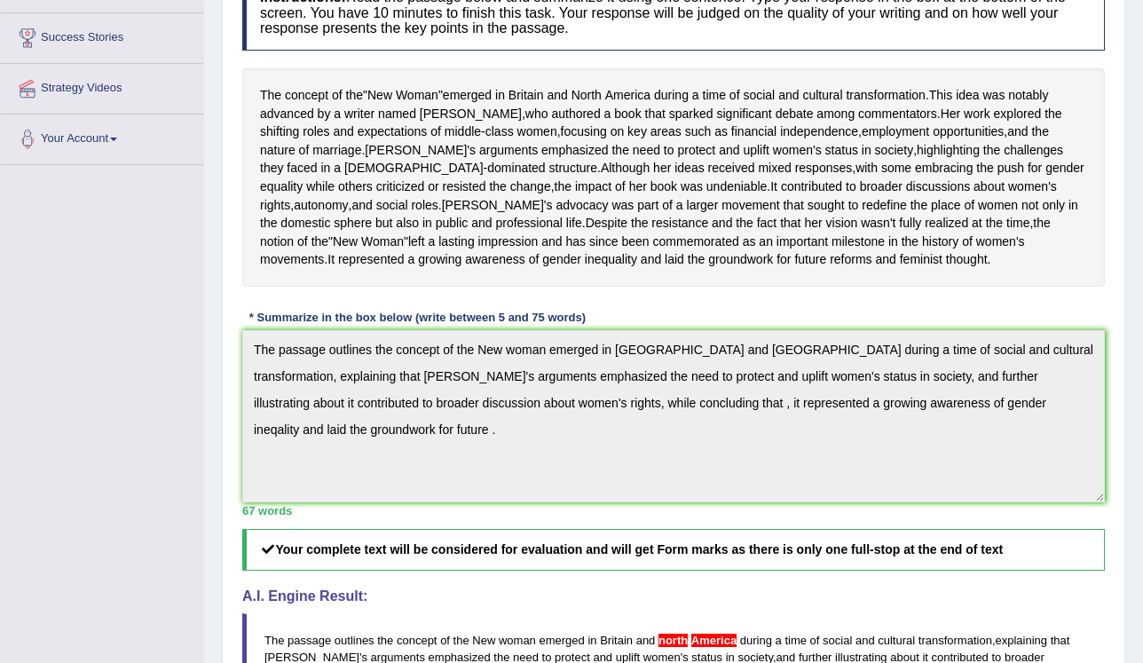
scroll to position [64, 0]
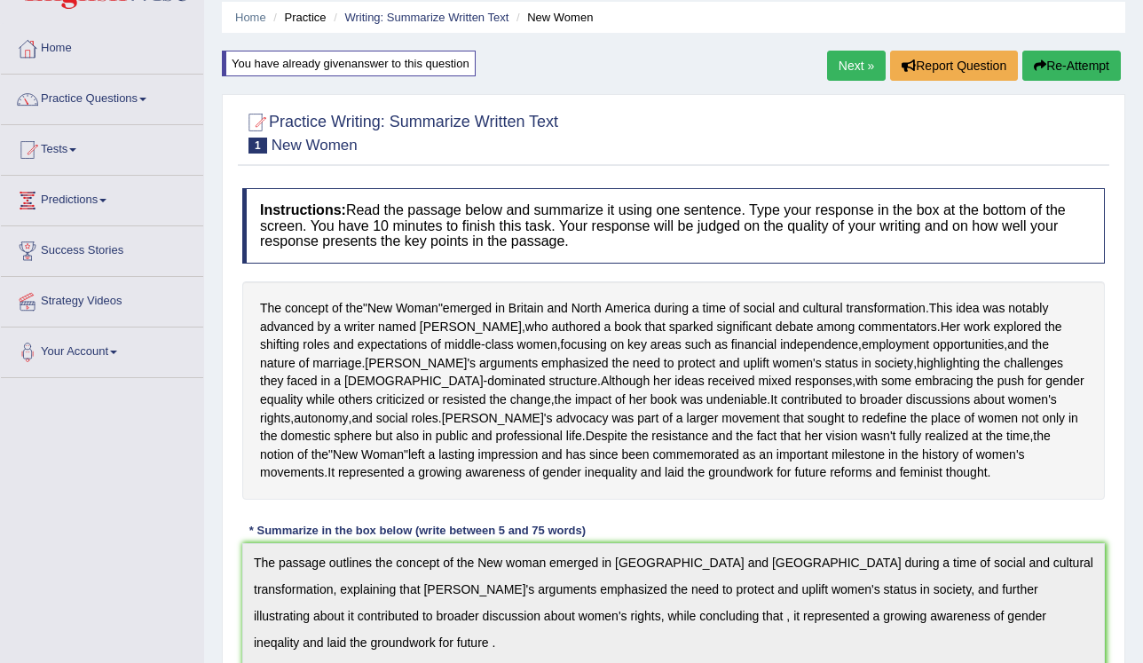
click at [862, 67] on link "Next »" at bounding box center [856, 66] width 59 height 30
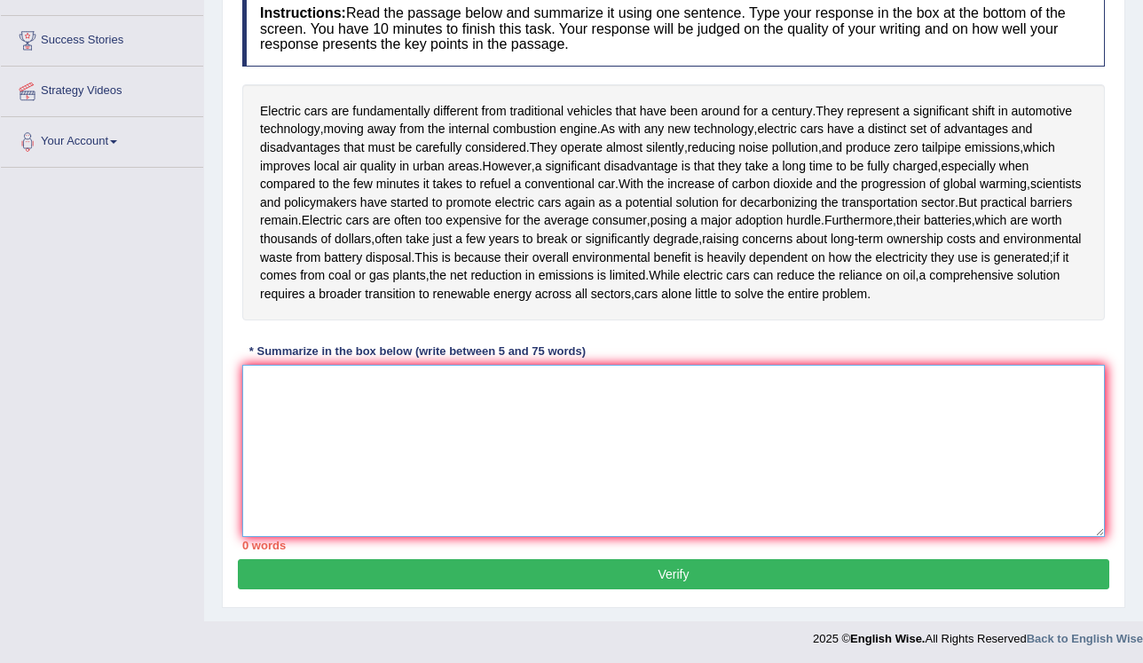
click at [393, 395] on textarea at bounding box center [673, 451] width 862 height 172
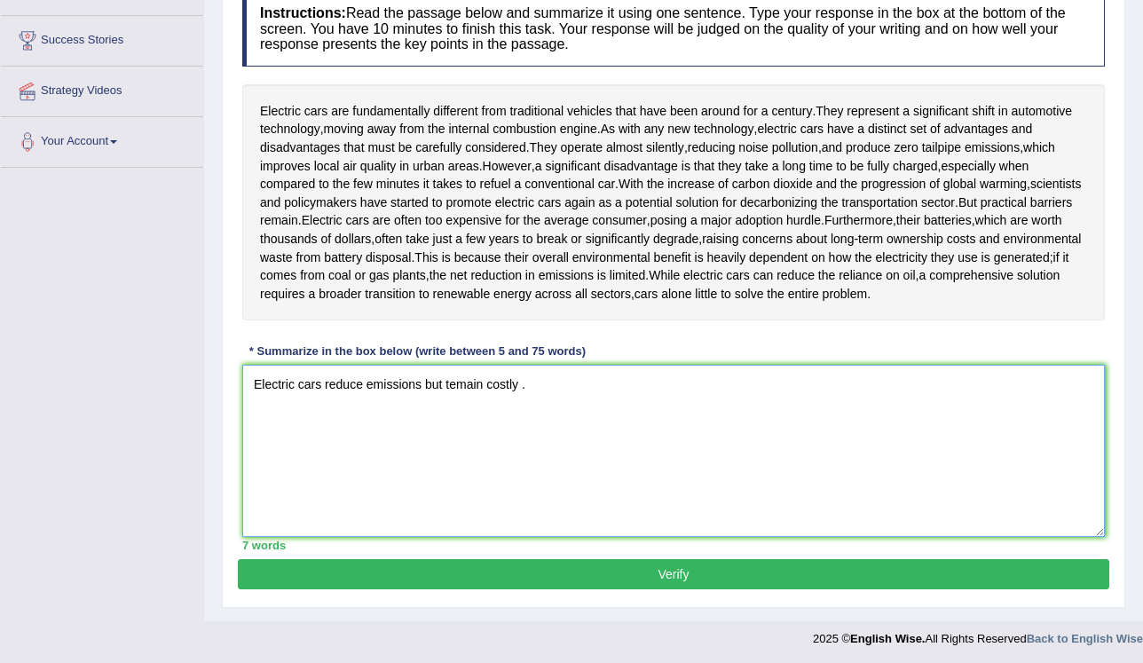
click at [448, 386] on textarea "Electric cars reduce emissions but temain costly ." at bounding box center [673, 451] width 862 height 172
type textarea "Electric cars reduce emissions but remain costly ."
click at [442, 568] on button "Verify" at bounding box center [673, 574] width 871 height 30
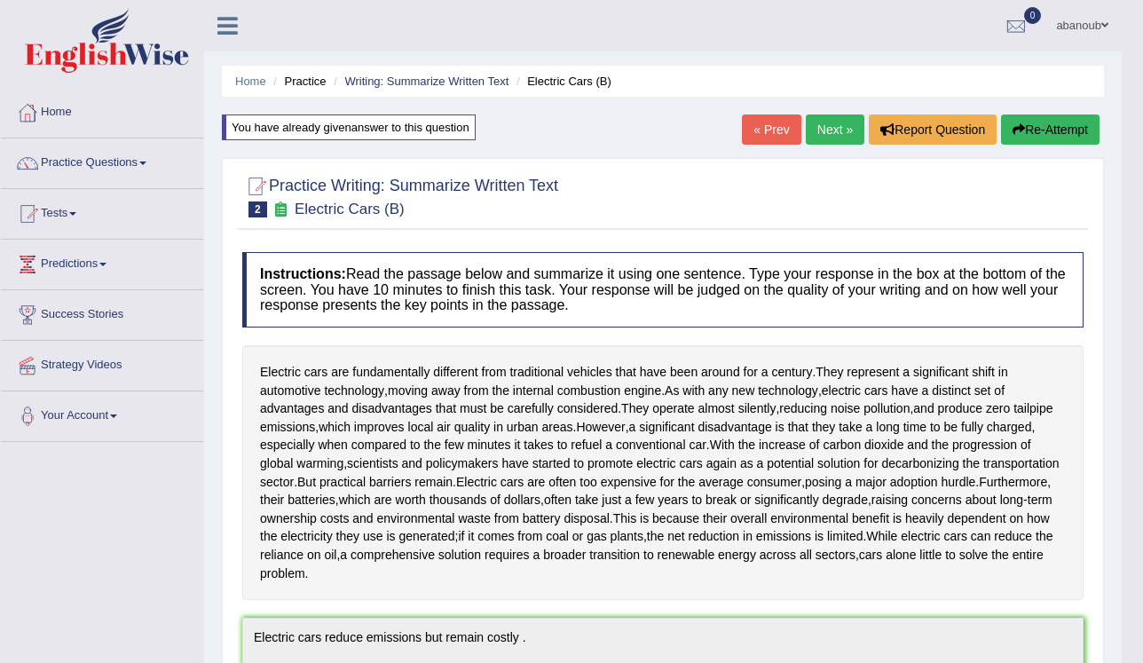
click at [1017, 127] on icon "button" at bounding box center [1018, 129] width 12 height 12
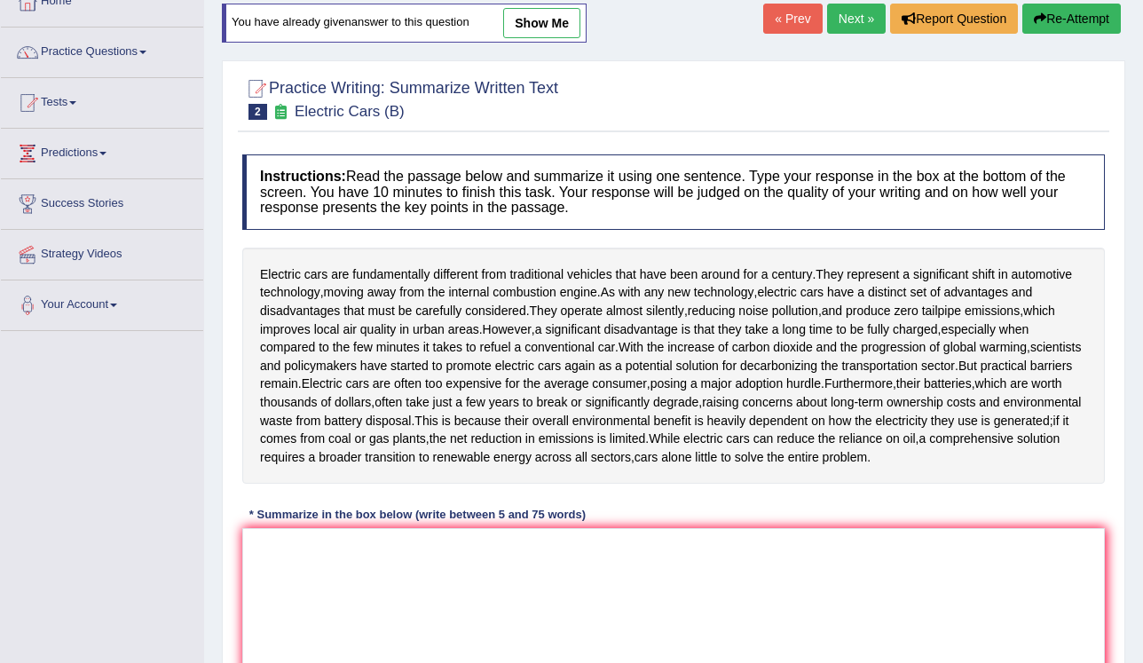
scroll to position [274, 0]
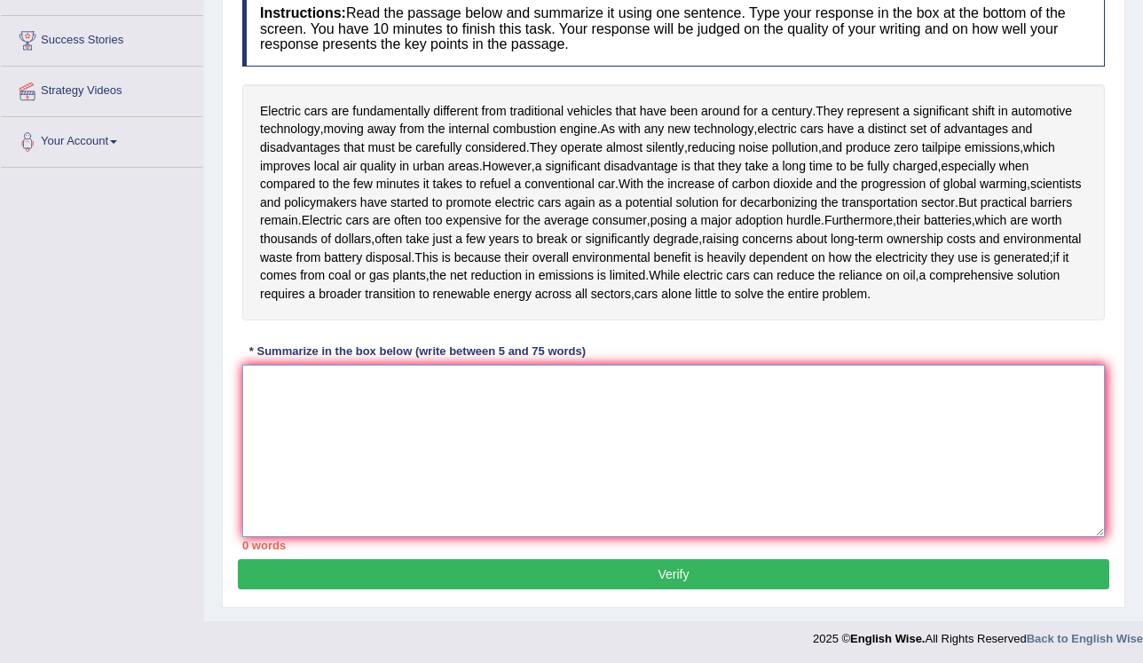
click at [440, 394] on textarea at bounding box center [673, 451] width 862 height 172
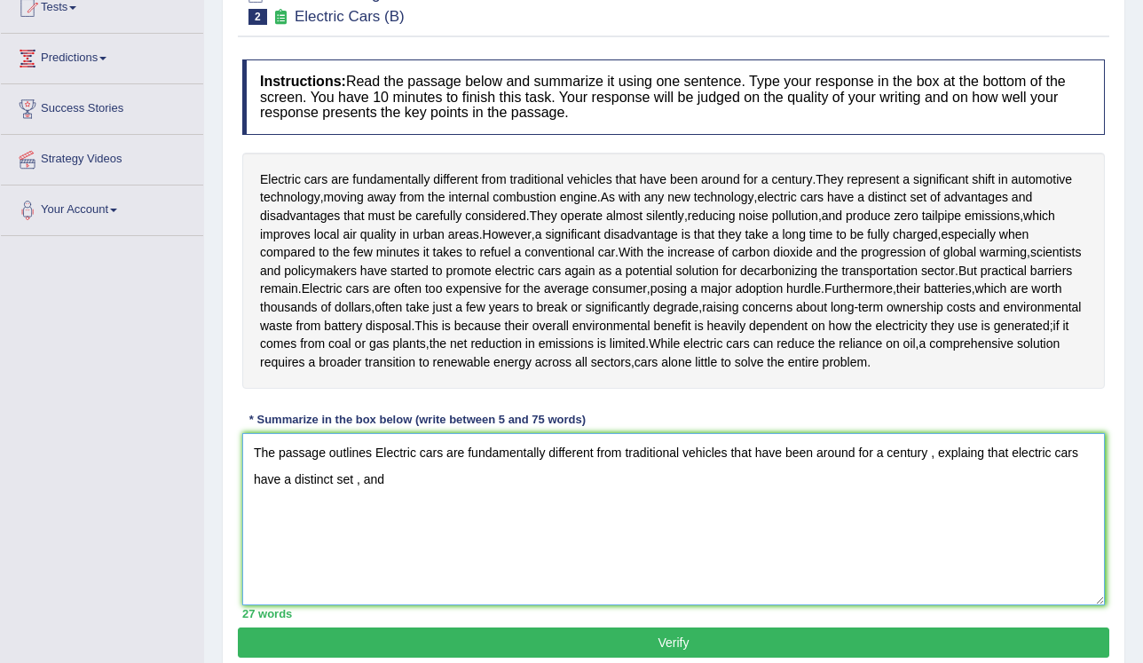
scroll to position [0, 0]
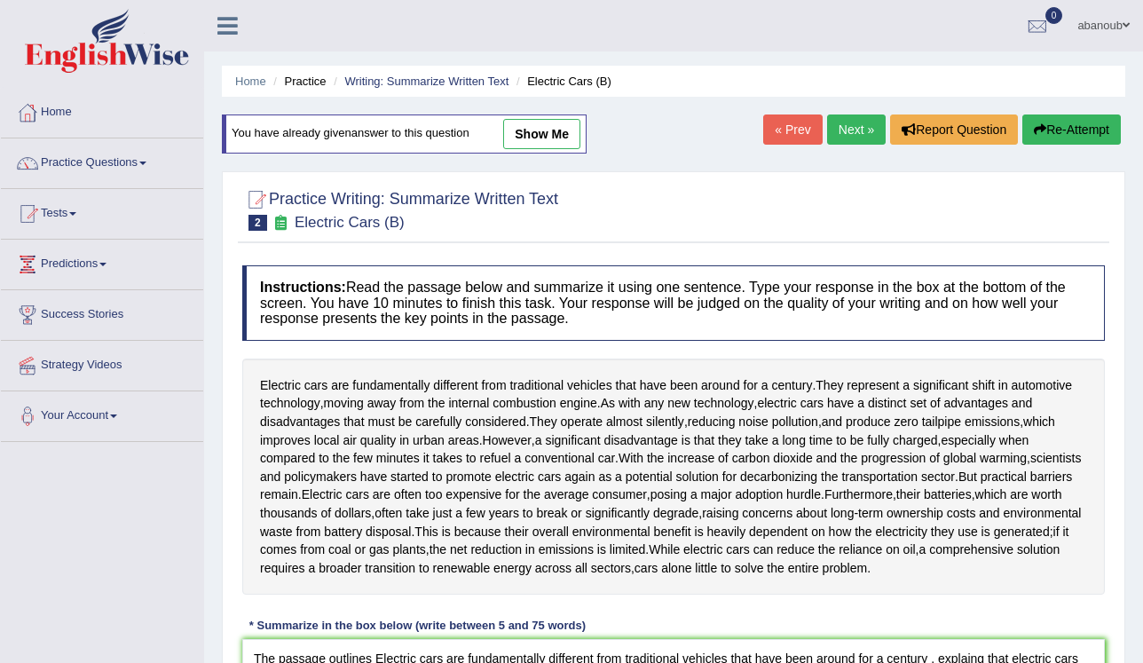
click at [530, 142] on link "show me" at bounding box center [541, 134] width 77 height 30
type textarea "Electric cars reduce emissions but remain costly ."
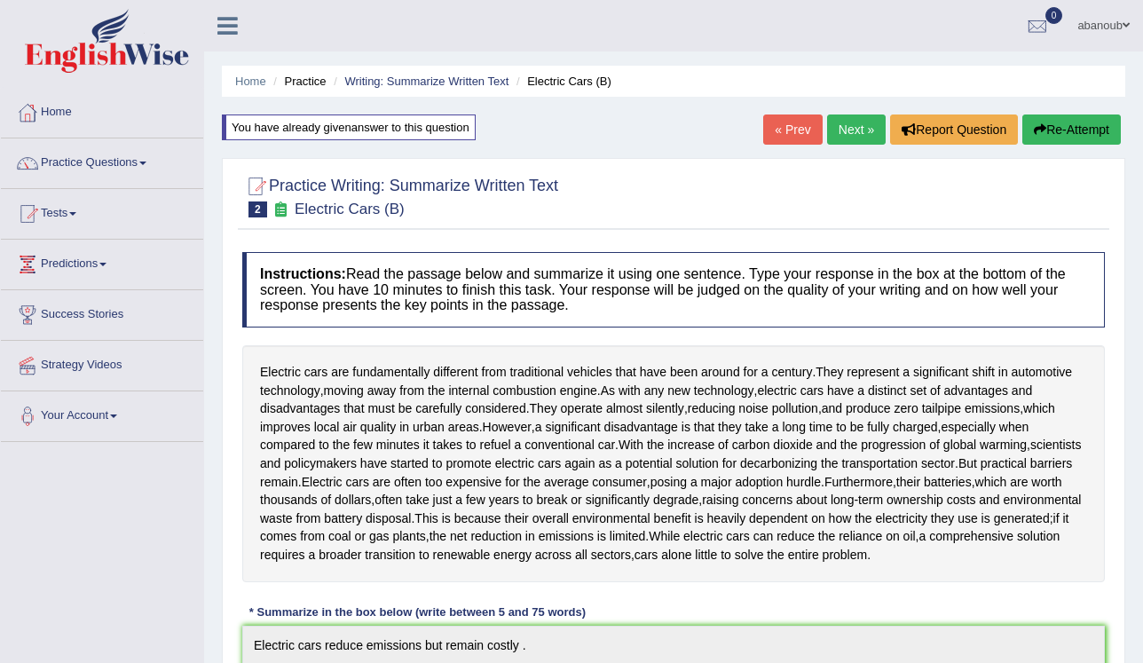
click at [770, 133] on link "« Prev" at bounding box center [792, 129] width 59 height 30
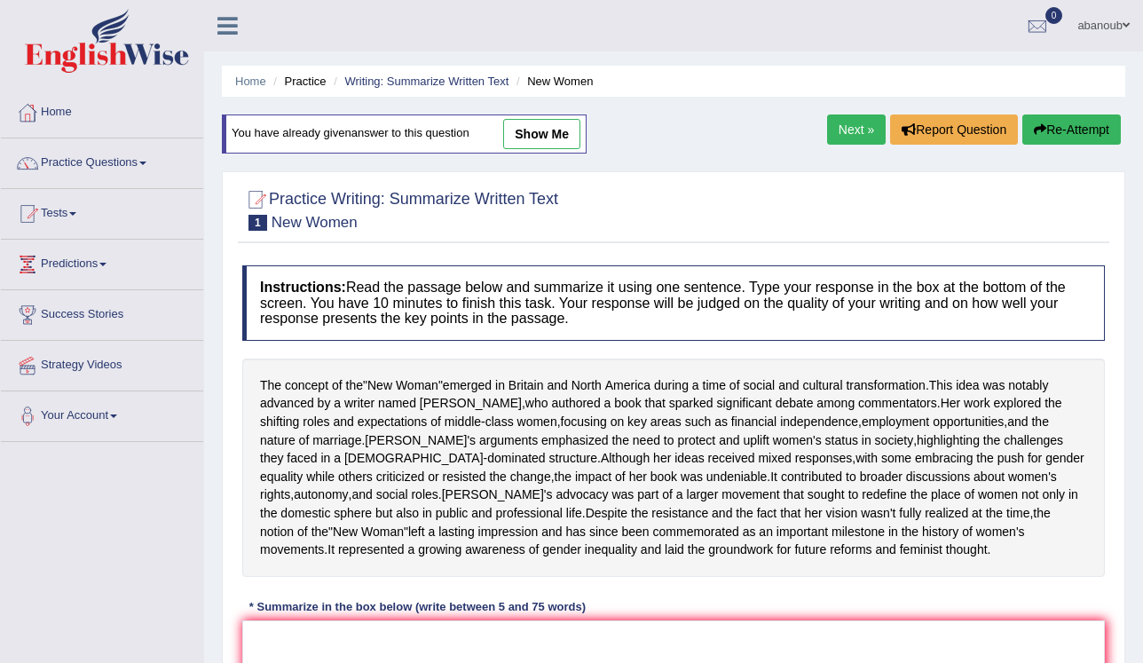
click at [570, 131] on link "show me" at bounding box center [541, 134] width 77 height 30
type textarea "The passage outlines the concept of the New woman emerged in Britain and north …"
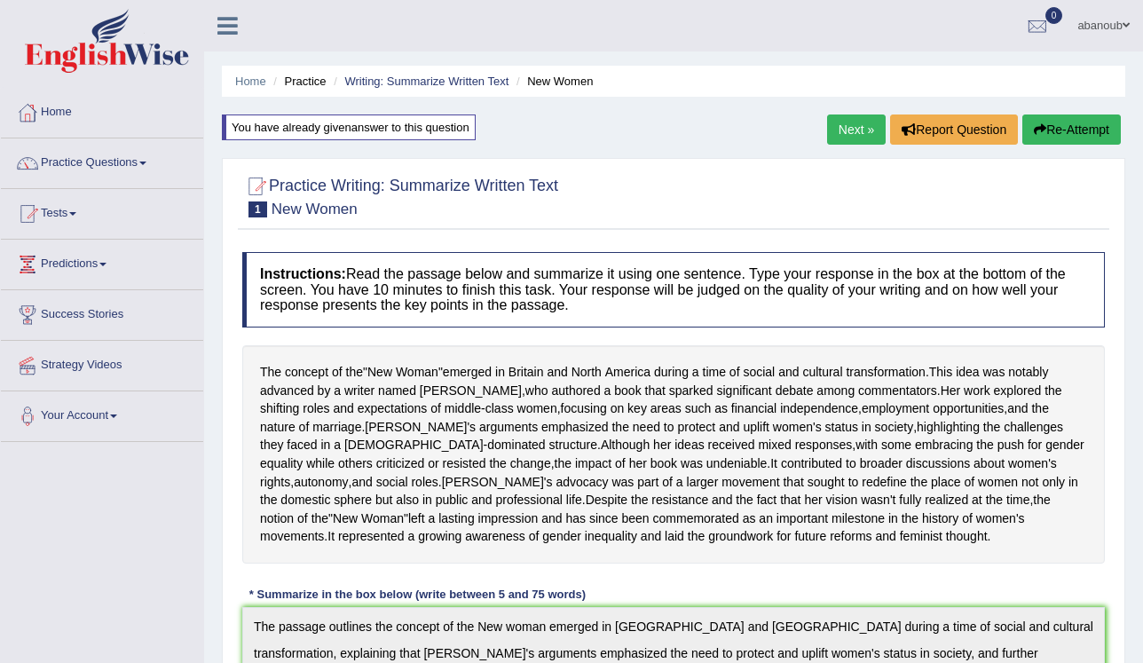
click at [852, 125] on link "Next »" at bounding box center [856, 129] width 59 height 30
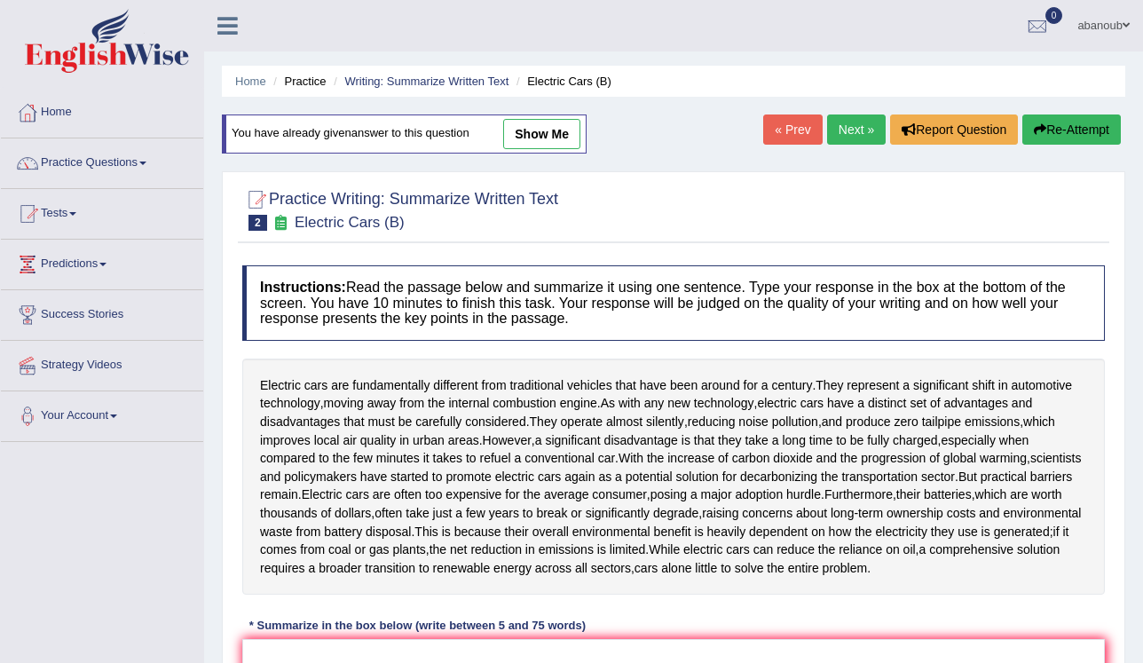
click at [841, 138] on link "Next »" at bounding box center [856, 129] width 59 height 30
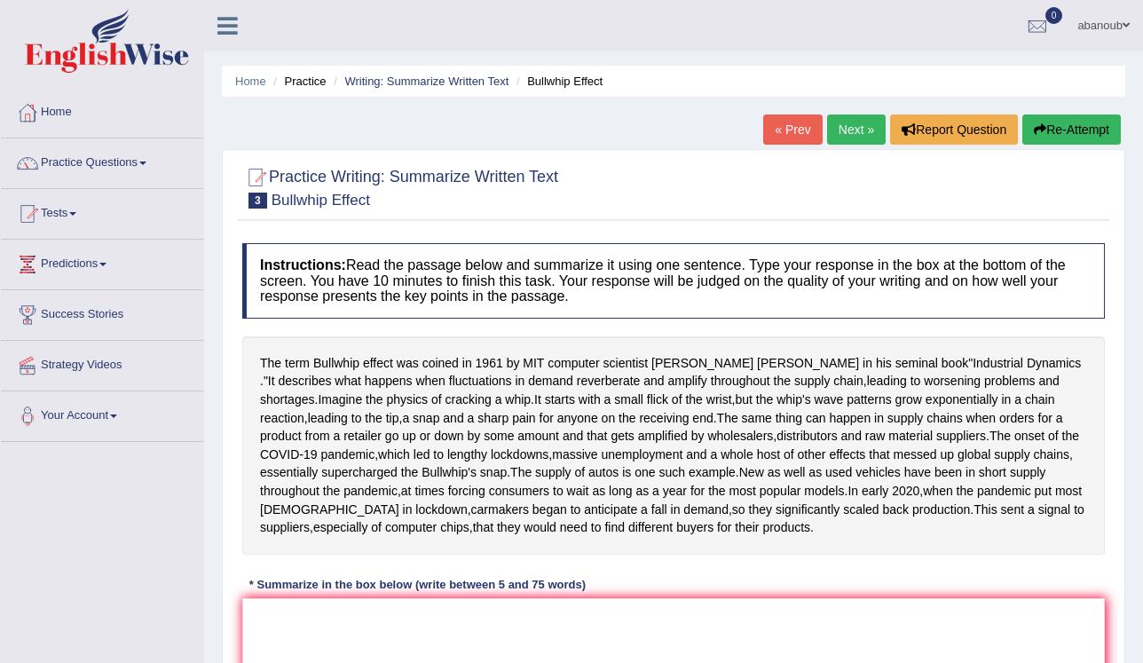
click at [784, 135] on link "« Prev" at bounding box center [792, 129] width 59 height 30
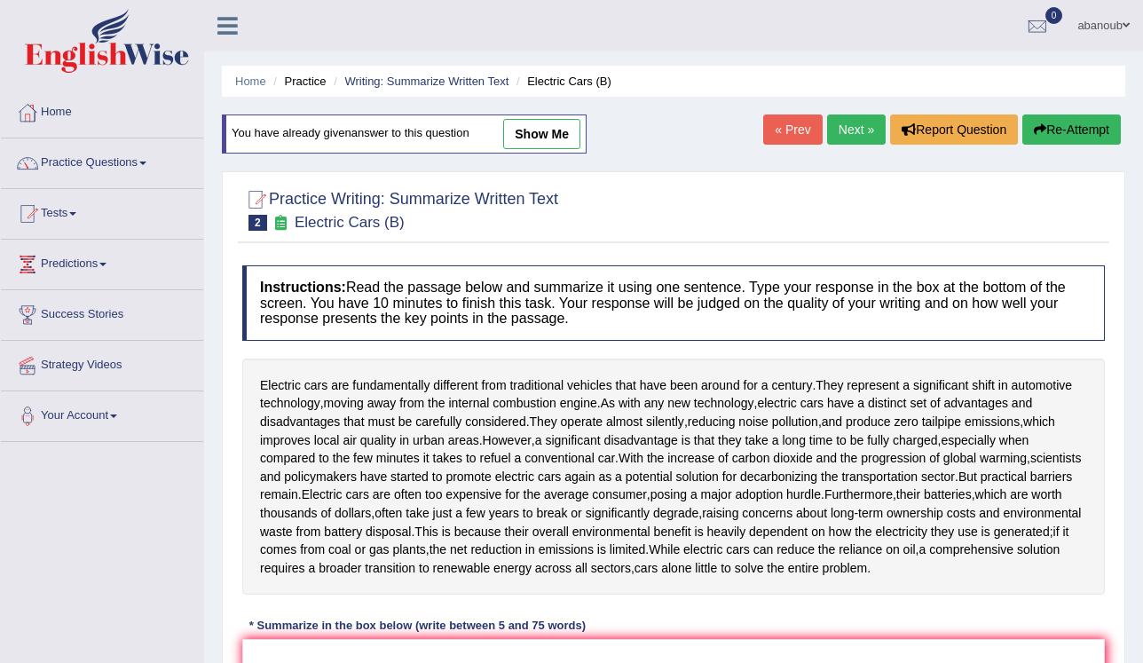
click at [555, 129] on link "show me" at bounding box center [541, 134] width 77 height 30
type textarea "Electric cars reduce emissions but remain costly ."
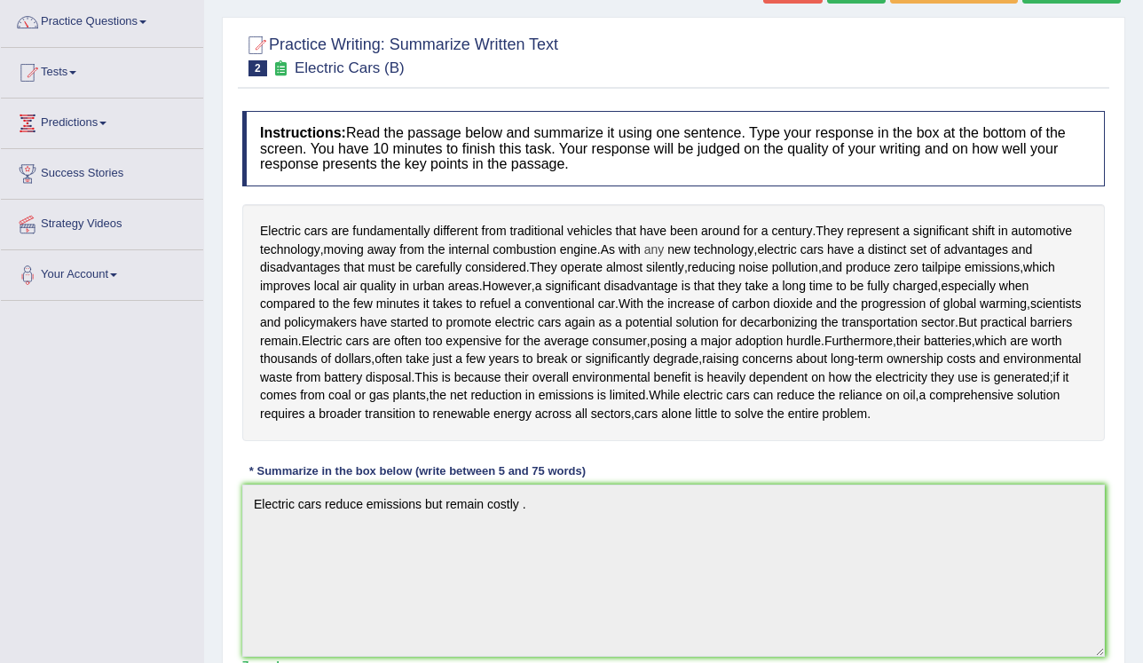
scroll to position [65, 0]
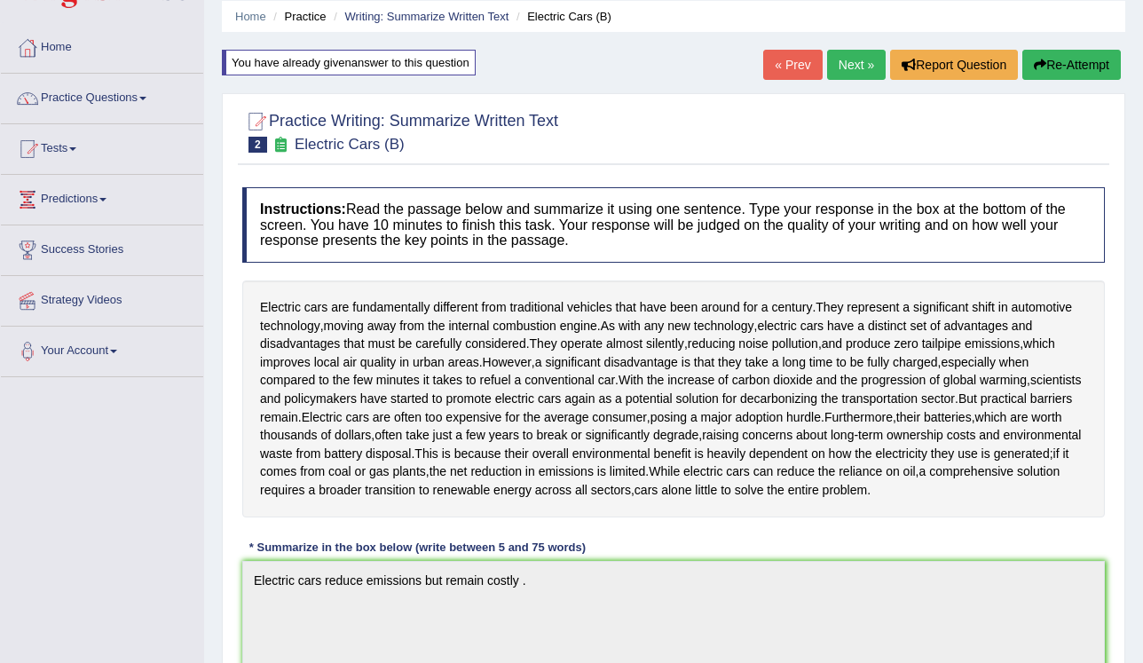
click at [1079, 67] on button "Re-Attempt" at bounding box center [1071, 65] width 98 height 30
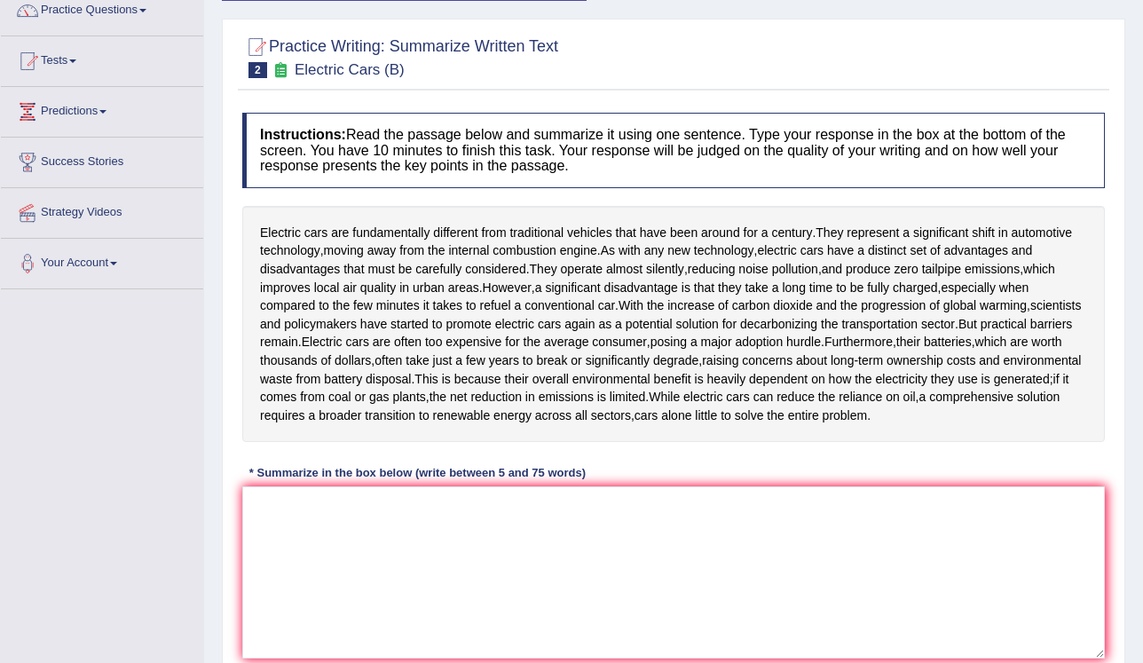
scroll to position [274, 0]
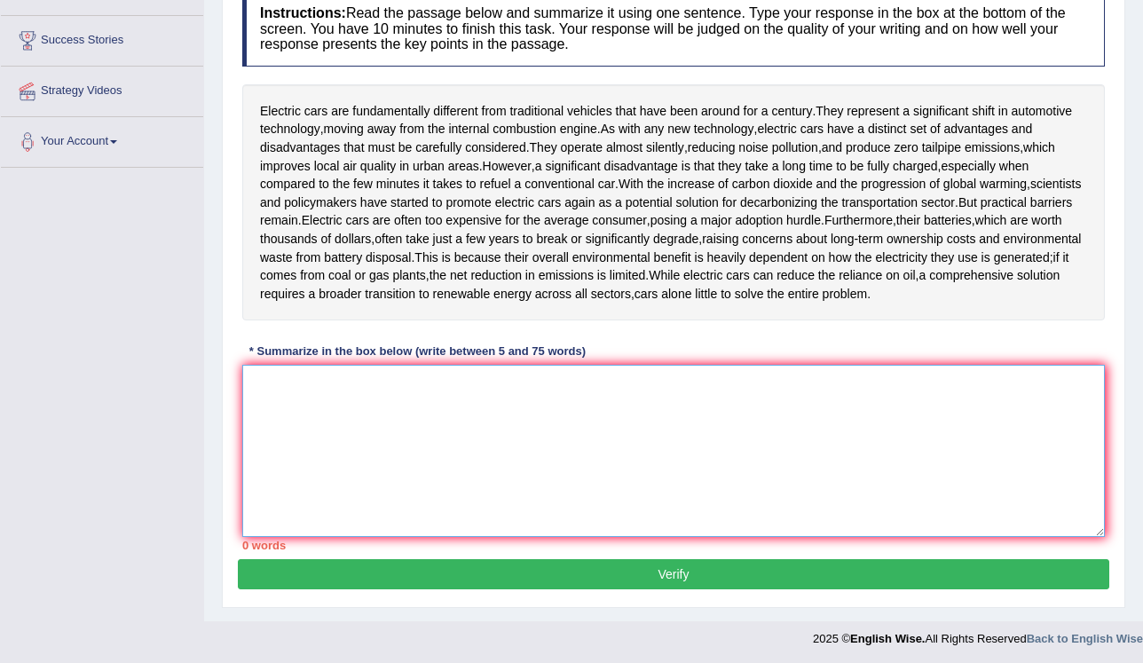
click at [539, 405] on textarea at bounding box center [673, 451] width 862 height 172
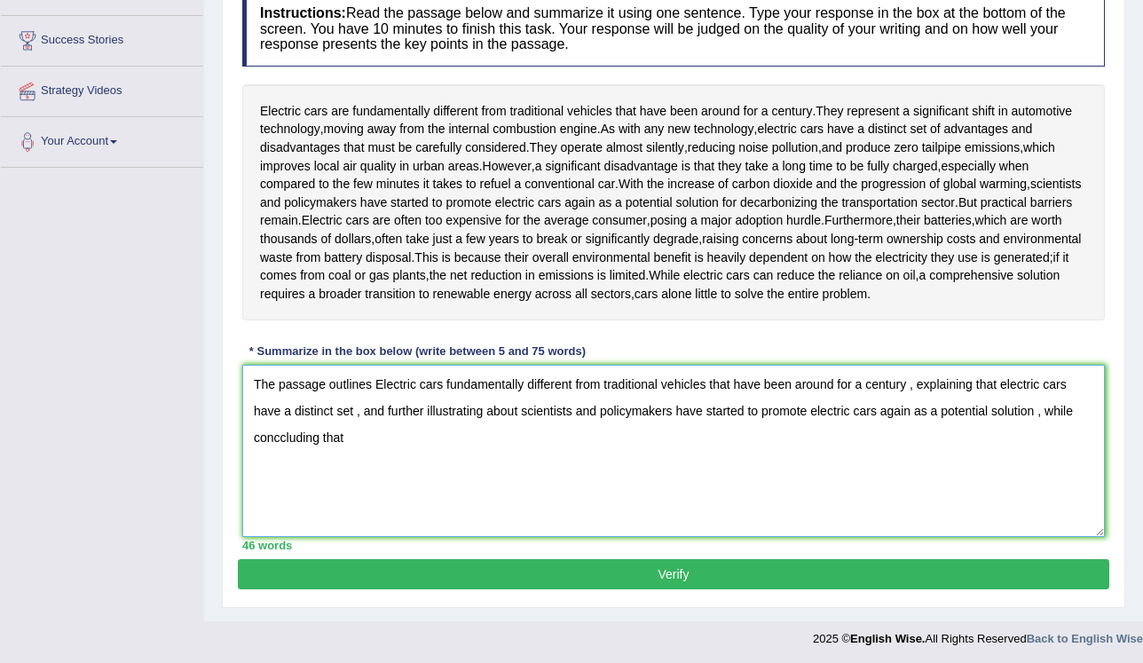
click at [284, 438] on textarea "The passage outlines Electric cars fundamentally different from traditional veh…" at bounding box center [673, 451] width 862 height 172
click at [345, 437] on textarea "The passage outlines Electric cars fundamentally different from traditional veh…" at bounding box center [673, 451] width 862 height 172
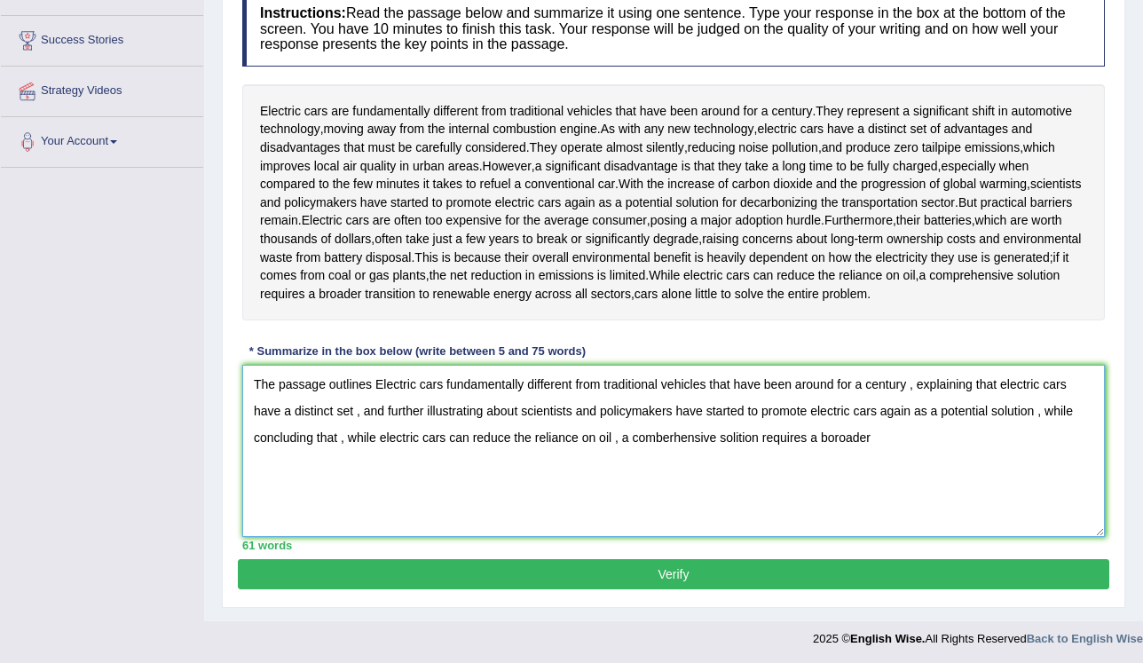
click at [838, 435] on textarea "The passage outlines Electric cars fundamentally different from traditional veh…" at bounding box center [673, 451] width 862 height 172
click at [838, 436] on textarea "The passage outlines Electric cars fundamentally different from traditional veh…" at bounding box center [673, 451] width 862 height 172
click at [886, 437] on textarea "The passage outlines Electric cars fundamentally different from traditional veh…" at bounding box center [673, 451] width 862 height 172
click at [920, 434] on textarea "The passage outlines Electric cars fundamentally different from traditional veh…" at bounding box center [673, 451] width 862 height 172
type textarea "The passage outlines Electric cars fundamentally different from traditional veh…"
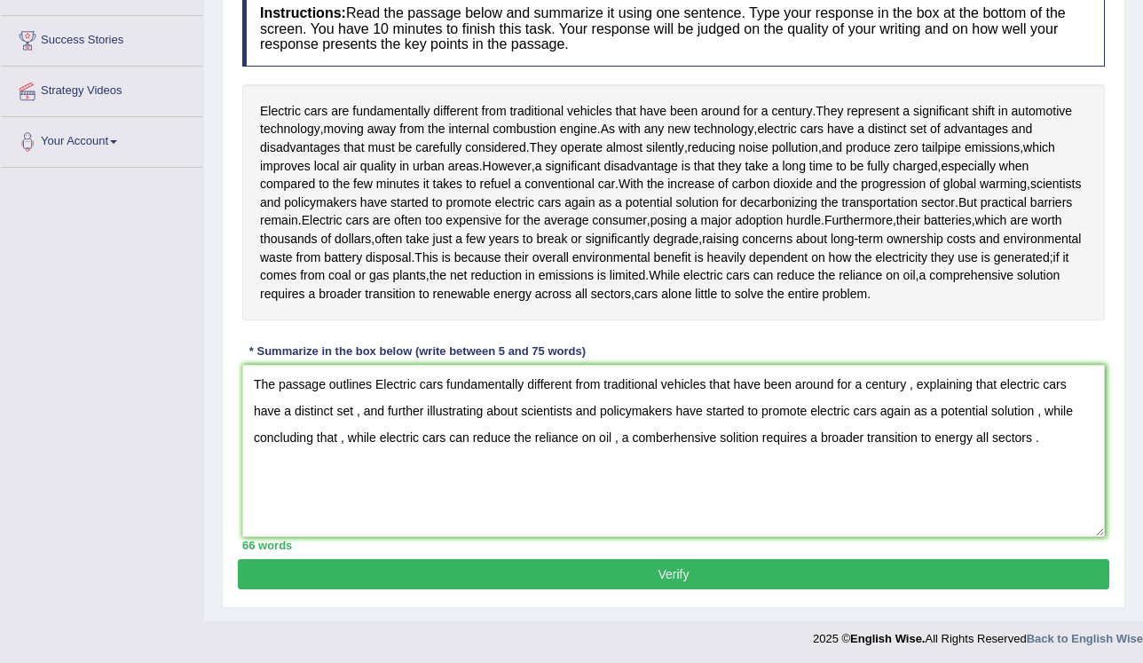
click at [408, 564] on button "Verify" at bounding box center [673, 574] width 871 height 30
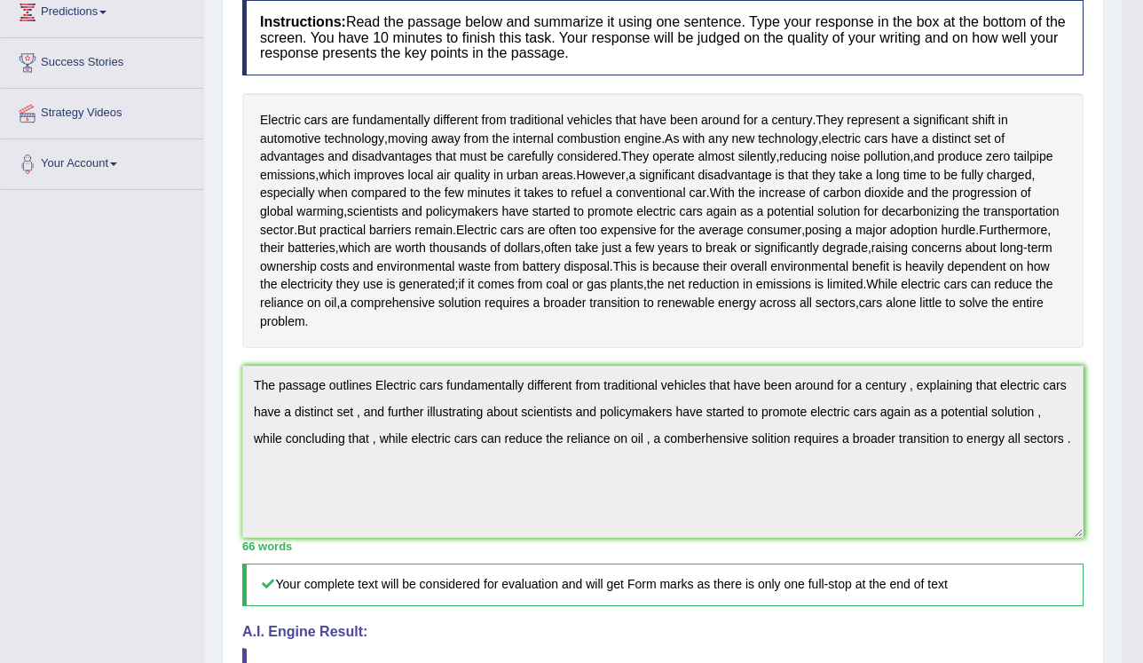
scroll to position [91, 0]
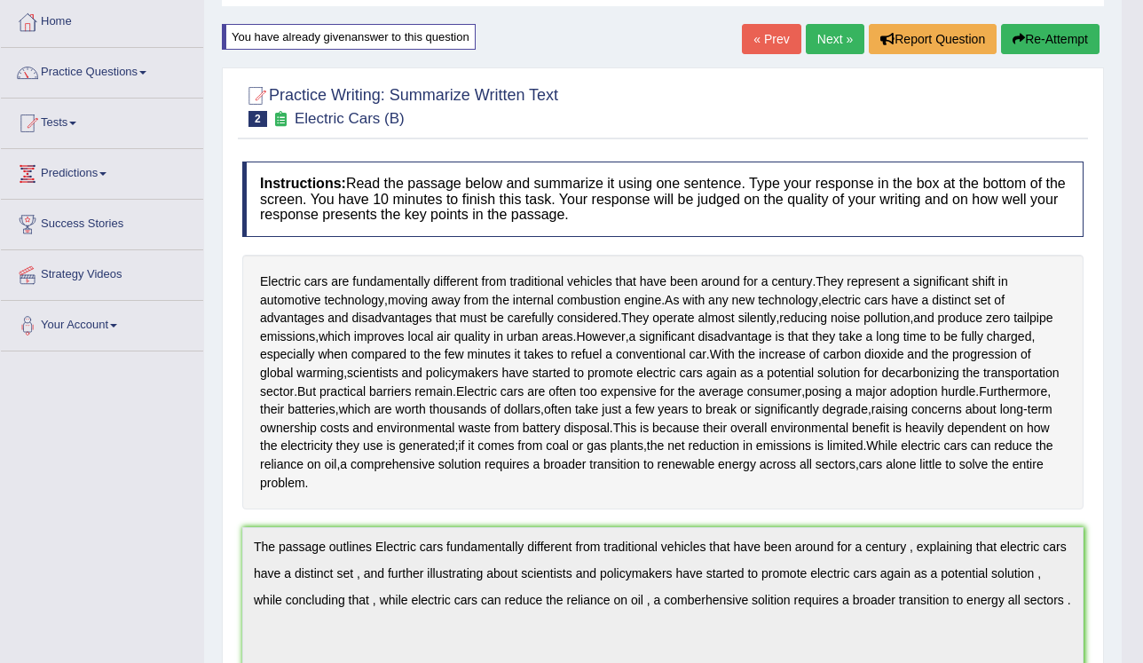
click at [832, 46] on link "Next »" at bounding box center [835, 39] width 59 height 30
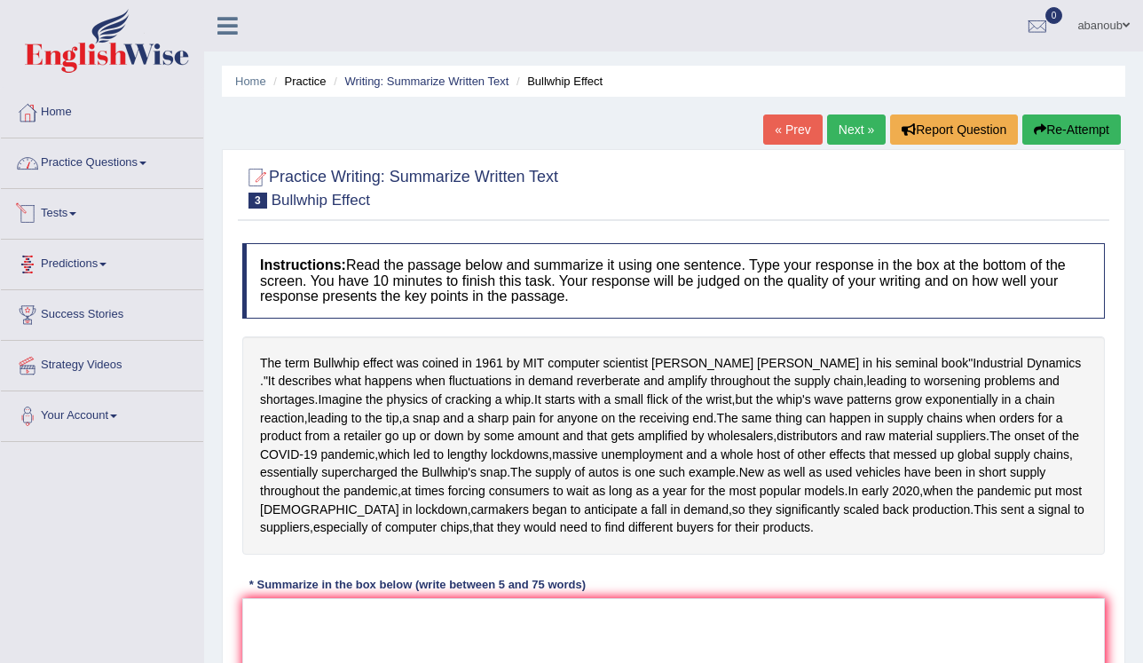
click at [151, 170] on link "Practice Questions" at bounding box center [102, 160] width 202 height 44
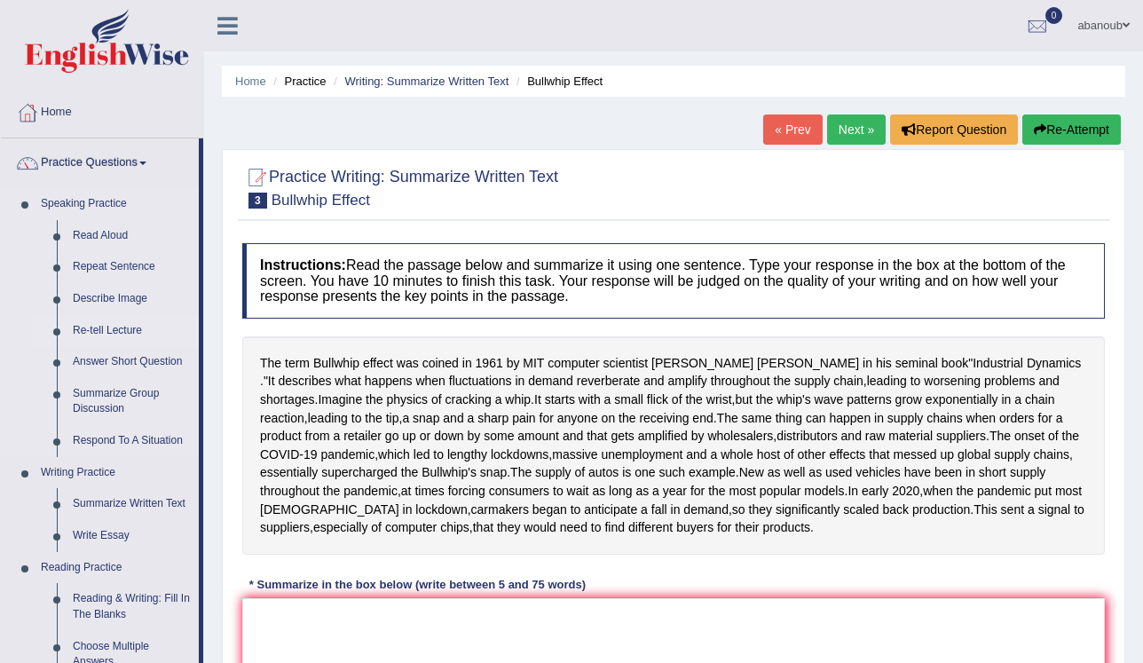
click at [131, 335] on link "Re-tell Lecture" at bounding box center [132, 331] width 134 height 32
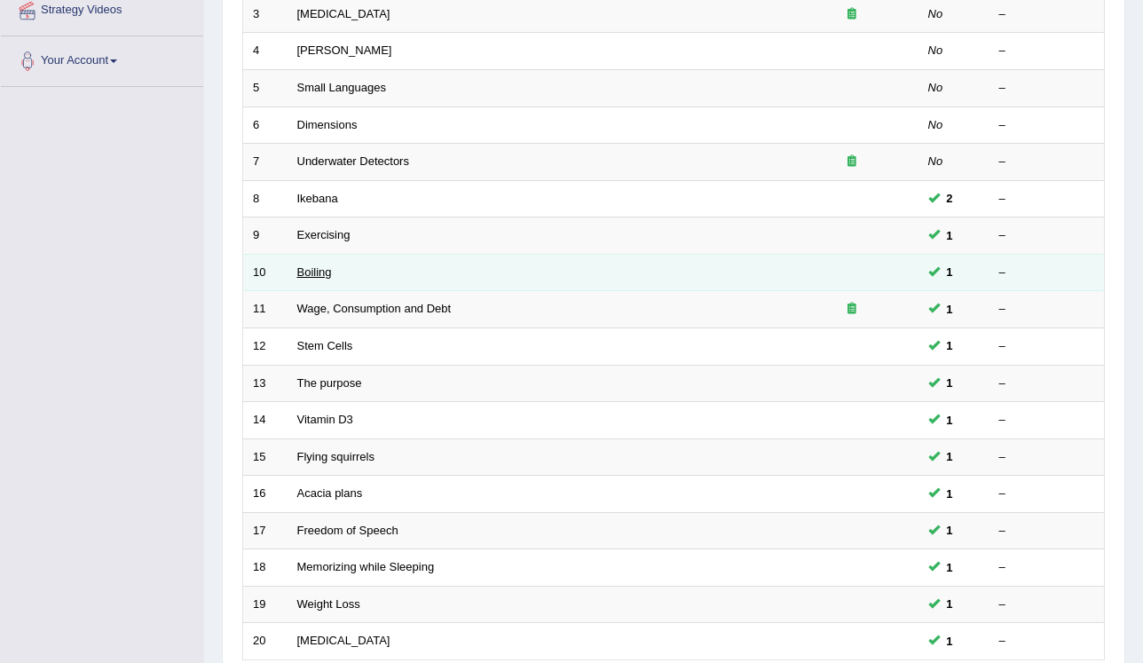
click at [311, 276] on link "Boiling" at bounding box center [314, 271] width 35 height 13
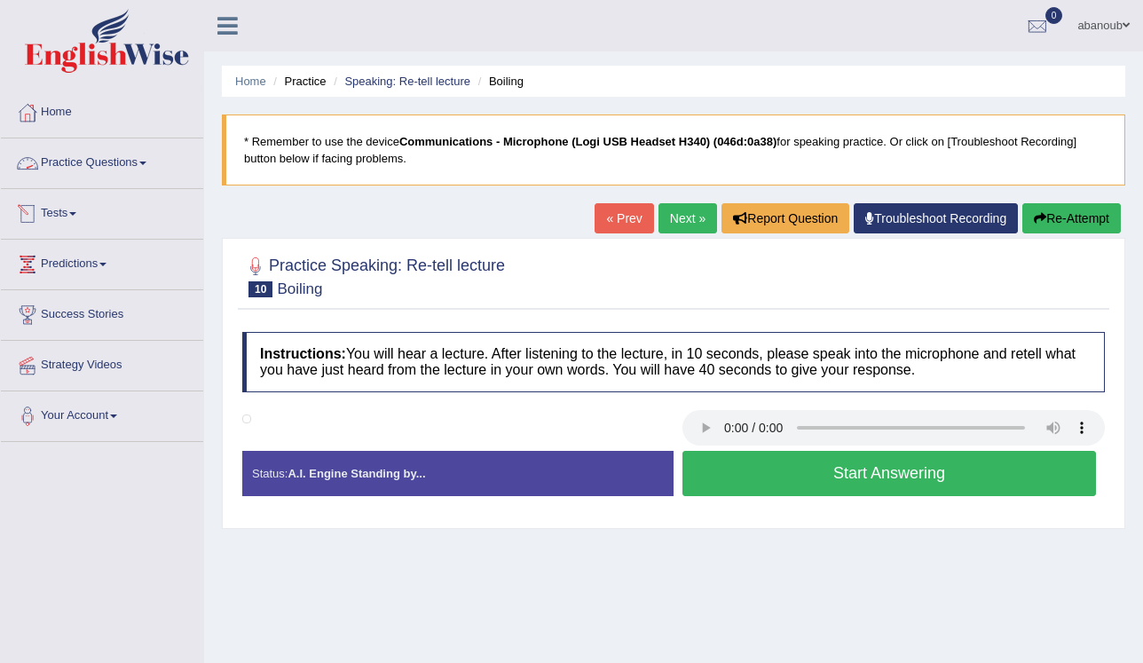
click at [99, 168] on link "Practice Questions" at bounding box center [102, 160] width 202 height 44
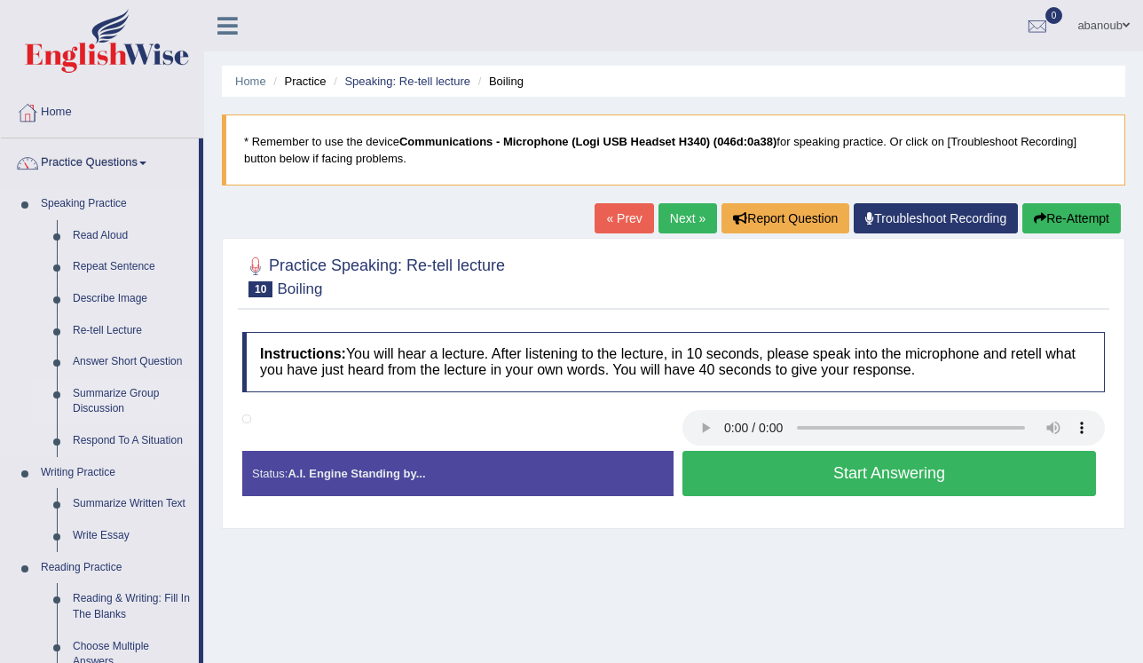
click at [150, 394] on link "Summarize Group Discussion" at bounding box center [132, 401] width 134 height 47
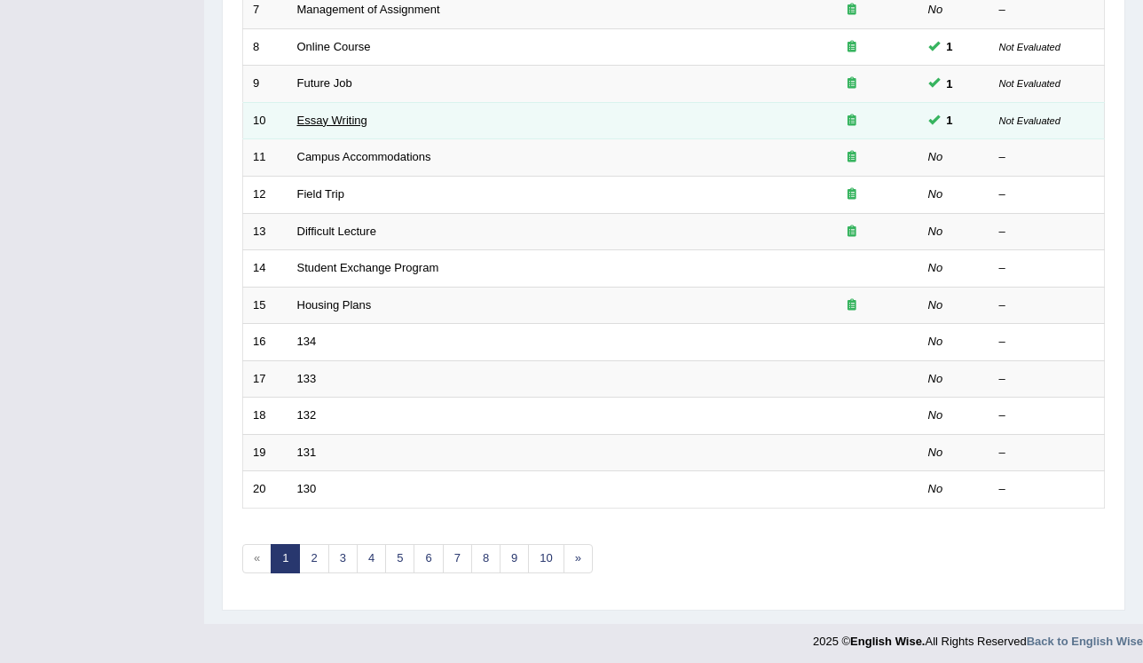
click at [332, 120] on link "Essay Writing" at bounding box center [332, 120] width 70 height 13
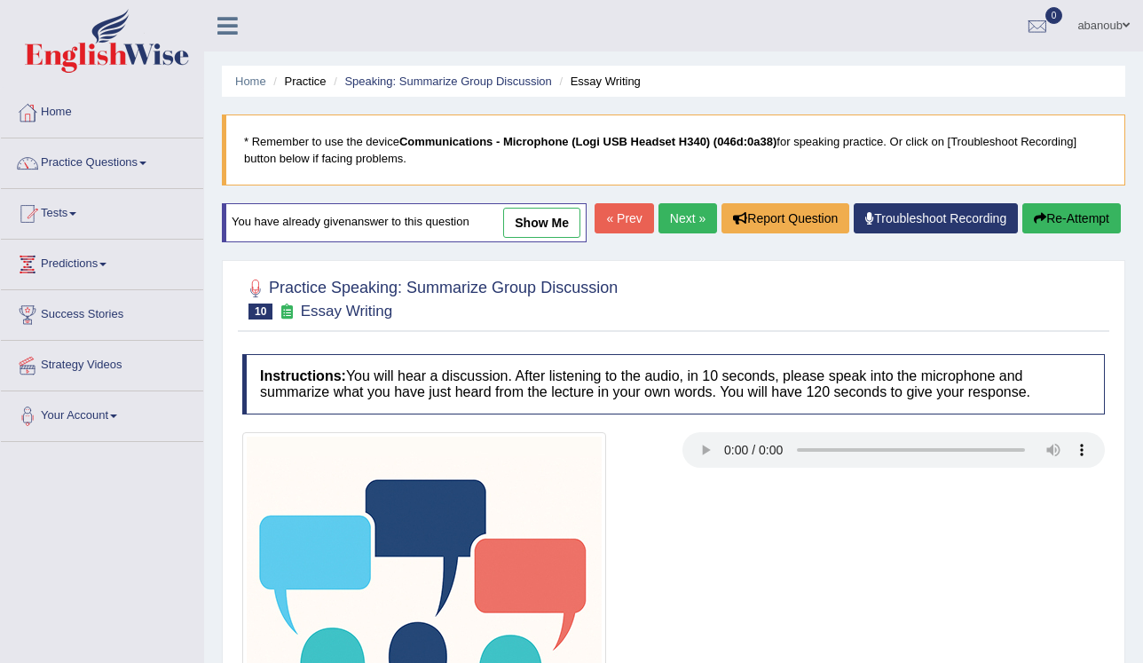
click at [508, 213] on link "show me" at bounding box center [541, 223] width 77 height 30
click at [516, 224] on div "Home Practice Speaking: Summarize Group Discussion Essay Writing * Remember to …" at bounding box center [673, 444] width 939 height 888
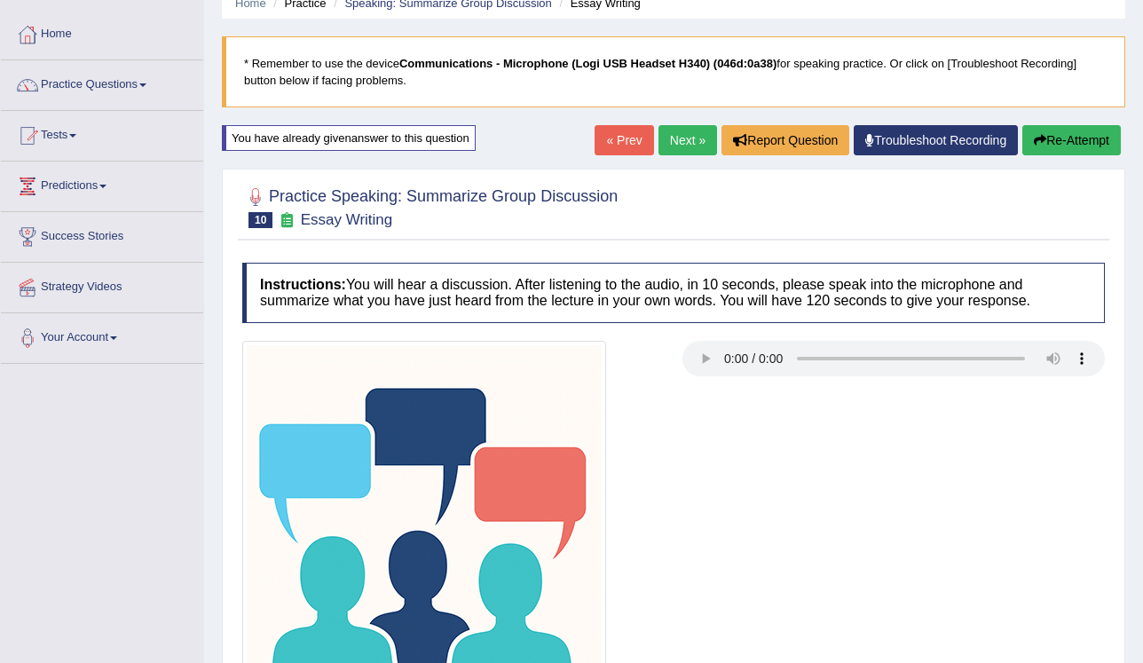
scroll to position [71, 0]
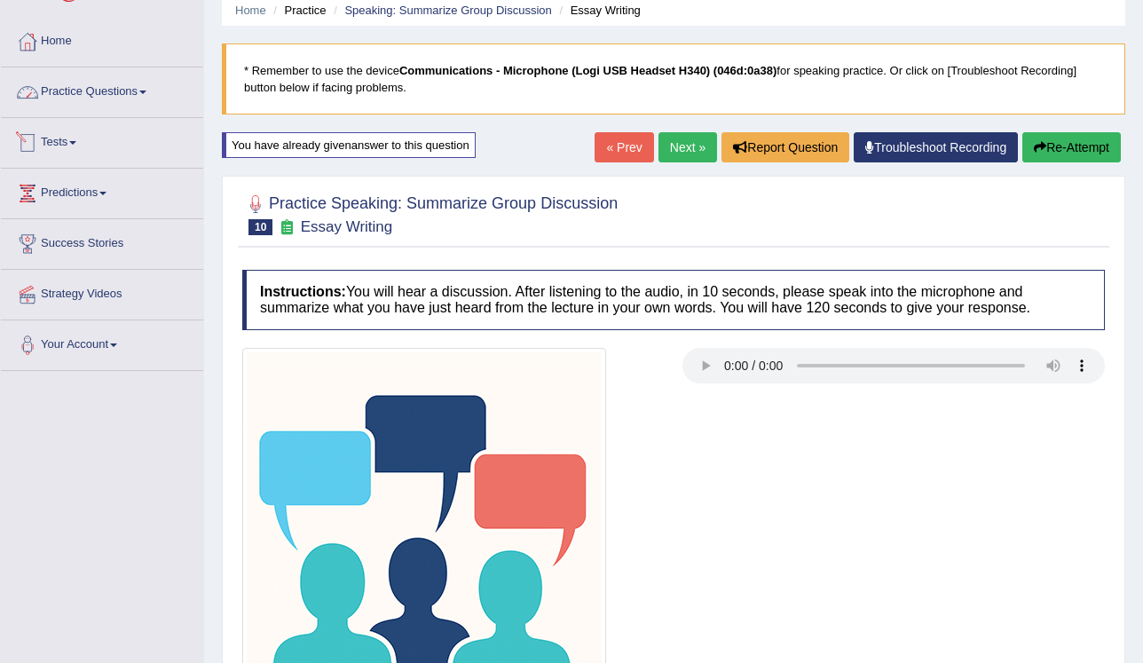
click at [144, 96] on link "Practice Questions" at bounding box center [102, 89] width 202 height 44
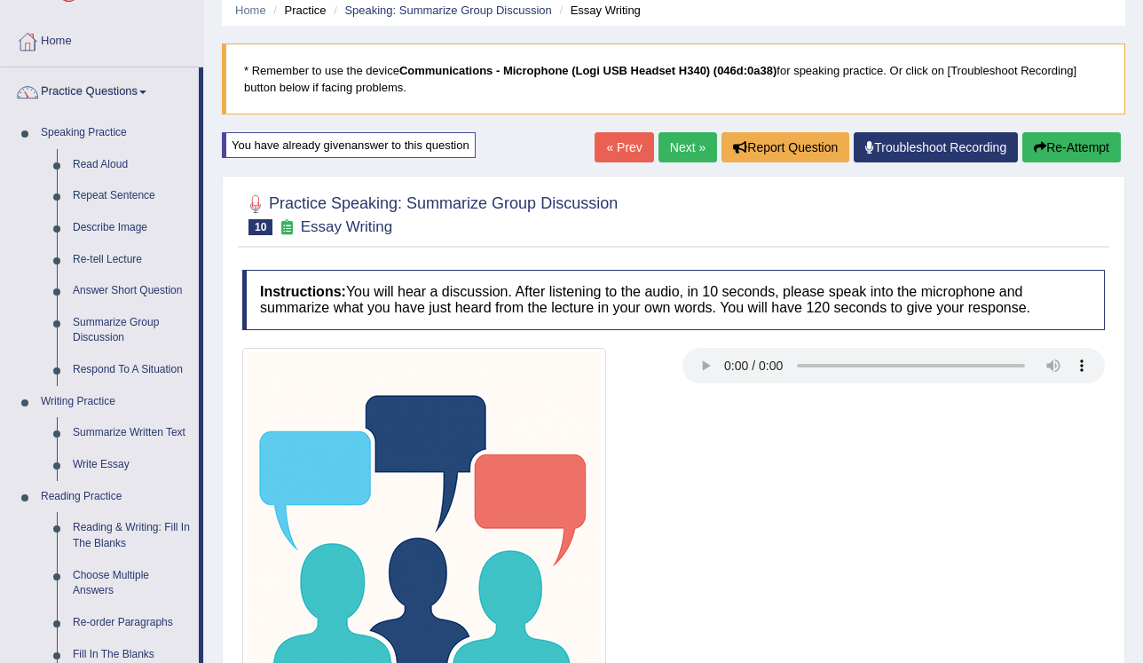
click at [633, 147] on link "« Prev" at bounding box center [624, 147] width 59 height 30
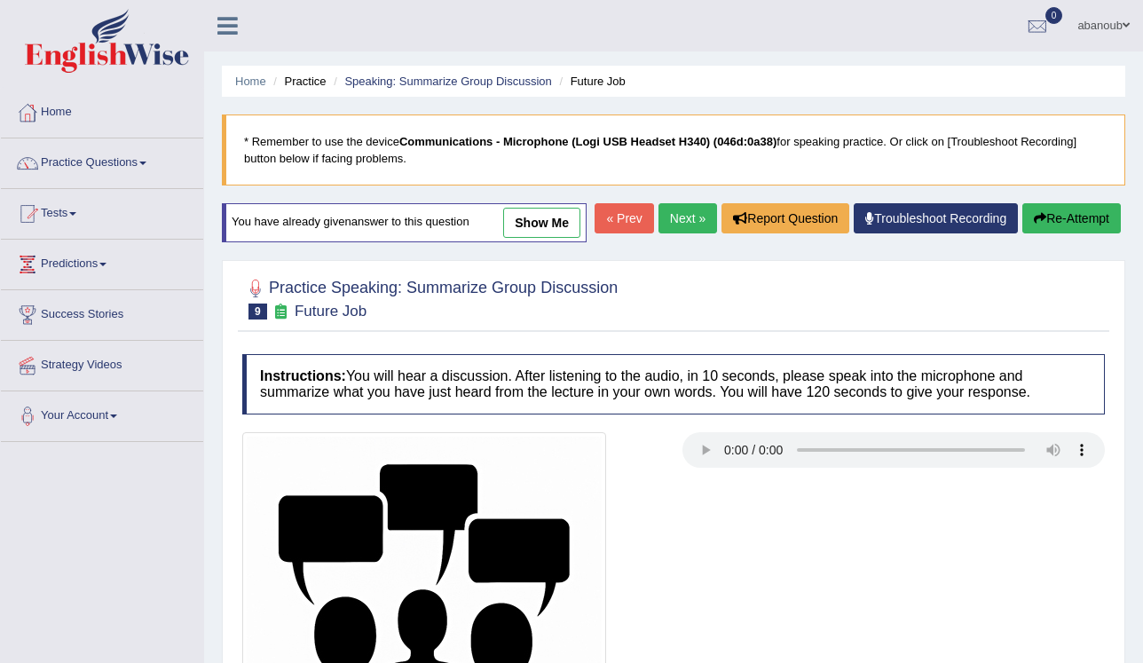
click at [575, 218] on link "show me" at bounding box center [541, 223] width 77 height 30
click at [557, 214] on div "Home Practice Speaking: Summarize Group Discussion Future Job * Remember to use…" at bounding box center [673, 444] width 939 height 888
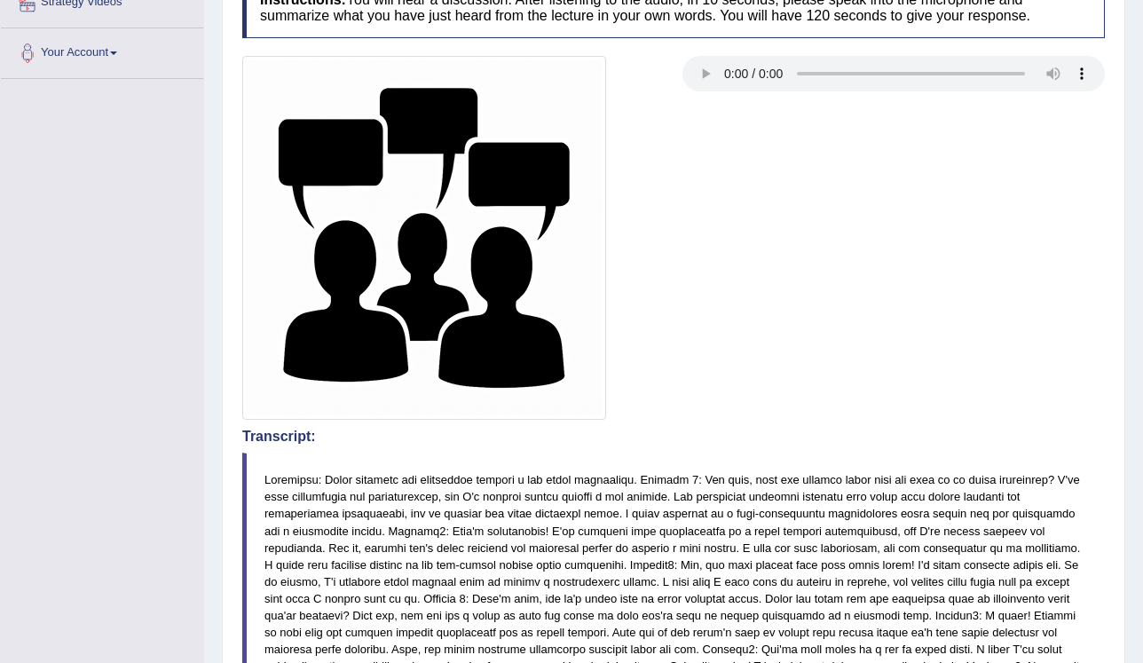
scroll to position [142, 0]
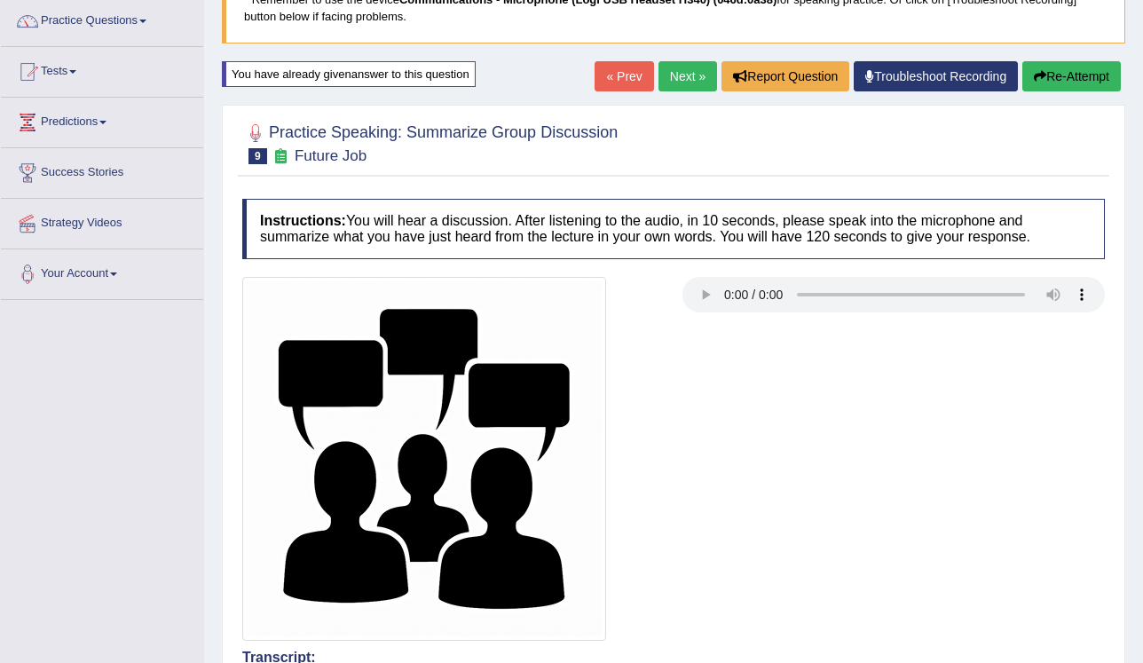
click at [632, 73] on link "« Prev" at bounding box center [624, 76] width 59 height 30
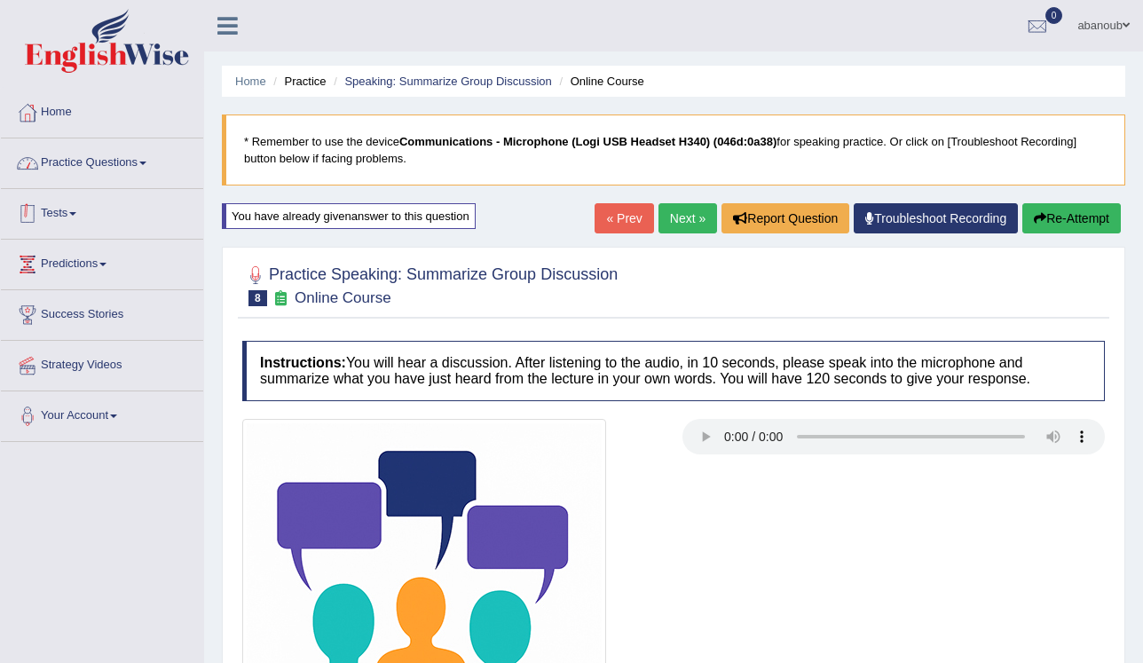
click at [157, 167] on link "Practice Questions" at bounding box center [102, 160] width 202 height 44
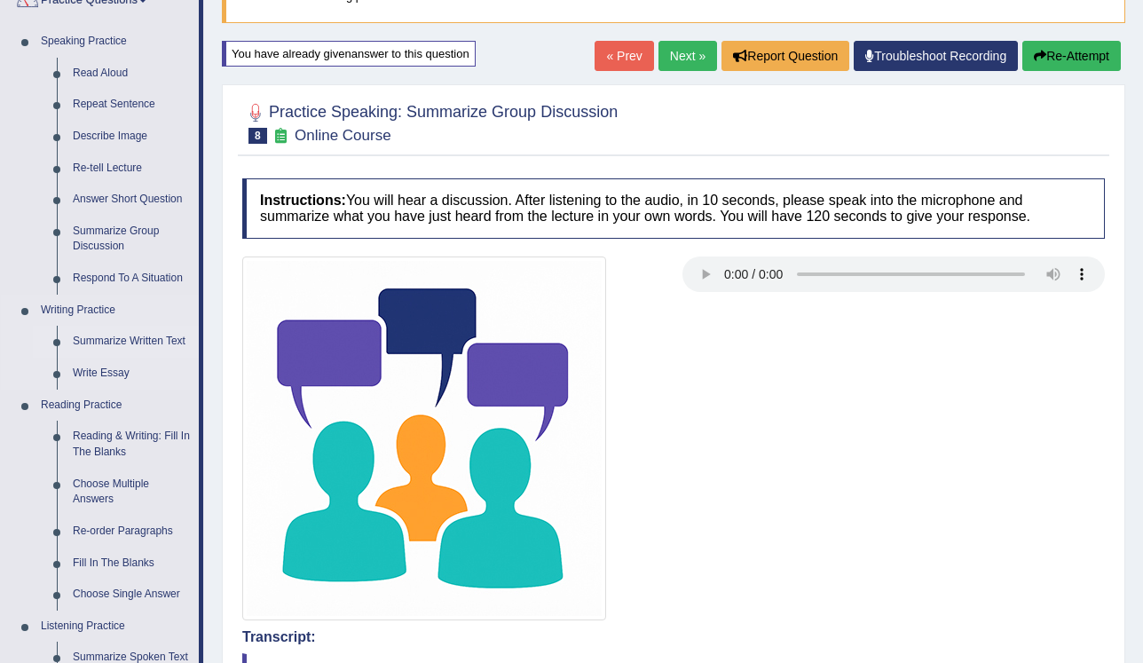
scroll to position [142, 0]
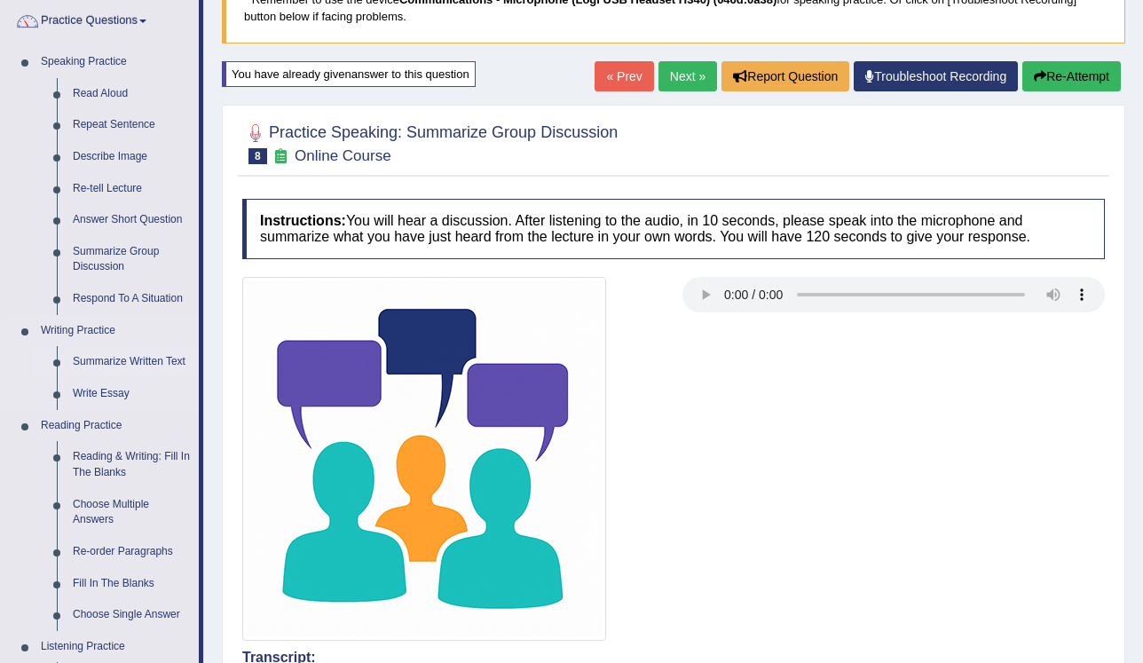
click at [103, 362] on link "Summarize Written Text" at bounding box center [132, 362] width 134 height 32
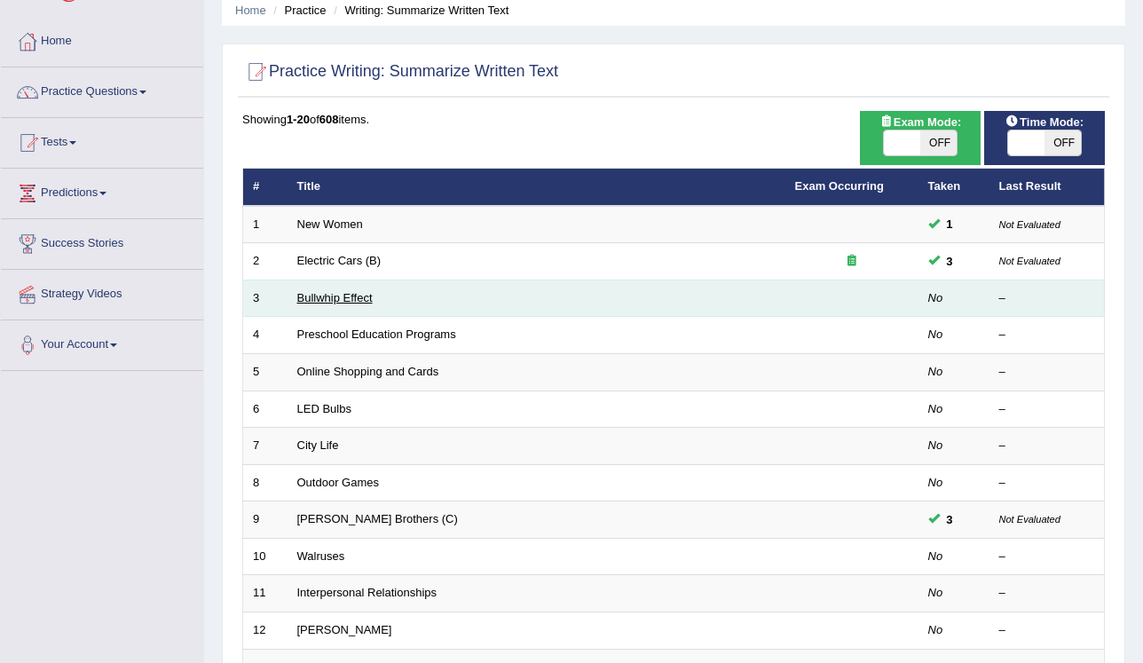
click at [340, 298] on link "Bullwhip Effect" at bounding box center [334, 297] width 75 height 13
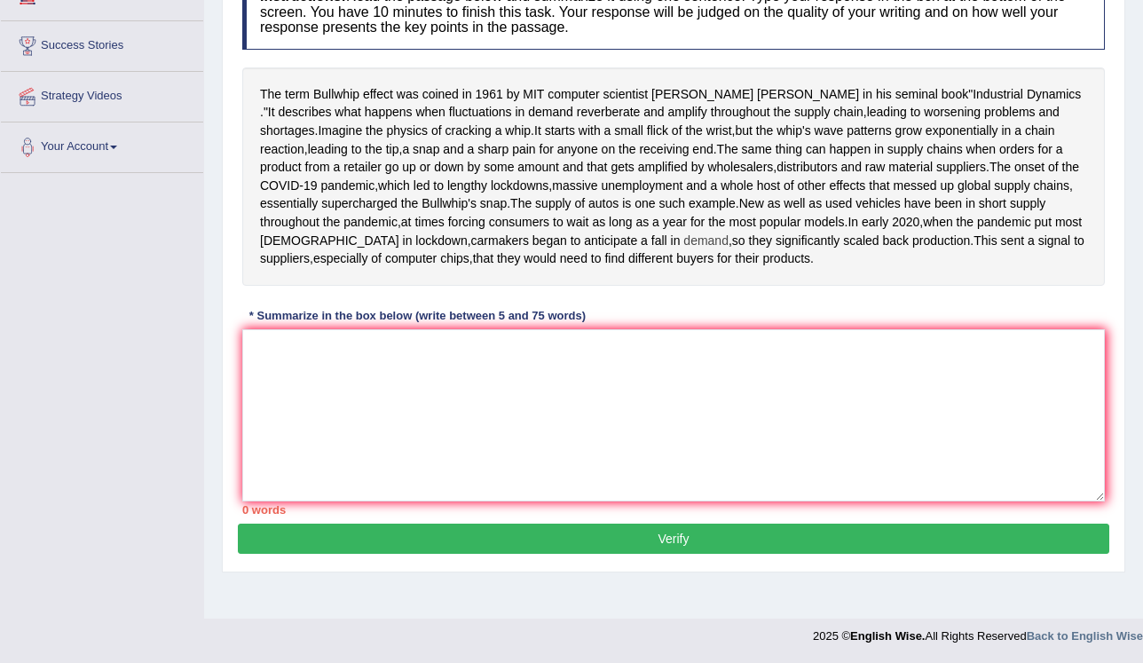
scroll to position [326, 0]
click at [440, 369] on textarea at bounding box center [673, 415] width 862 height 172
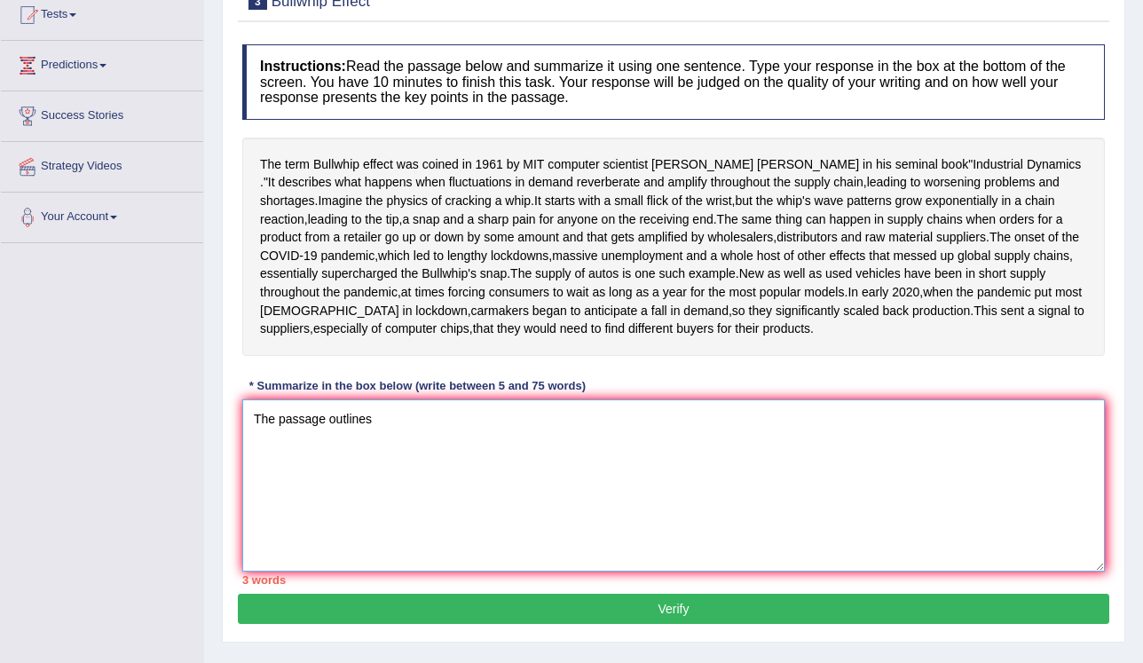
scroll to position [184, 0]
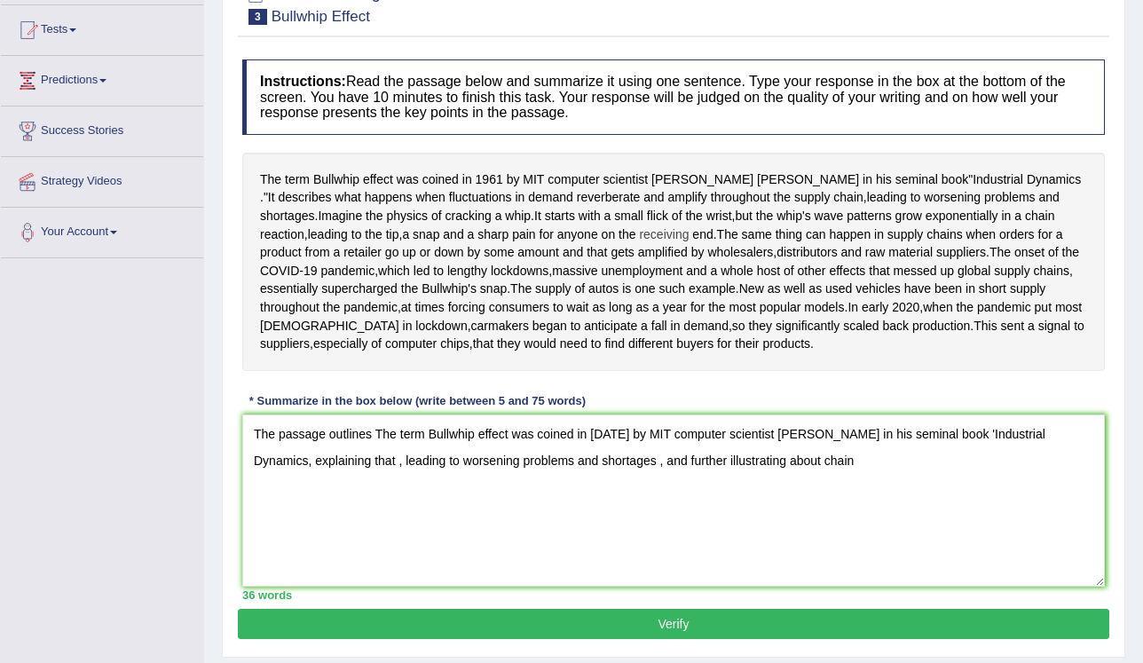
drag, startPoint x: 518, startPoint y: 228, endPoint x: 553, endPoint y: 231, distance: 34.7
click at [553, 231] on div "The term Bullwhip effect was coined in 1961 by MIT computer scientist Jay Forre…" at bounding box center [673, 262] width 862 height 218
click at [639, 231] on span "receiving" at bounding box center [664, 234] width 50 height 19
click at [554, 232] on div at bounding box center [565, 238] width 30 height 12
click at [639, 231] on span "receiving" at bounding box center [664, 234] width 50 height 19
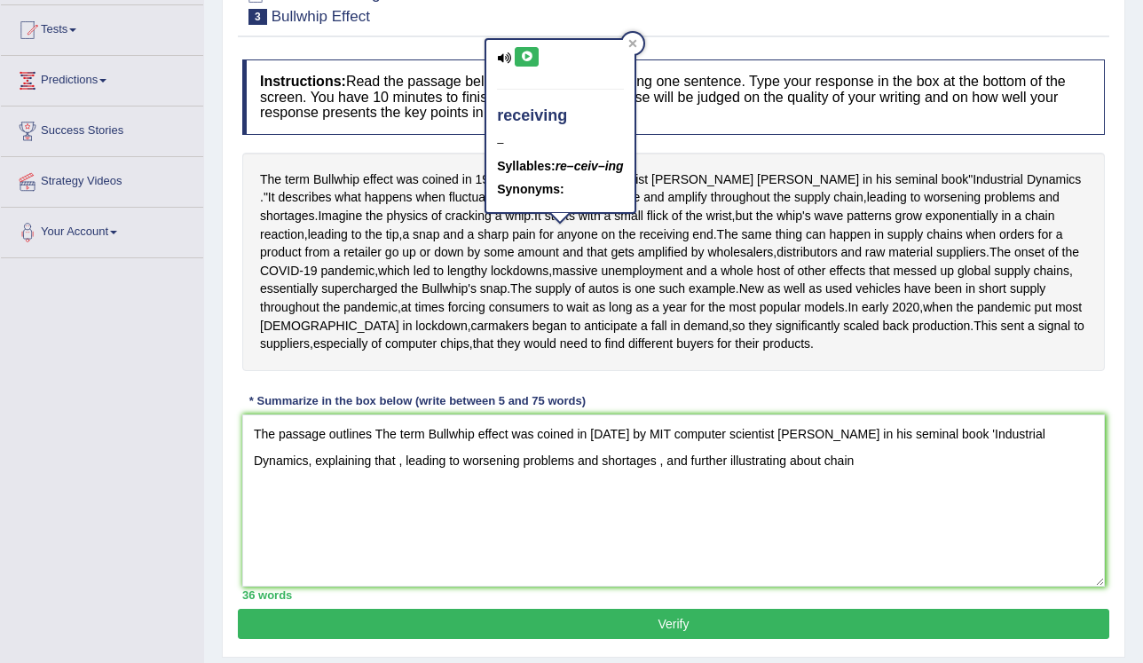
click at [535, 249] on div "The term Bullwhip effect was coined in 1961 by MIT computer scientist Jay Forre…" at bounding box center [673, 262] width 862 height 218
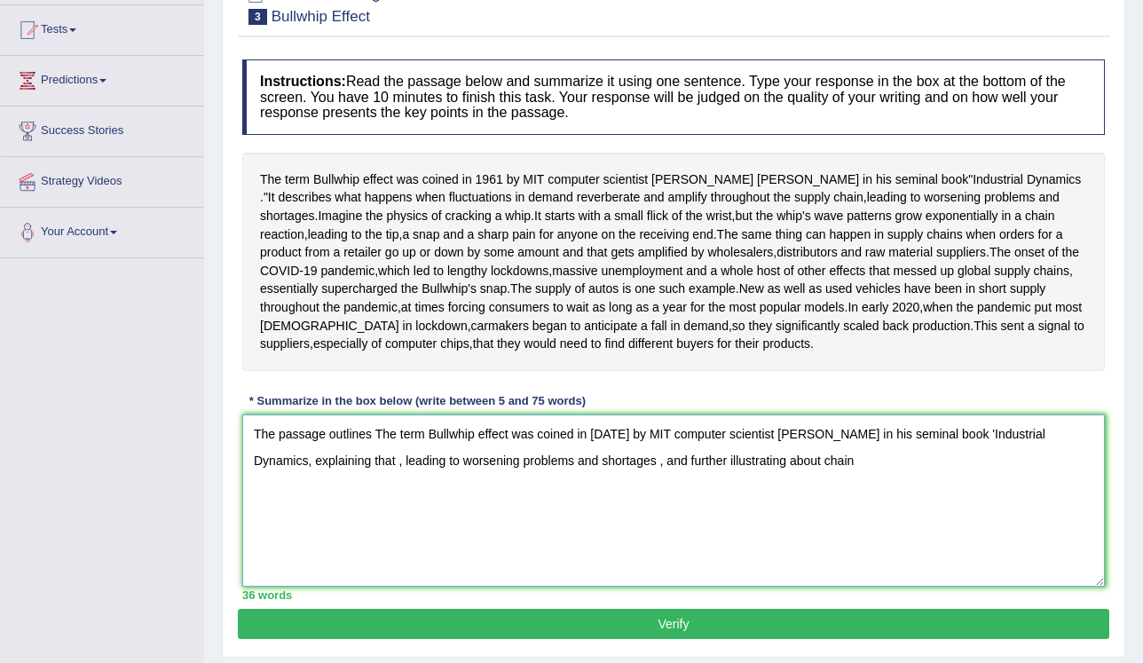
click at [800, 554] on textarea "The passage outlines The term Bullwhip effect was coined in 1961 by MIT compute…" at bounding box center [673, 500] width 862 height 172
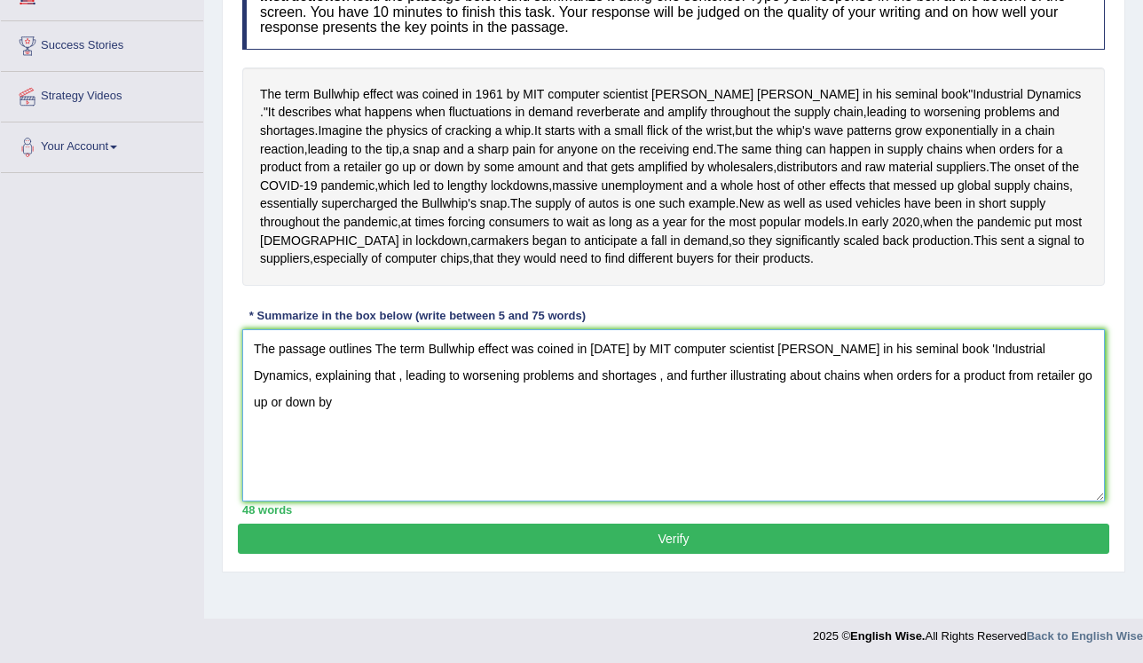
scroll to position [326, 0]
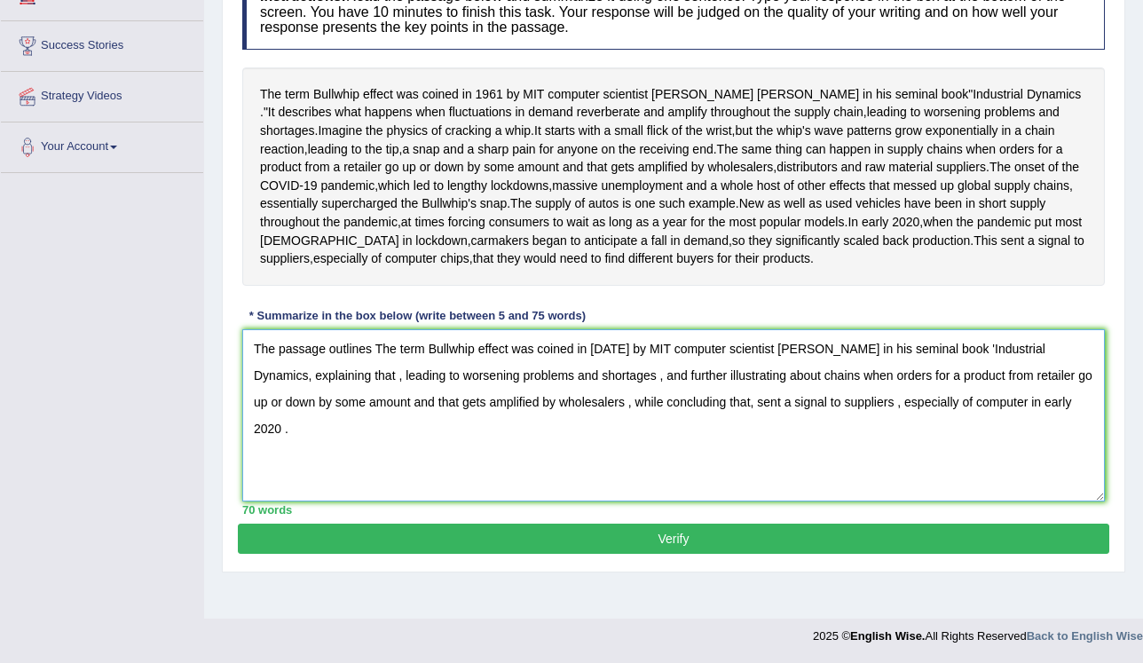
type textarea "The passage outlines The term Bullwhip effect was coined in 1961 by MIT compute…"
click at [769, 554] on button "Verify" at bounding box center [673, 539] width 871 height 30
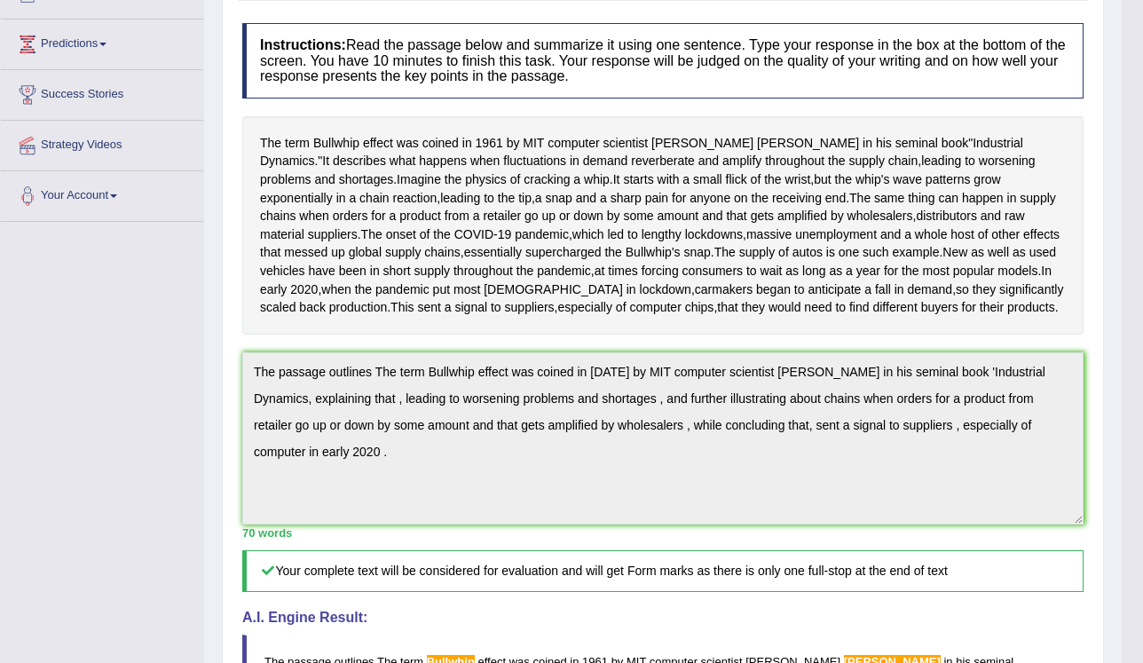
scroll to position [213, 0]
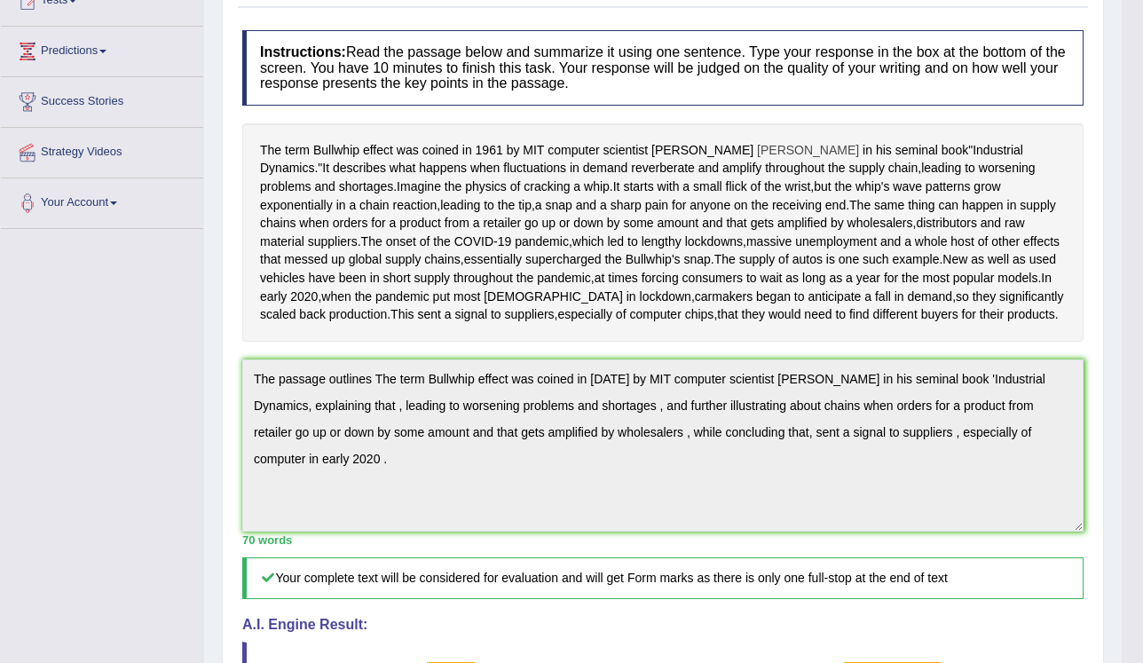
click at [757, 143] on span "Forrester" at bounding box center [808, 150] width 102 height 19
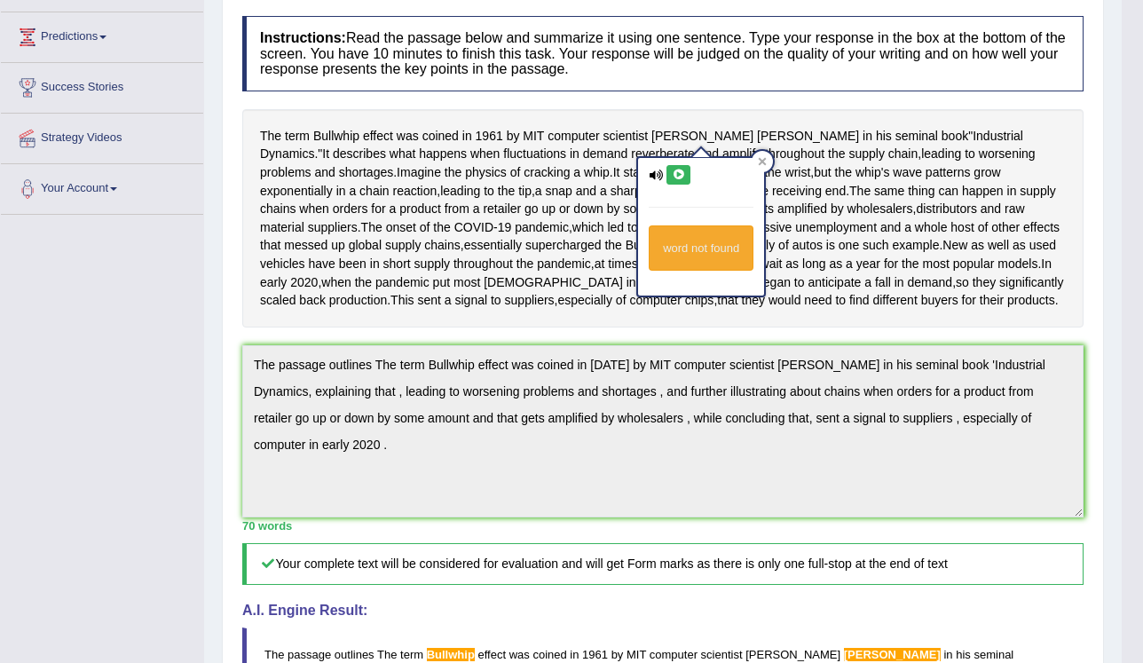
scroll to position [208, 0]
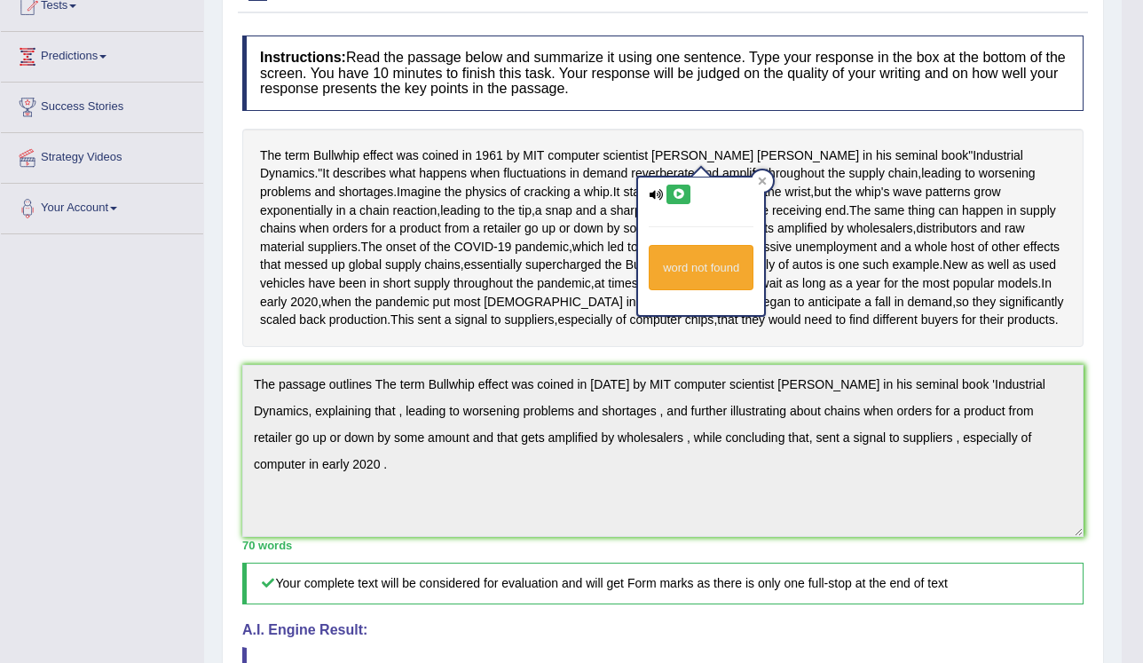
click at [851, 321] on div "The term Bullwhip effect was coined in 1961 by MIT computer scientist Jay Forre…" at bounding box center [662, 238] width 841 height 218
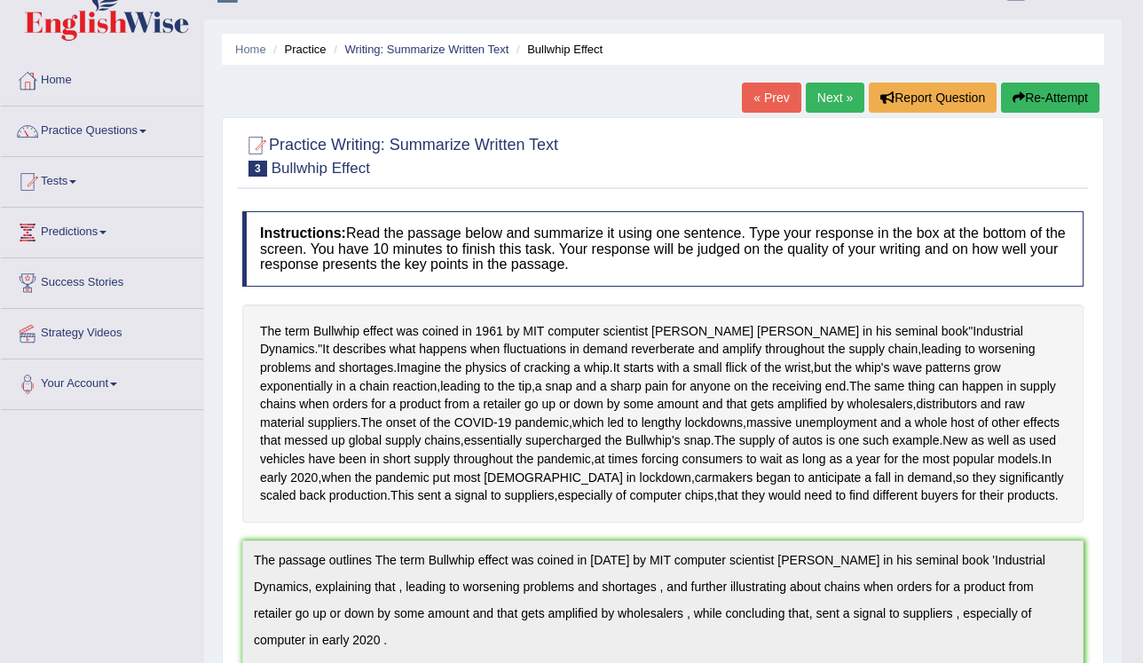
scroll to position [0, 0]
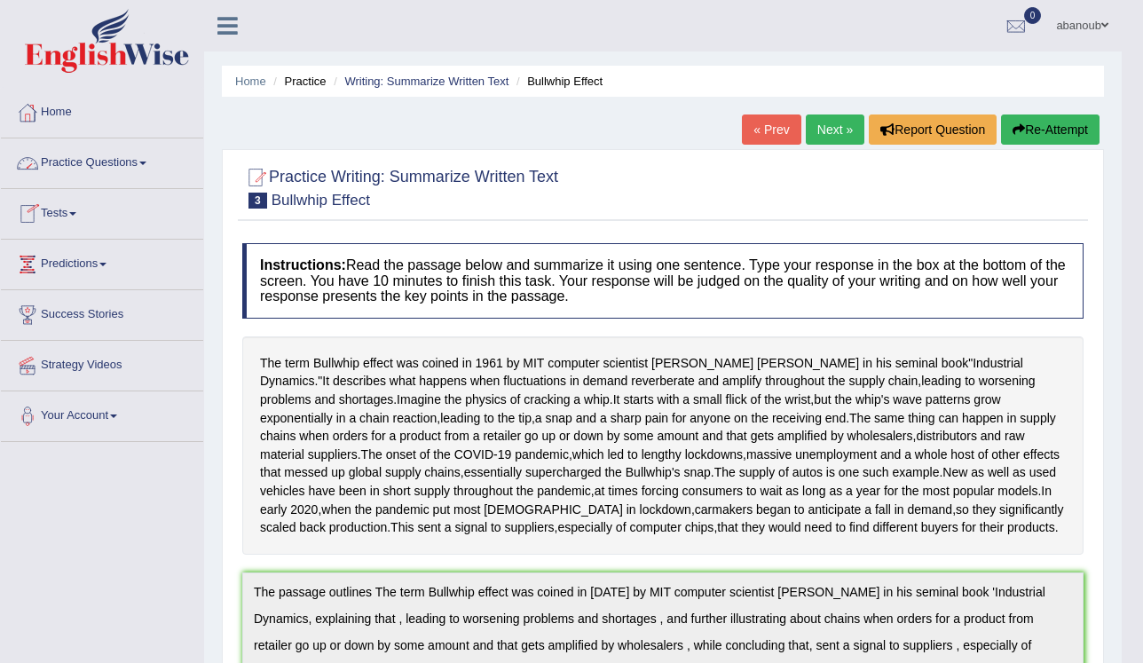
click at [114, 169] on link "Practice Questions" at bounding box center [102, 160] width 202 height 44
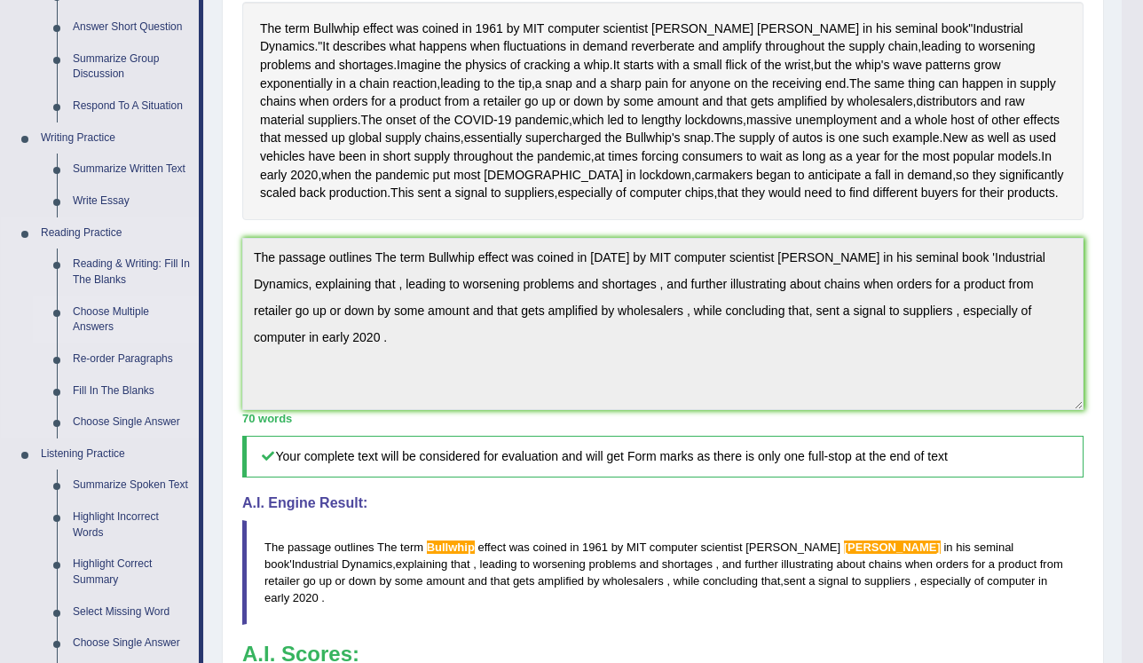
scroll to position [300, 0]
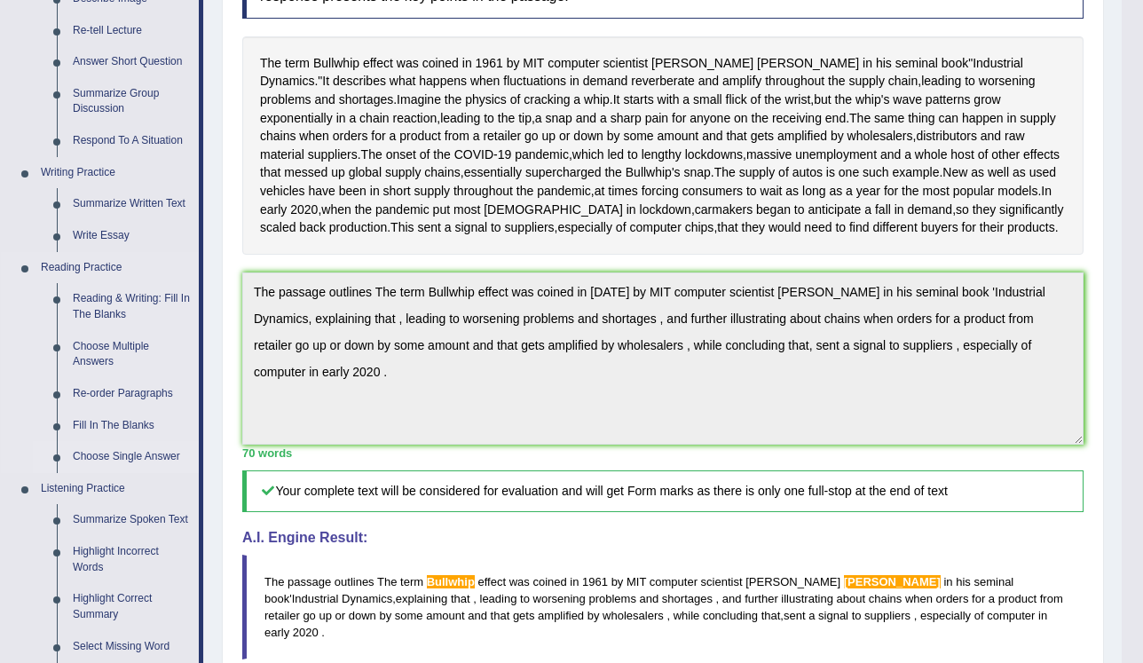
click at [152, 457] on link "Choose Single Answer" at bounding box center [132, 457] width 134 height 32
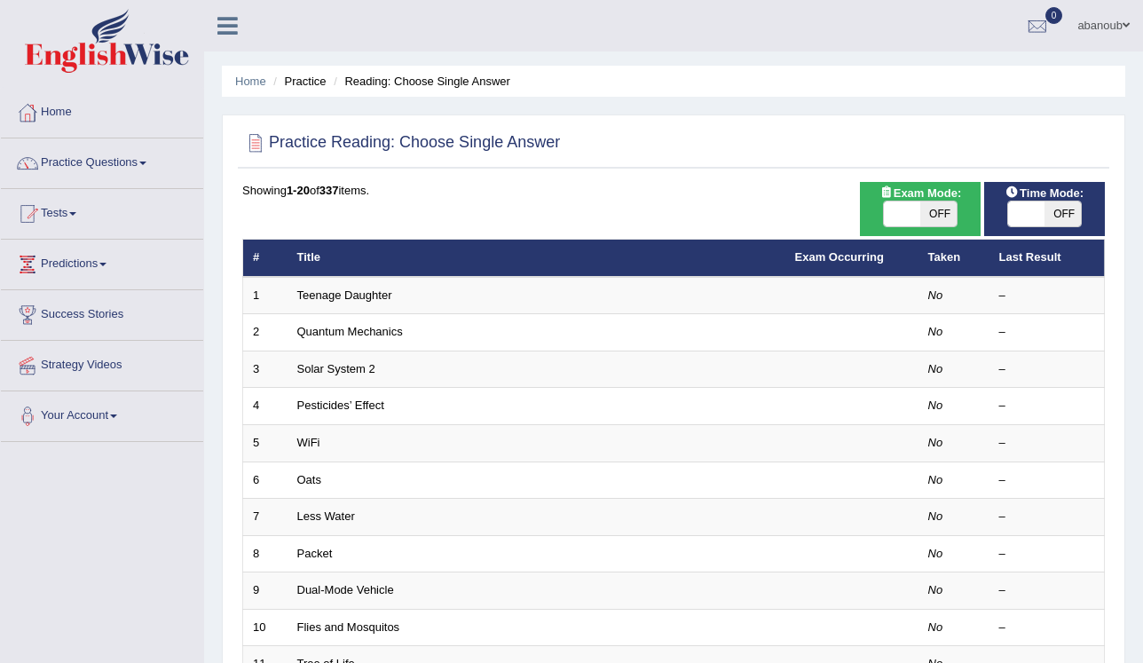
click at [336, 299] on link "Teenage Daughter" at bounding box center [344, 294] width 95 height 13
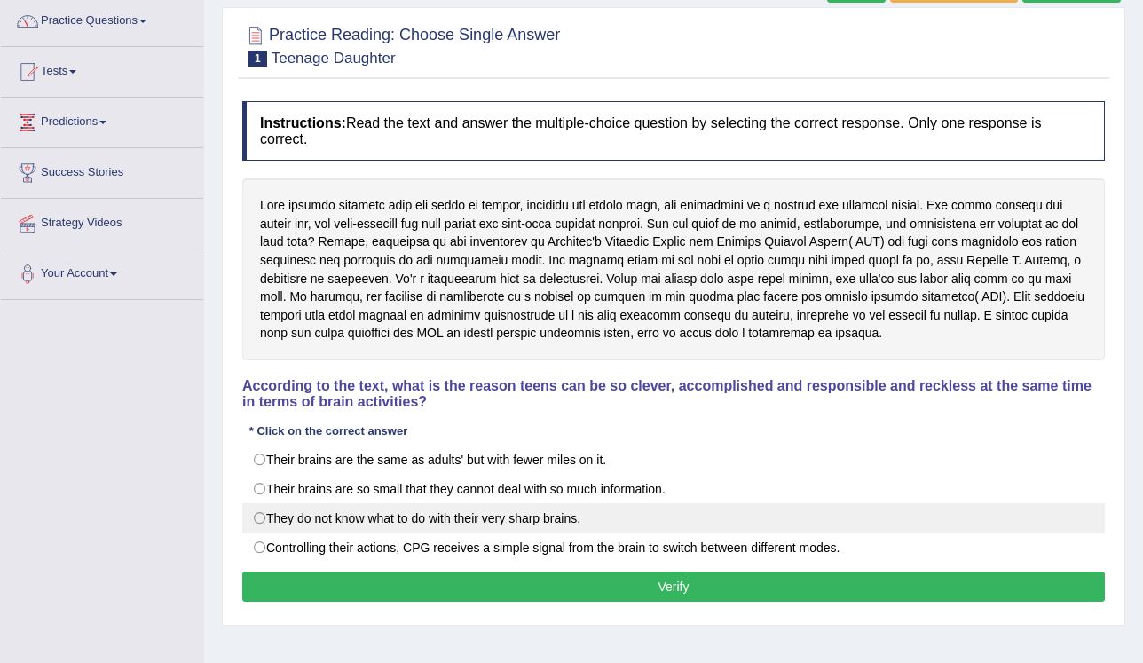
click at [572, 503] on label "They do not know what to do with their very sharp brains." at bounding box center [673, 518] width 862 height 30
radio input "true"
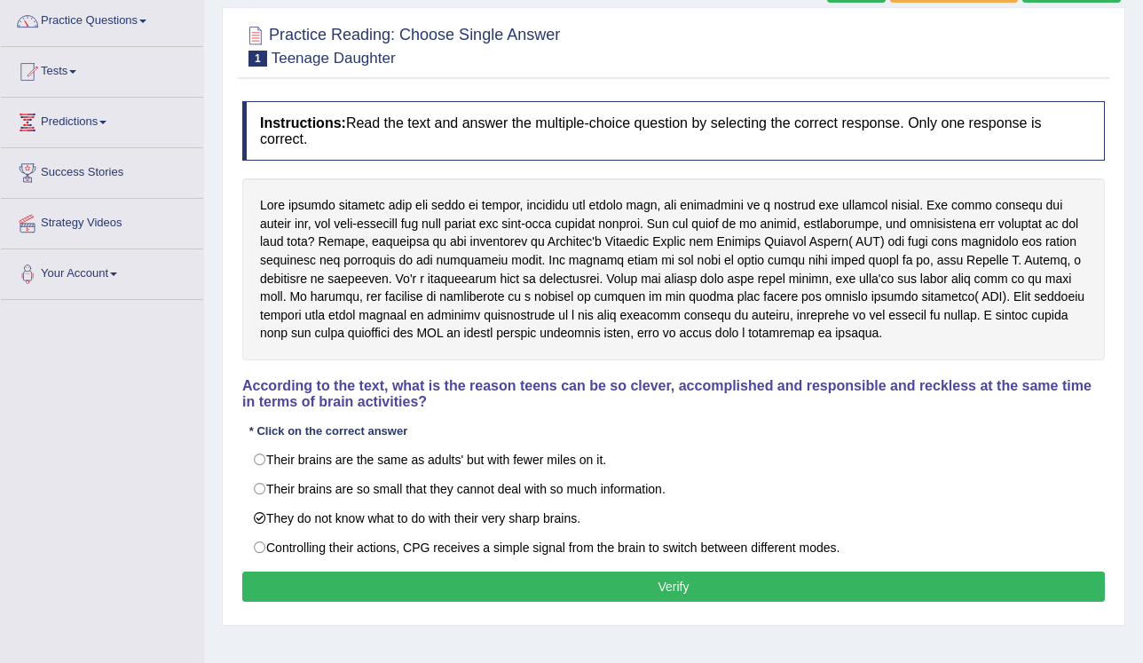
click at [618, 573] on button "Verify" at bounding box center [673, 586] width 862 height 30
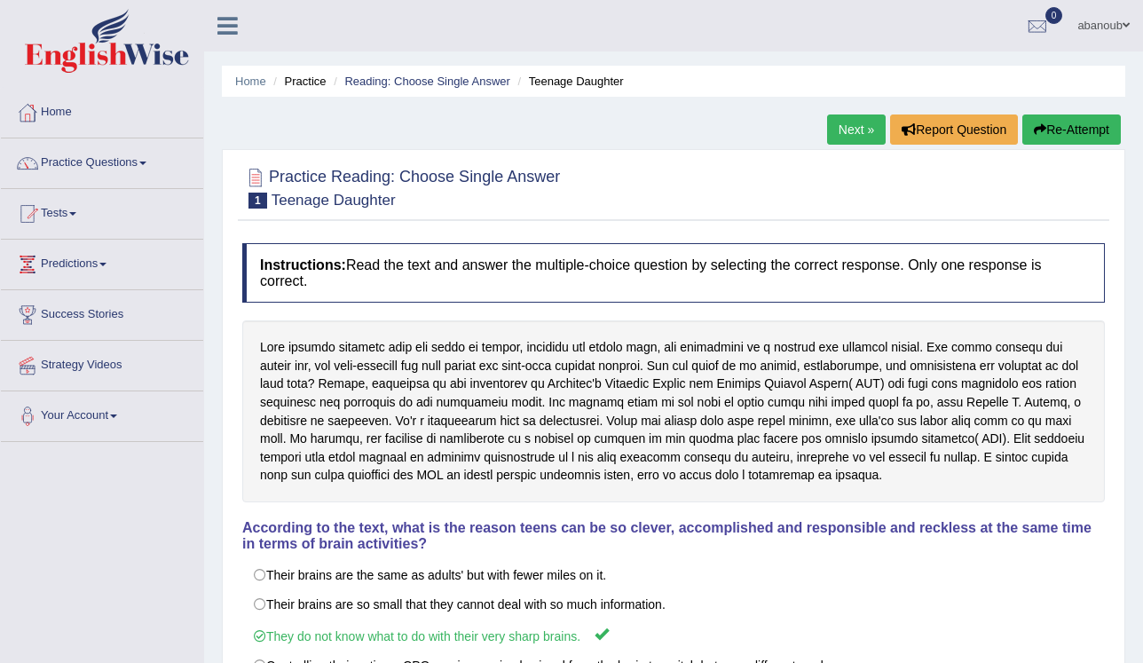
click at [834, 135] on link "Next »" at bounding box center [856, 129] width 59 height 30
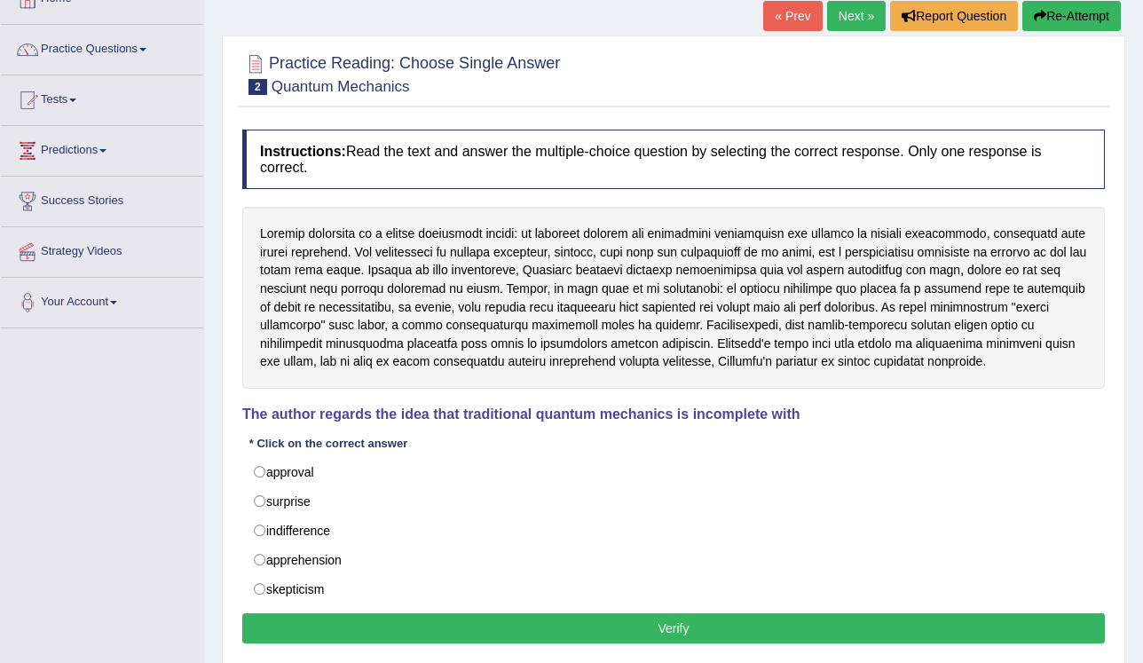
scroll to position [142, 0]
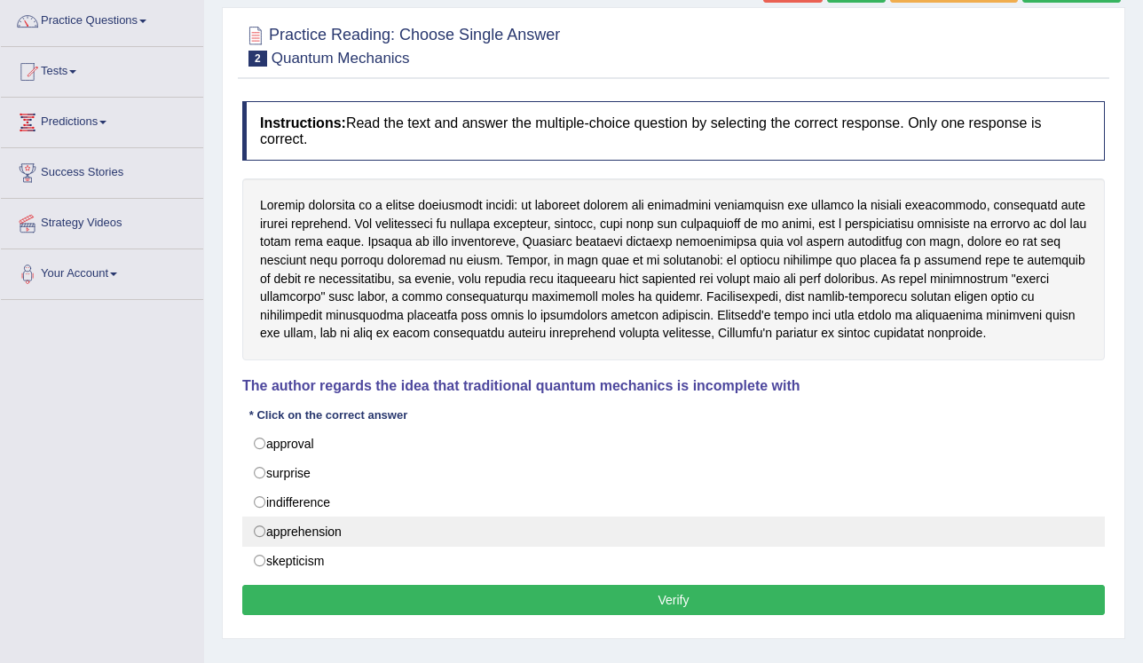
click at [292, 518] on label "apprehension" at bounding box center [673, 531] width 862 height 30
radio input "true"
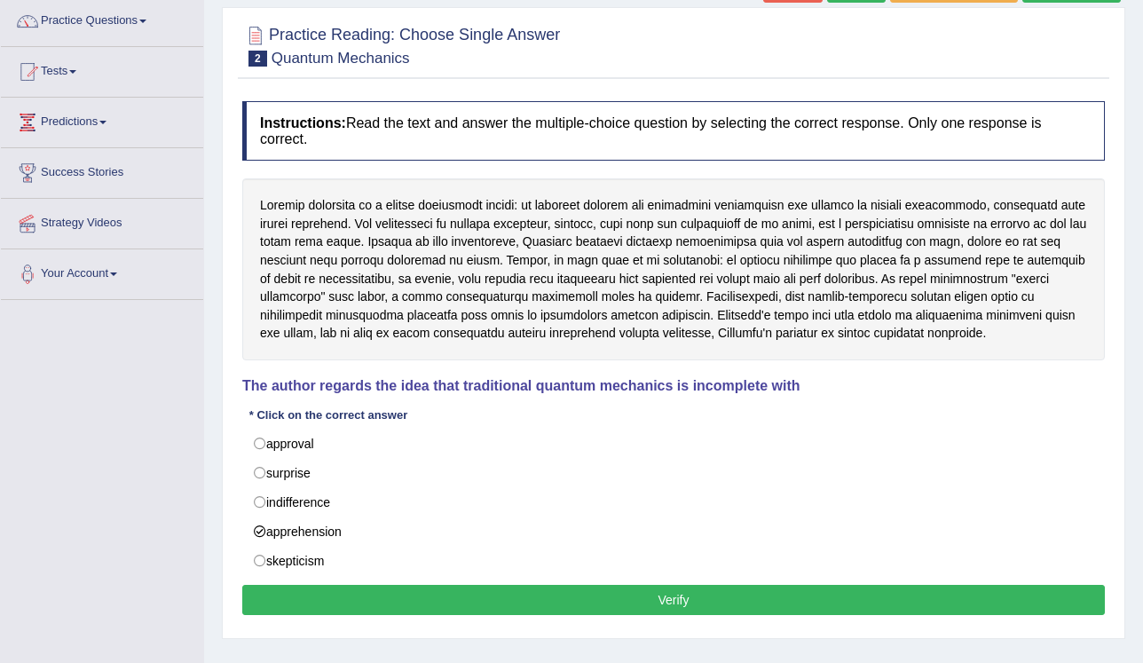
click at [345, 585] on button "Verify" at bounding box center [673, 600] width 862 height 30
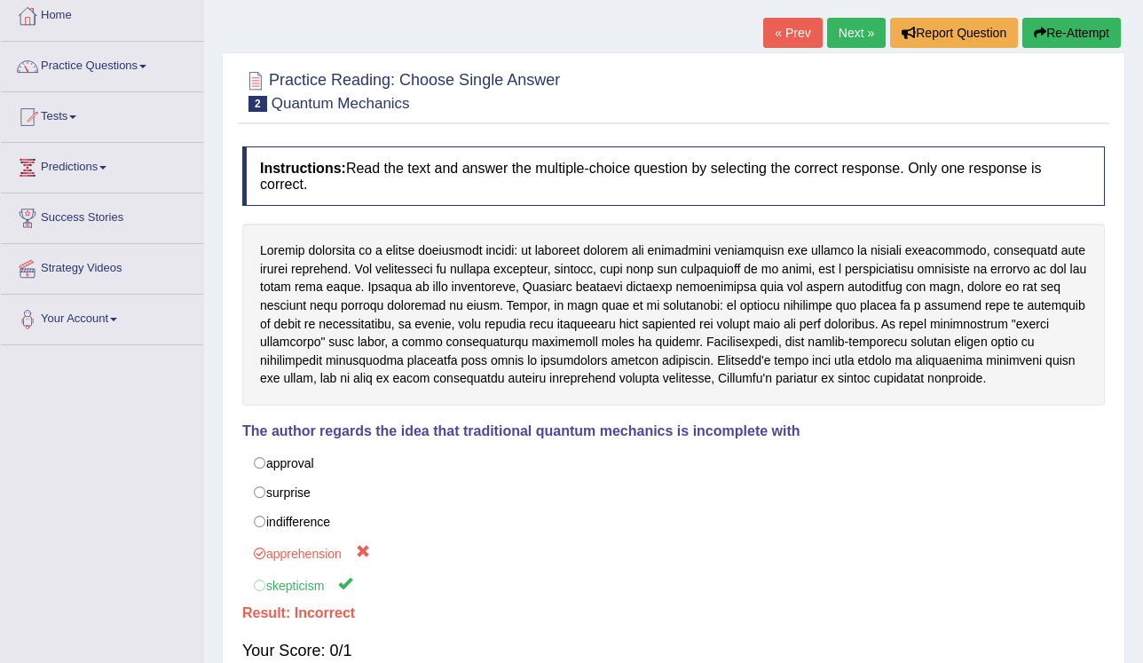
scroll to position [0, 0]
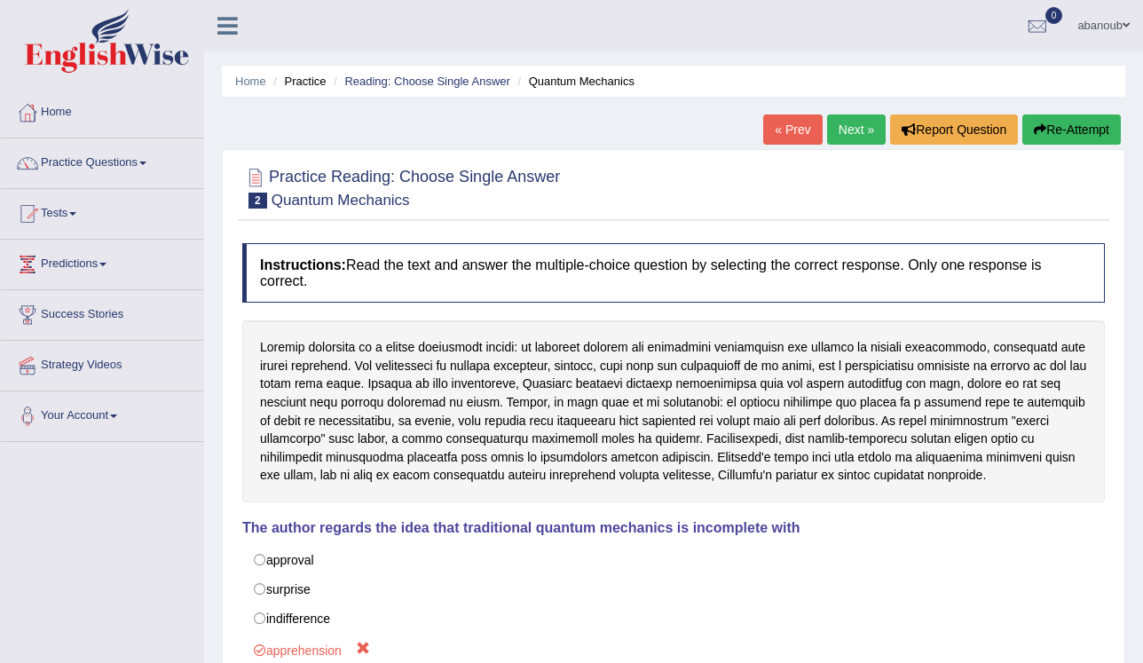
click at [1047, 123] on button "Re-Attempt" at bounding box center [1071, 129] width 98 height 30
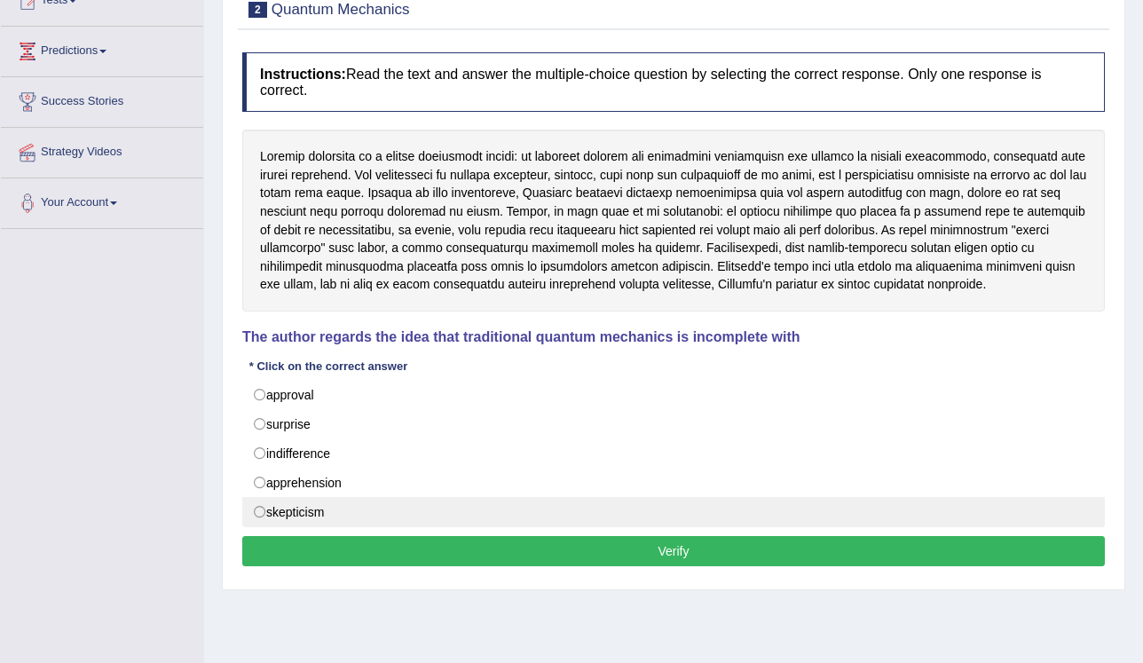
click at [339, 497] on label "skepticism" at bounding box center [673, 512] width 862 height 30
radio input "true"
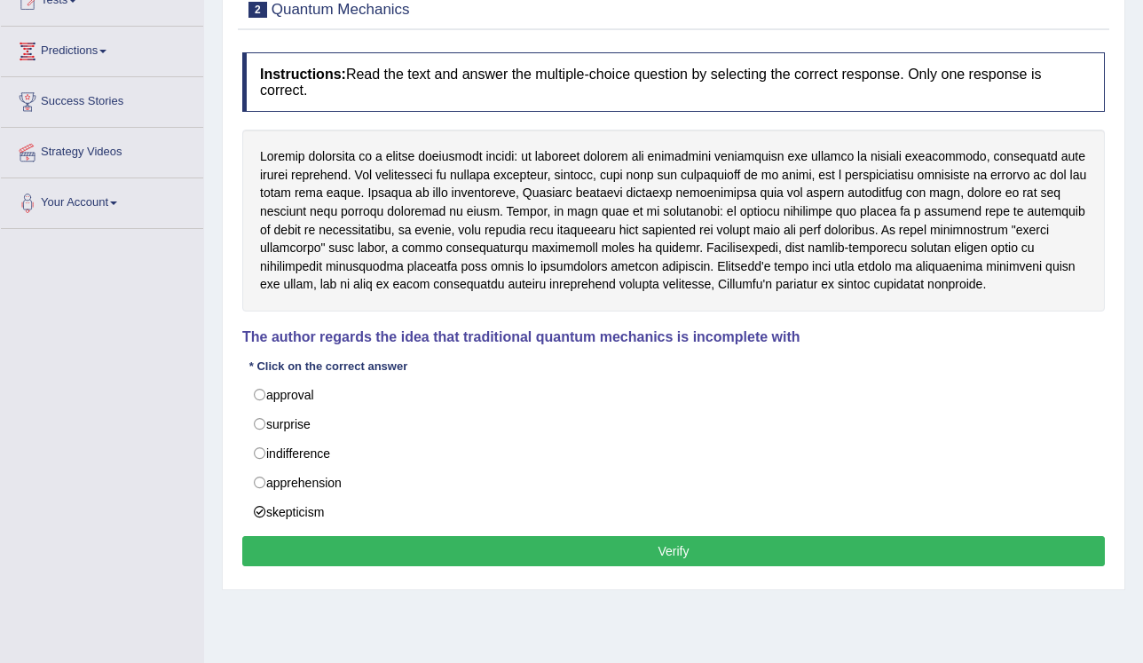
click at [413, 536] on button "Verify" at bounding box center [673, 551] width 862 height 30
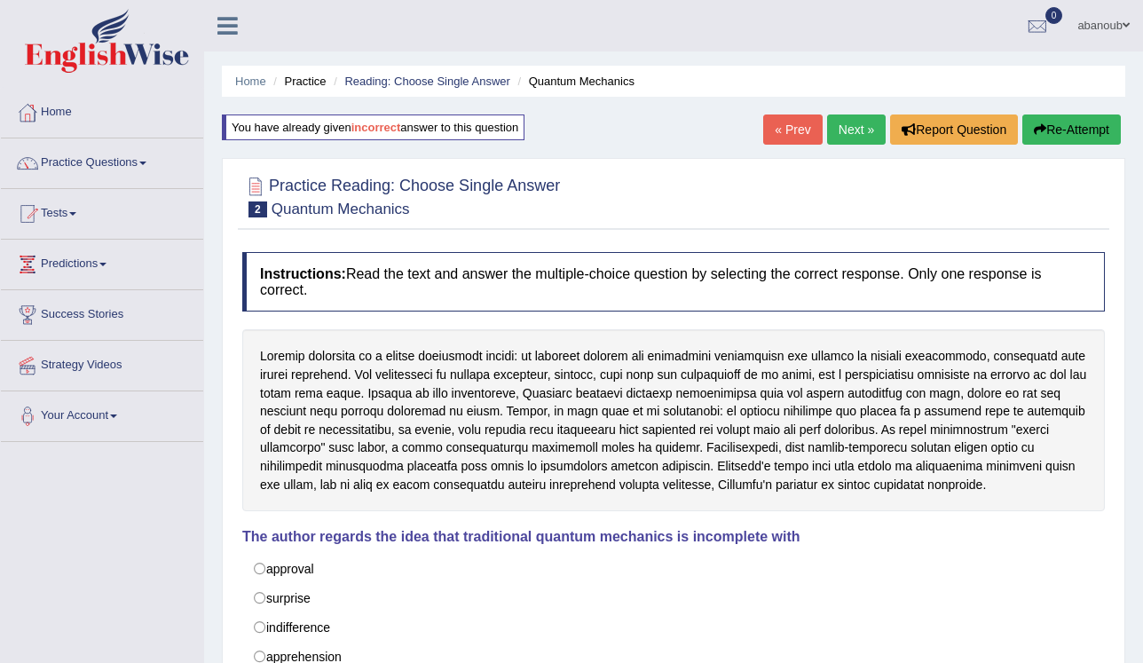
click at [865, 135] on link "Next »" at bounding box center [856, 129] width 59 height 30
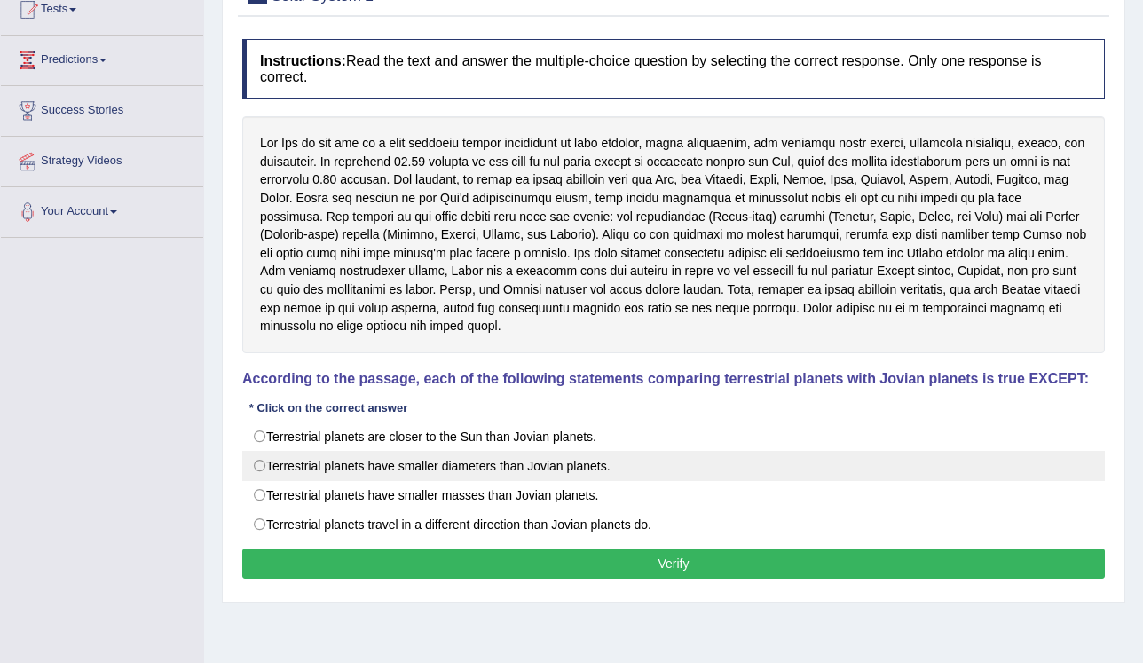
scroll to position [269, 0]
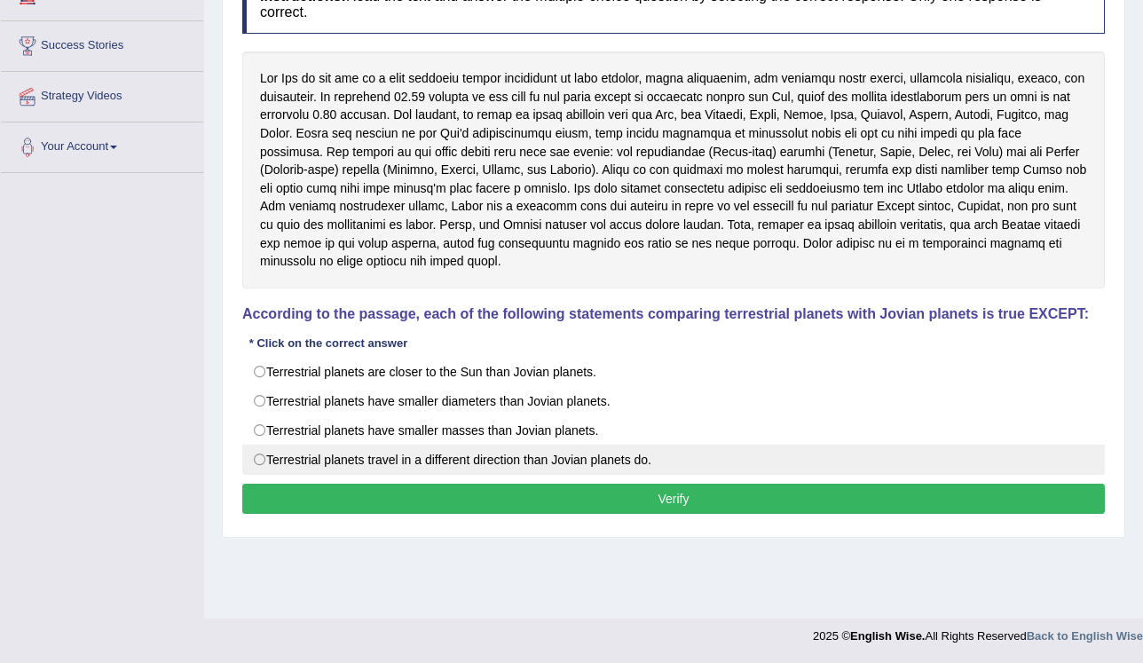
click at [489, 445] on label "Terrestrial planets travel in a different direction than Jovian planets do." at bounding box center [673, 460] width 862 height 30
radio input "true"
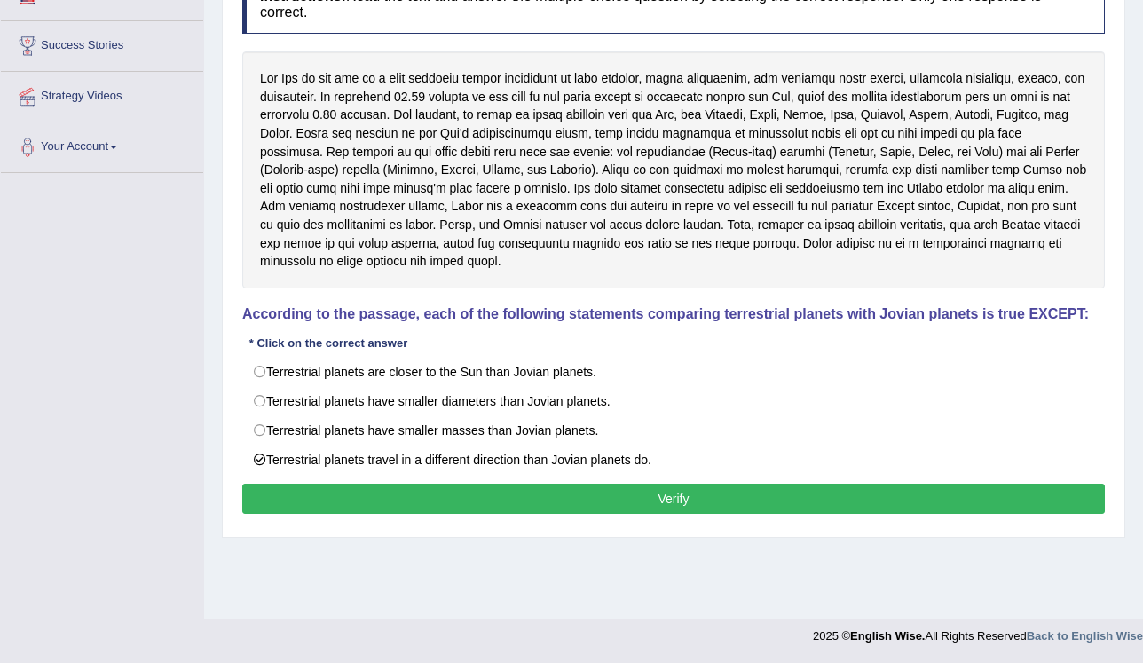
click at [506, 484] on button "Verify" at bounding box center [673, 499] width 862 height 30
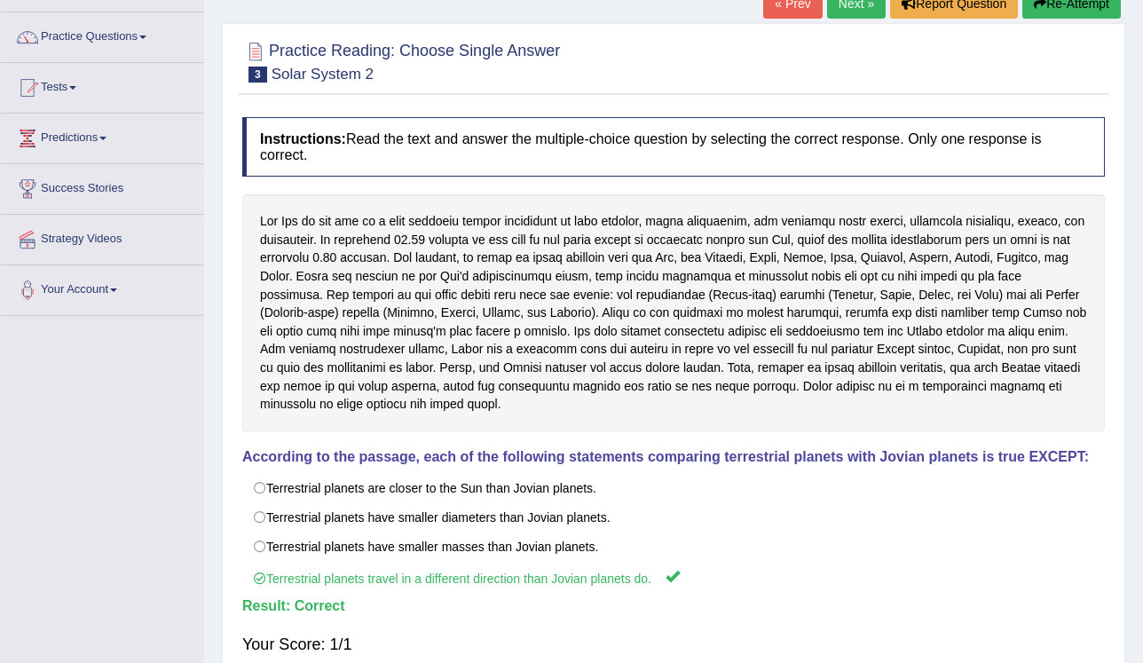
scroll to position [0, 0]
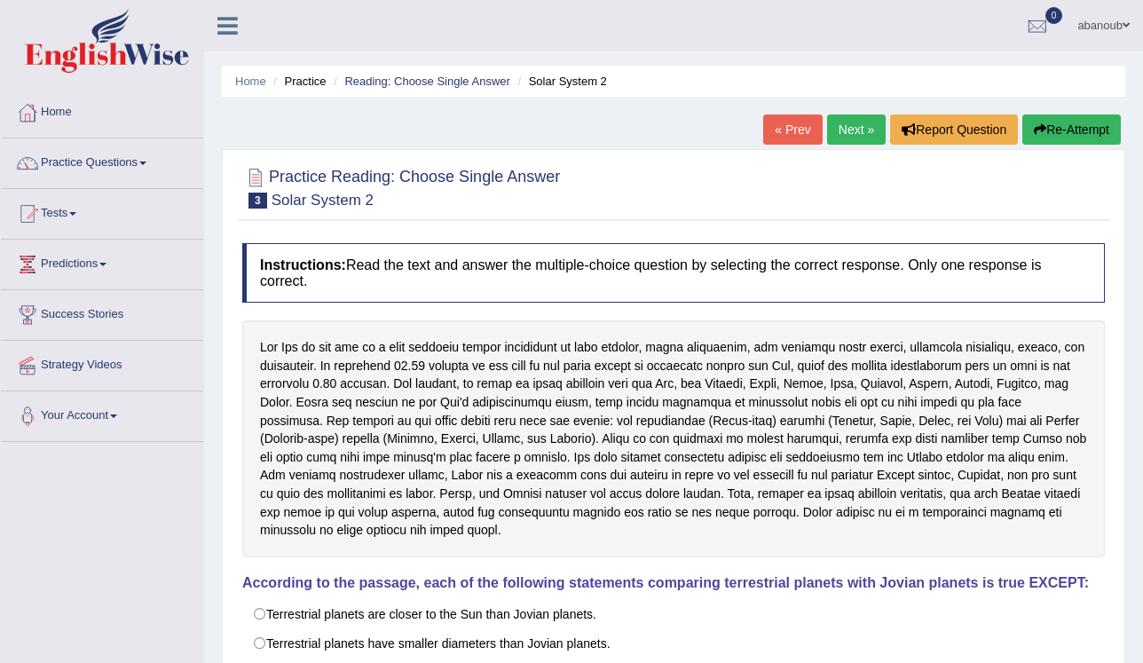
click at [843, 135] on link "Next »" at bounding box center [856, 129] width 59 height 30
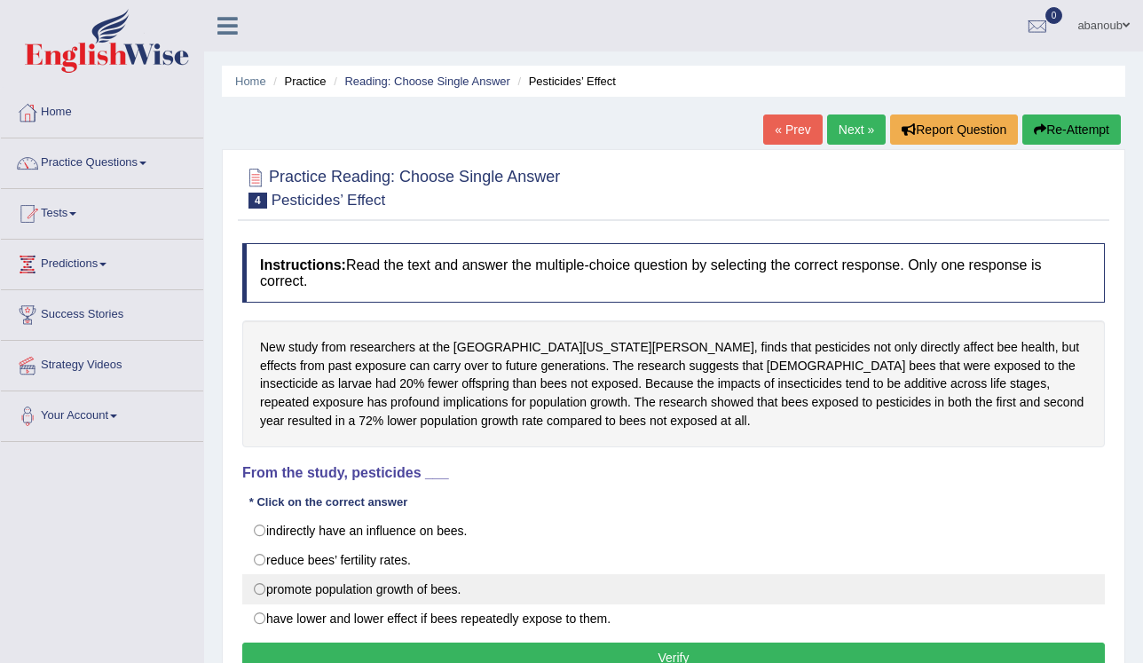
click at [432, 575] on label "promote population growth of bees." at bounding box center [673, 589] width 862 height 30
radio input "true"
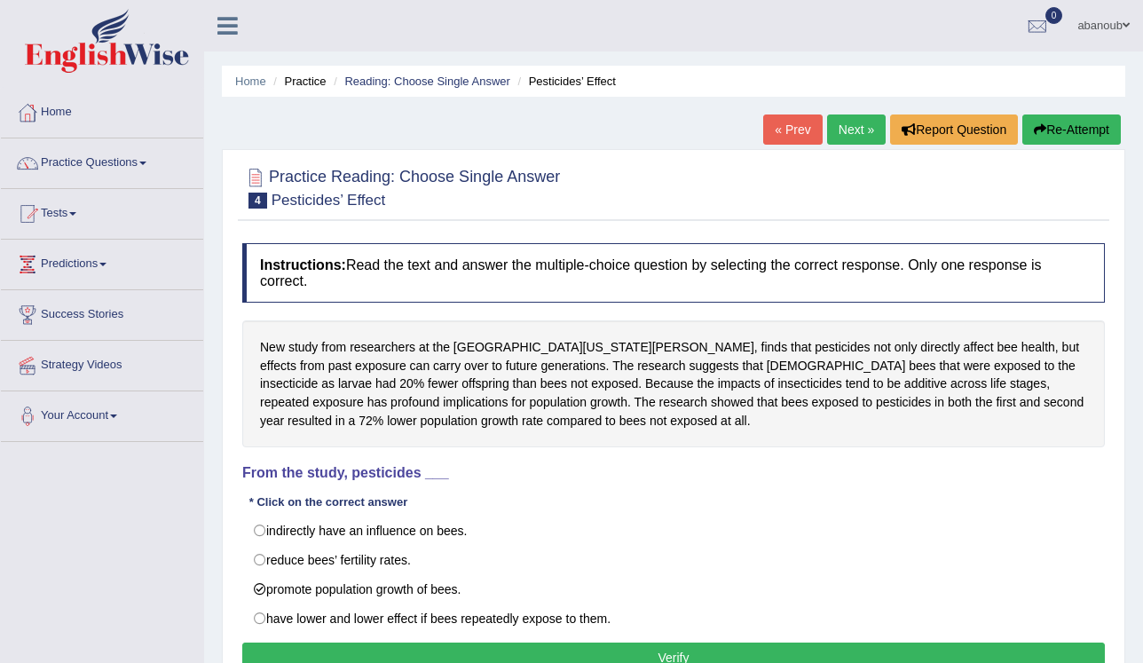
click at [477, 642] on button "Verify" at bounding box center [673, 657] width 862 height 30
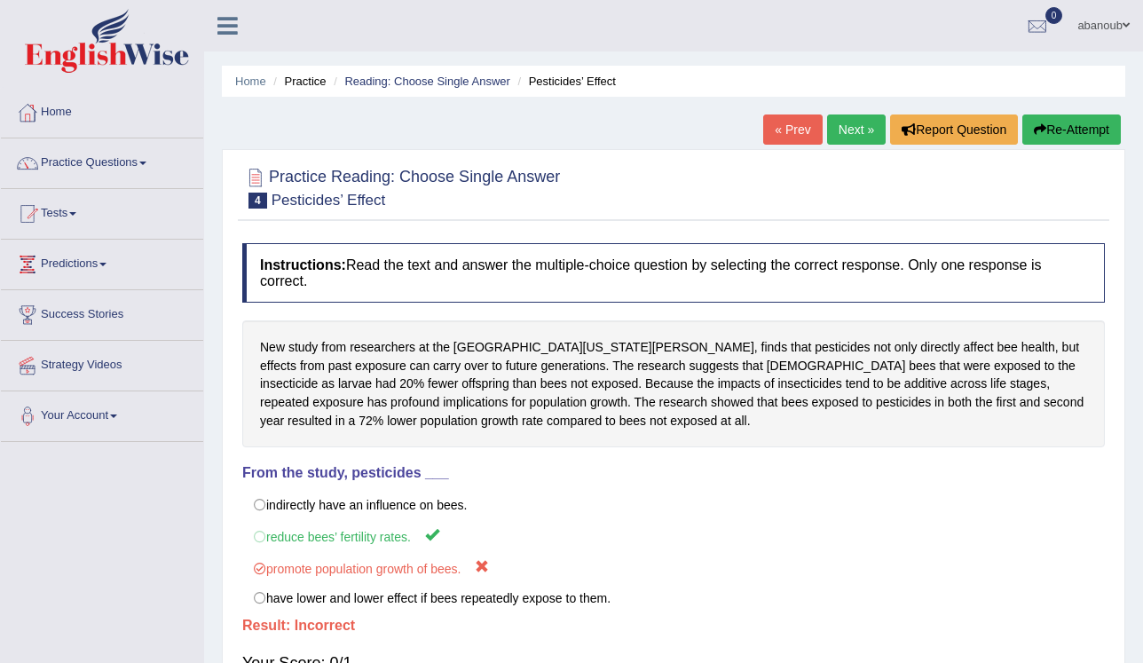
click at [1048, 138] on button "Re-Attempt" at bounding box center [1071, 129] width 98 height 30
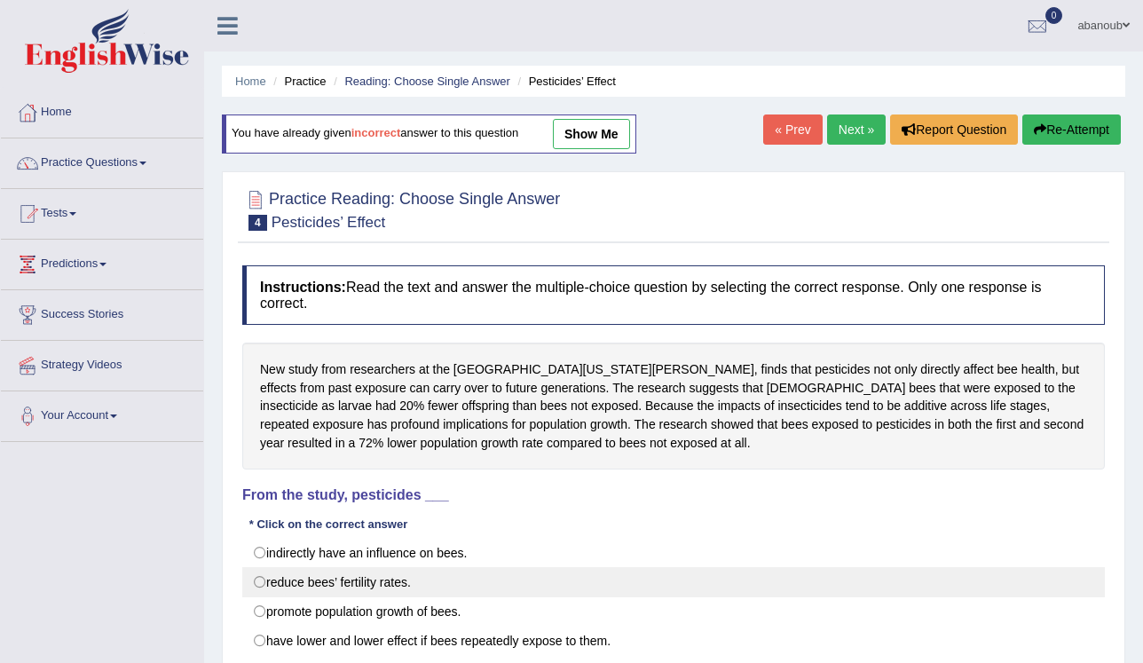
click at [408, 567] on label "reduce bees’ fertility rates." at bounding box center [673, 582] width 862 height 30
radio input "true"
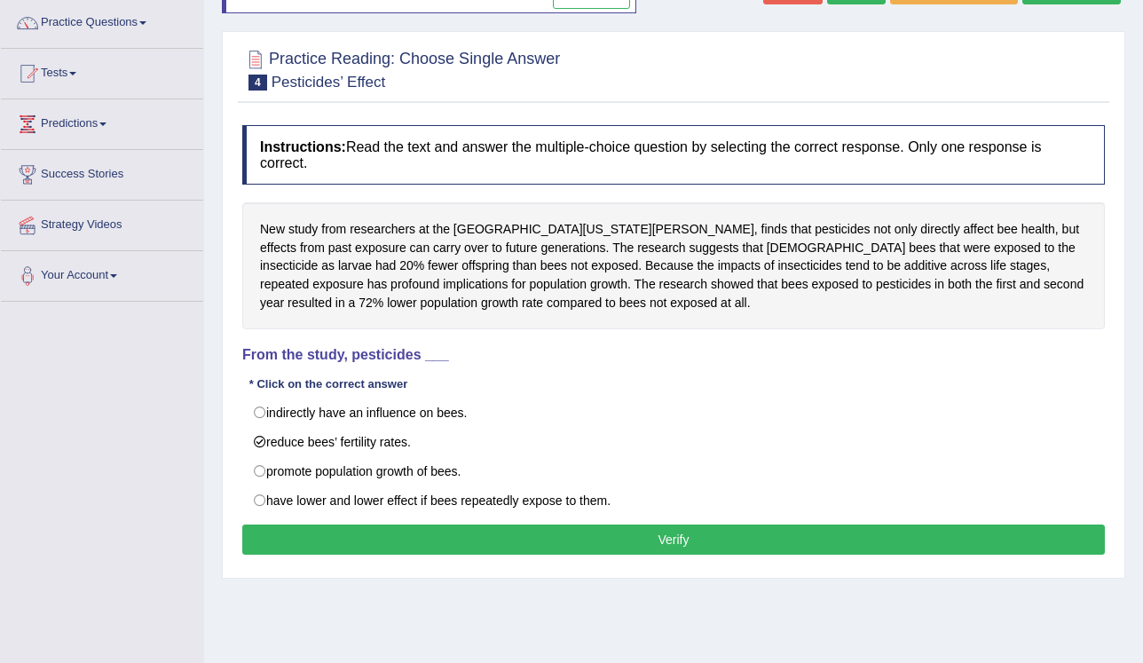
scroll to position [142, 0]
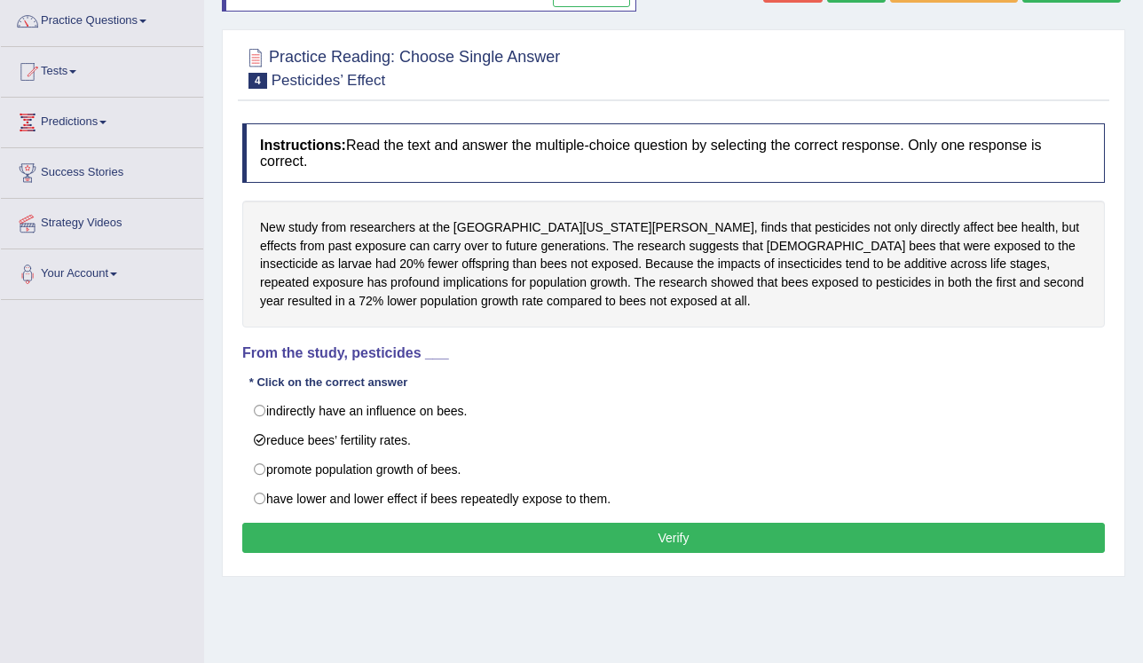
click at [571, 528] on button "Verify" at bounding box center [673, 538] width 862 height 30
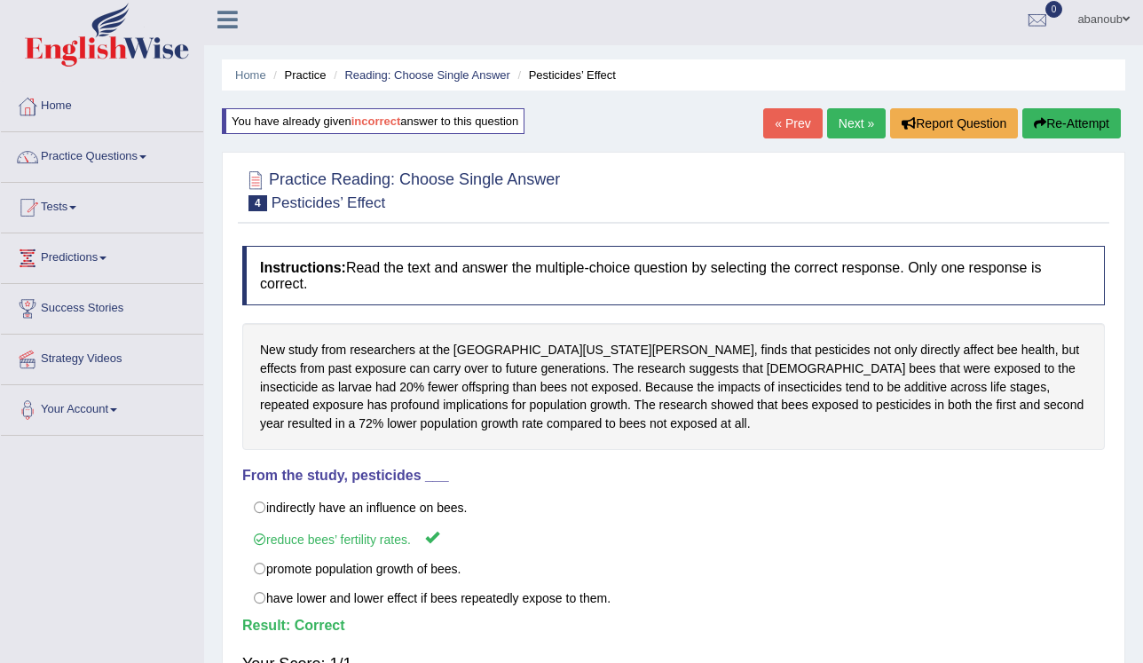
scroll to position [0, 0]
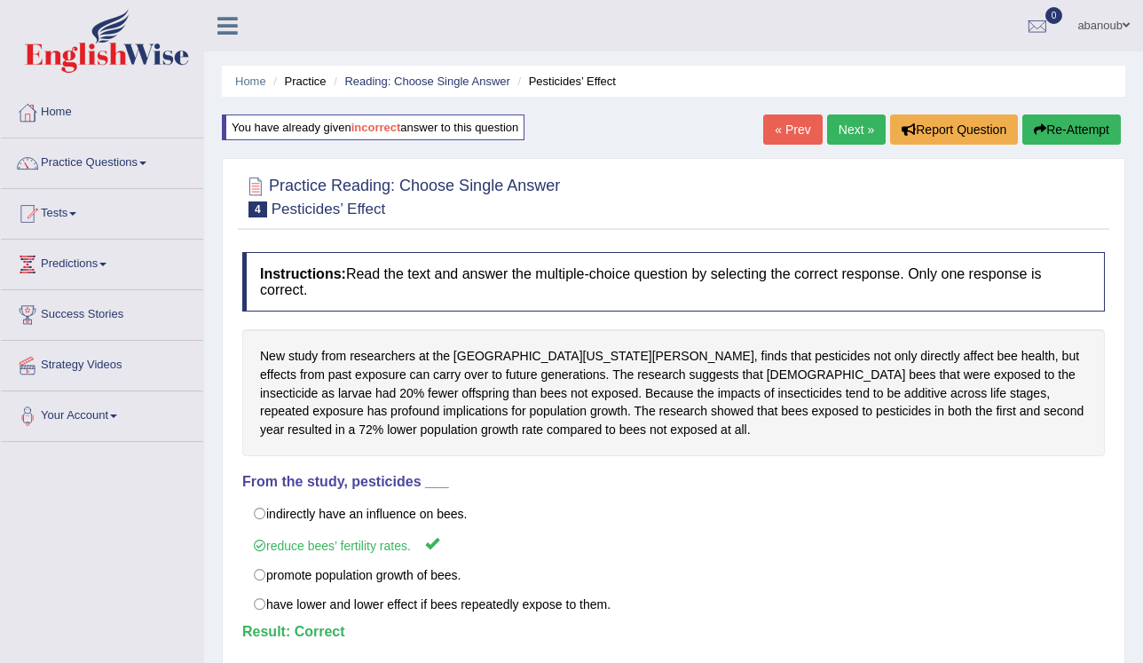
click at [861, 138] on link "Next »" at bounding box center [856, 129] width 59 height 30
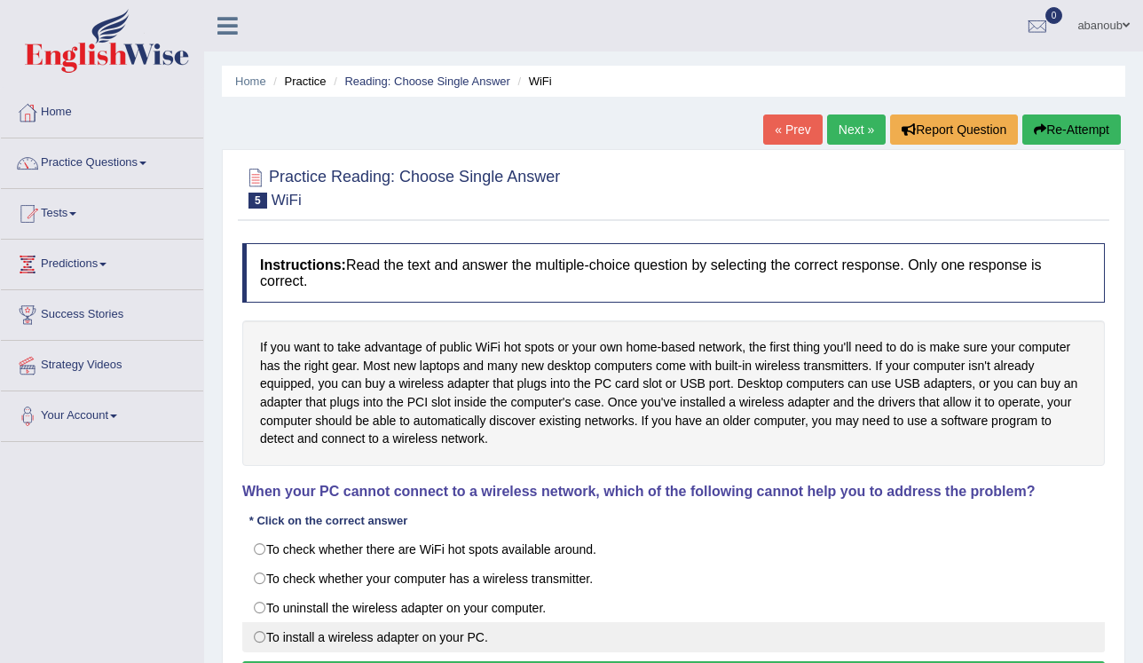
click at [472, 622] on label "To install a wireless adapter on your PC." at bounding box center [673, 637] width 862 height 30
radio input "true"
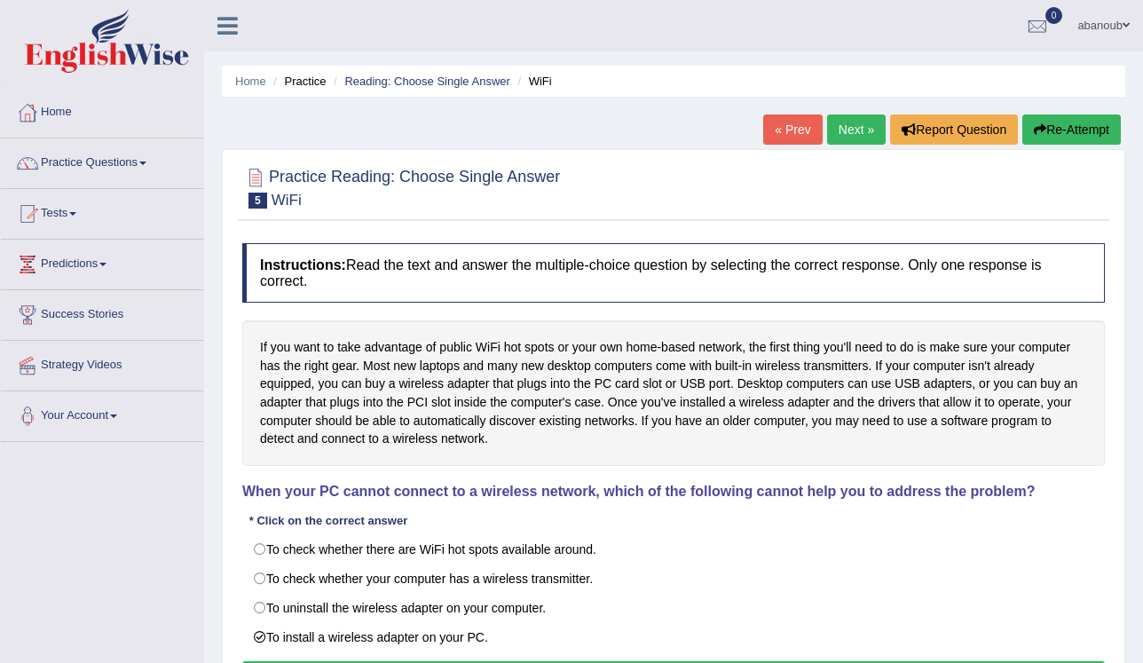
click at [500, 661] on button "Verify" at bounding box center [673, 676] width 862 height 30
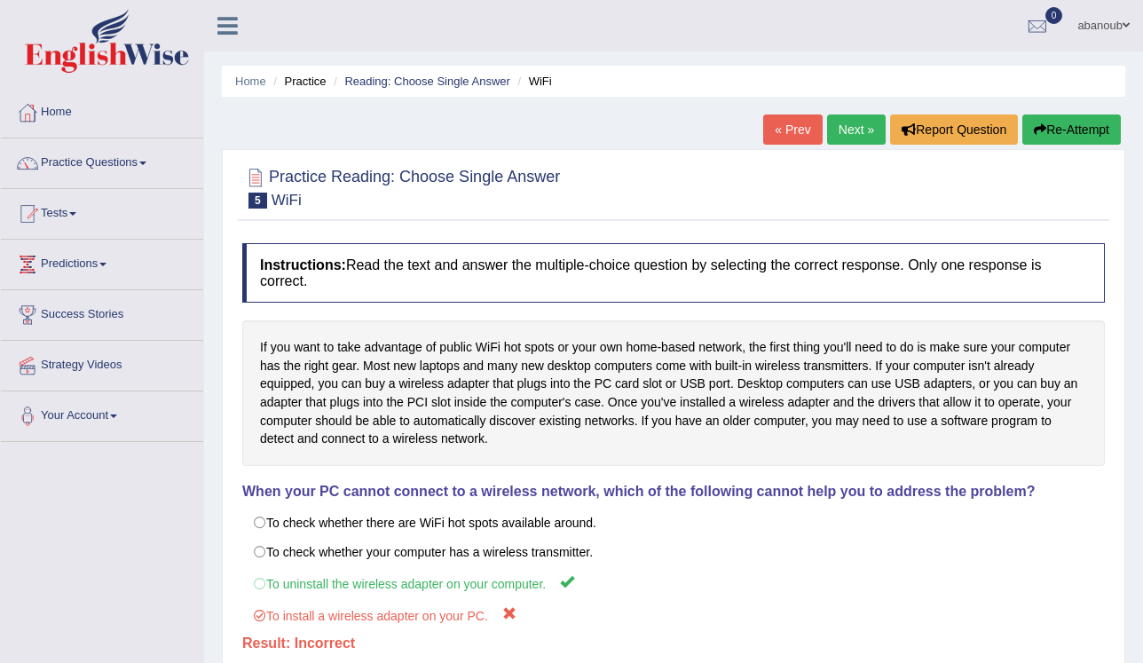
click at [1065, 138] on button "Re-Attempt" at bounding box center [1071, 129] width 98 height 30
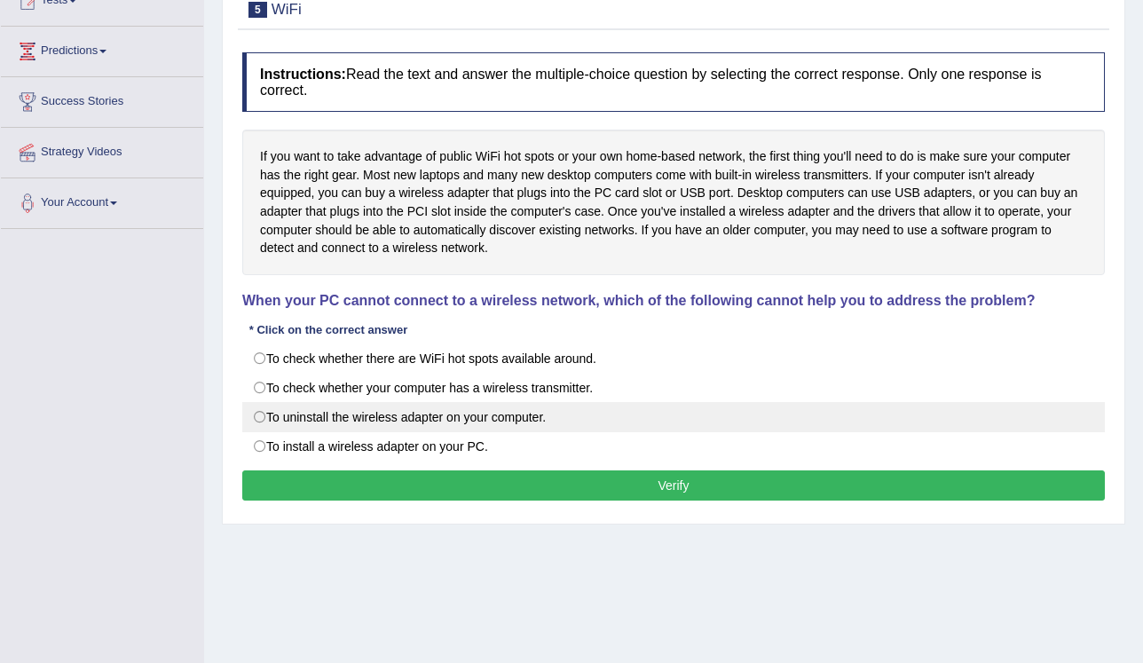
click at [532, 406] on label "To uninstall the wireless adapter on your computer." at bounding box center [673, 417] width 862 height 30
radio input "true"
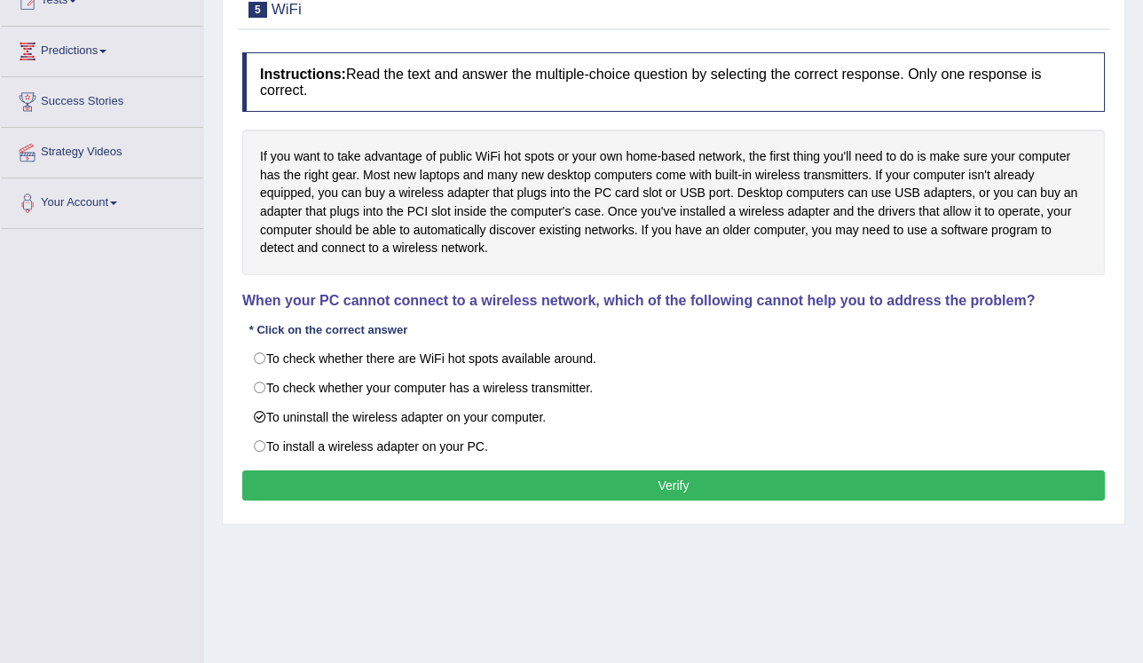
click at [563, 470] on button "Verify" at bounding box center [673, 485] width 862 height 30
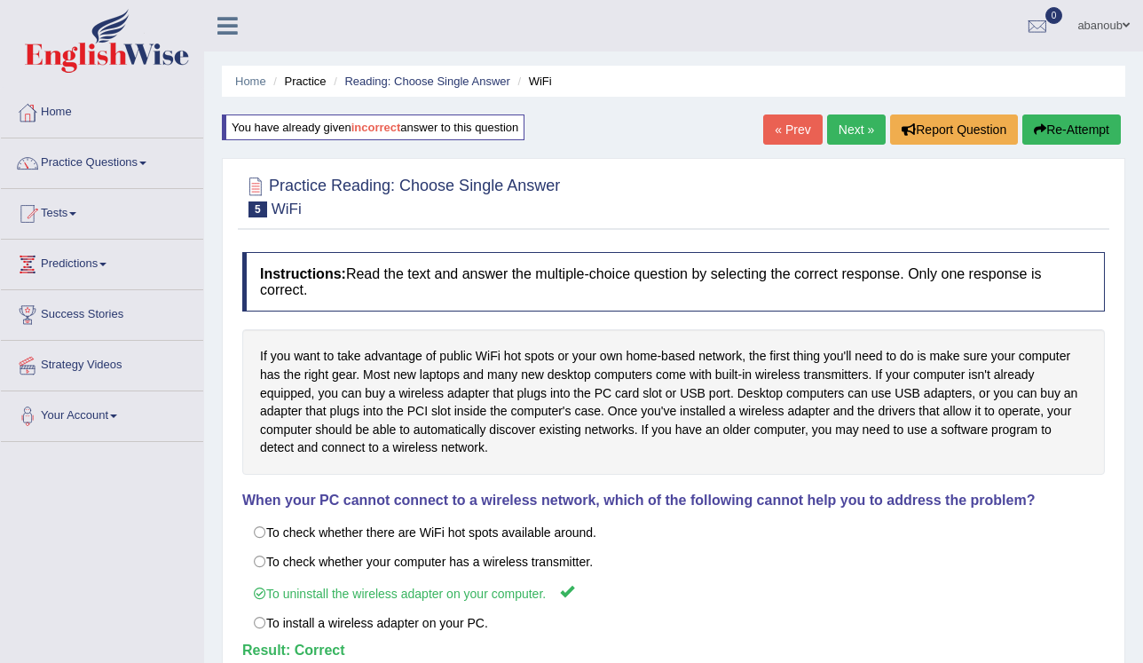
click at [870, 124] on link "Next »" at bounding box center [856, 129] width 59 height 30
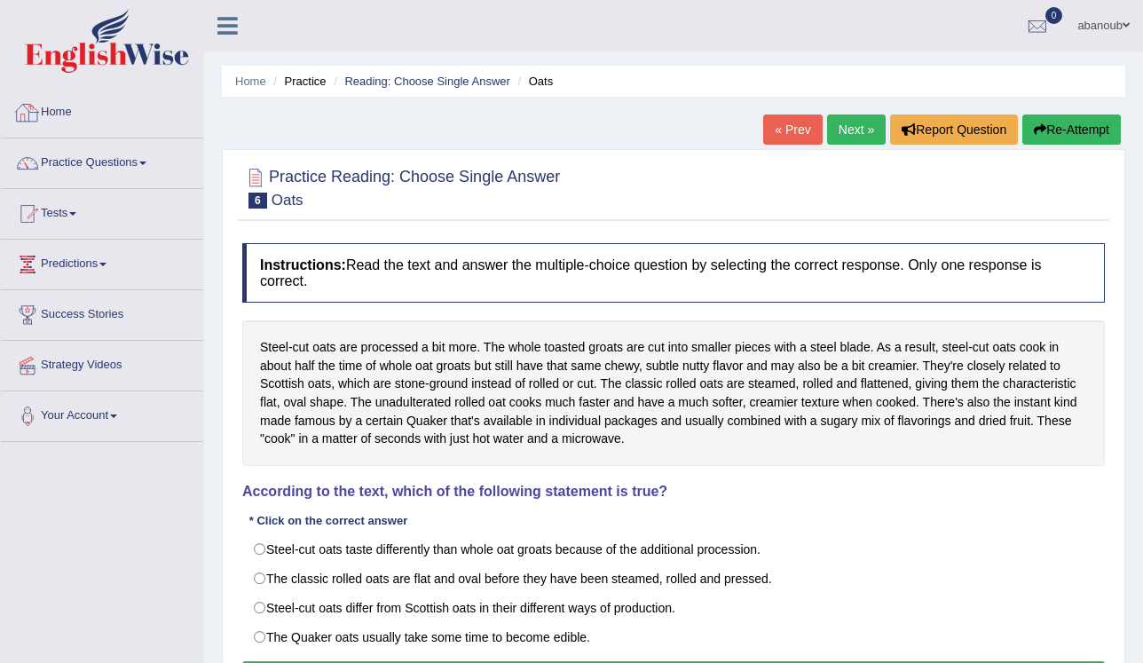
click at [95, 105] on link "Home" at bounding box center [102, 110] width 202 height 44
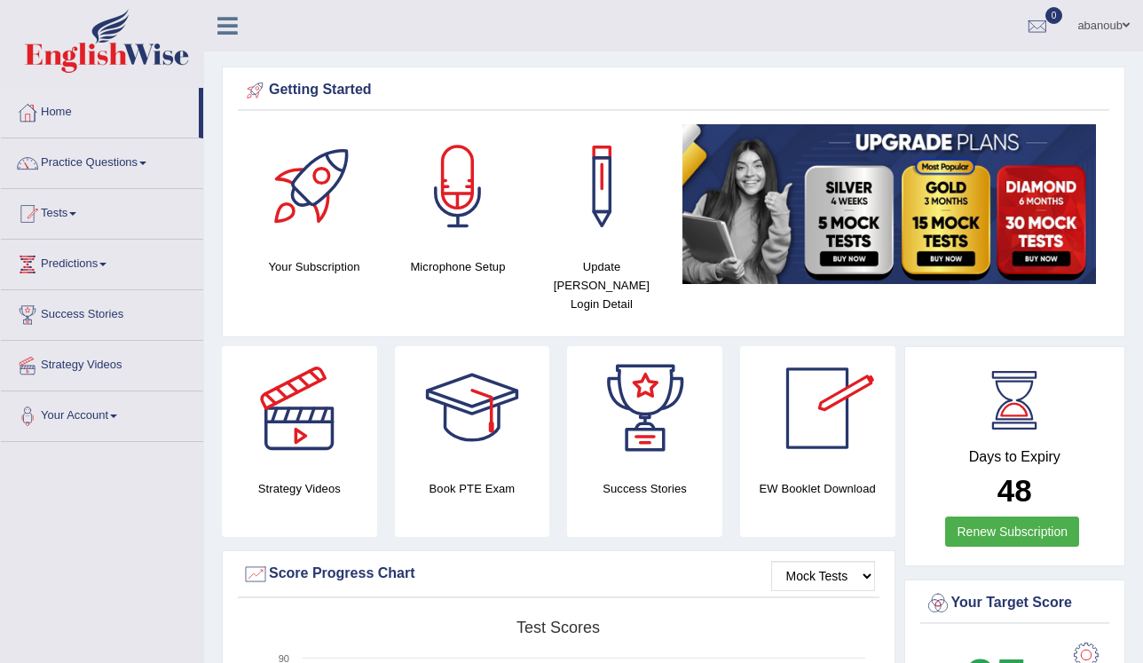
click at [1091, 29] on link "abanoub" at bounding box center [1103, 23] width 79 height 46
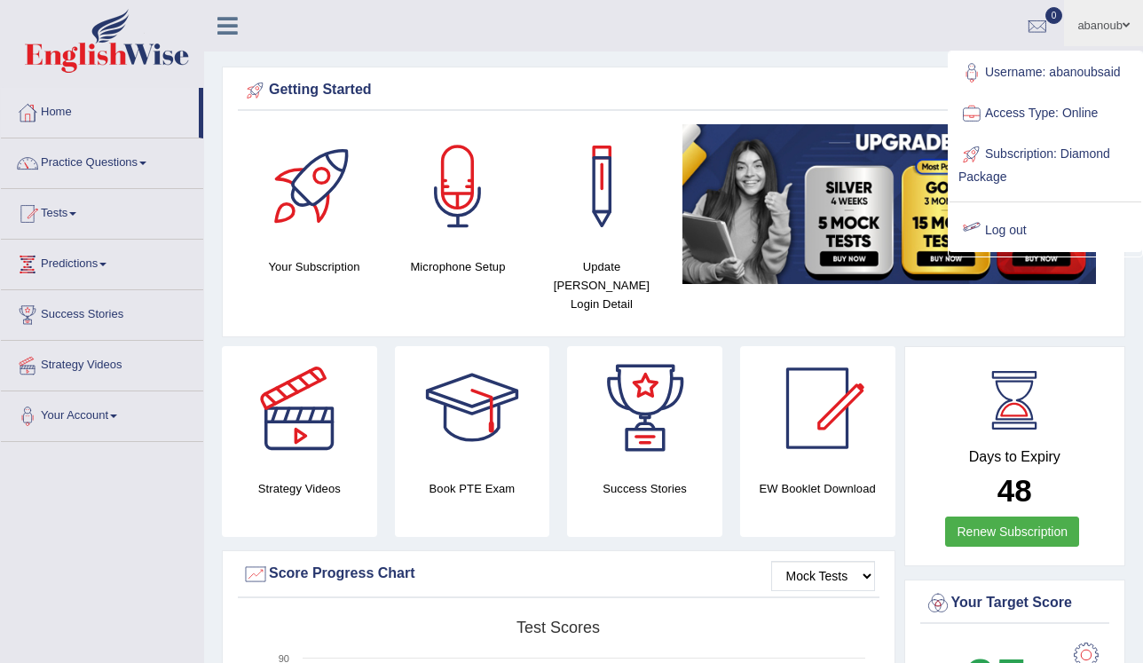
click at [1012, 224] on link "Log out" at bounding box center [1045, 230] width 192 height 41
